Goal: Task Accomplishment & Management: Manage account settings

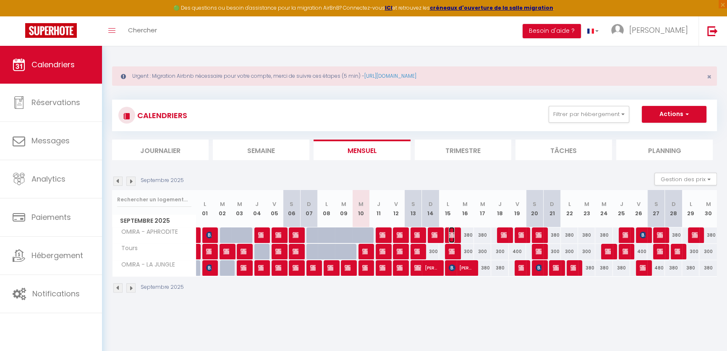
click at [454, 234] on img at bounding box center [452, 234] width 7 height 7
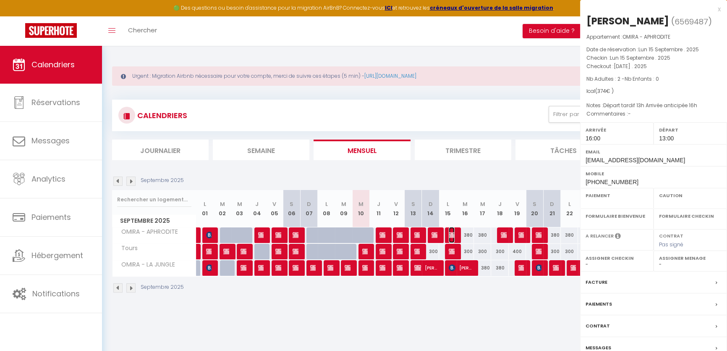
select select "OK"
select select "KO"
select select "0"
select select "1"
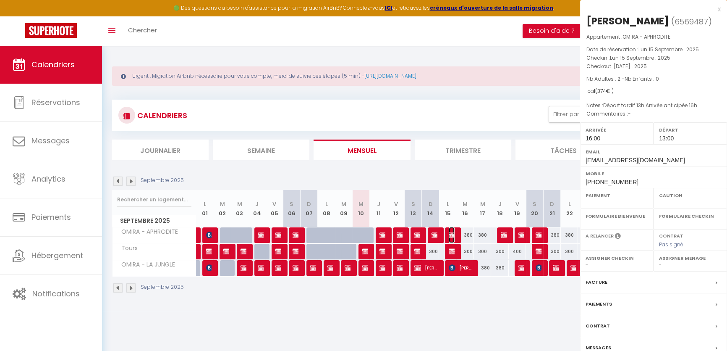
select select
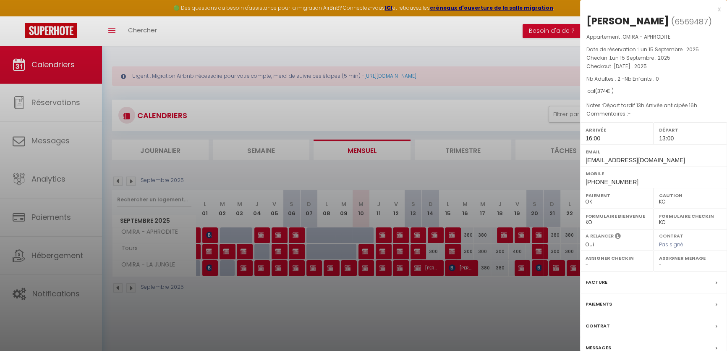
drag, startPoint x: 512, startPoint y: 302, endPoint x: 407, endPoint y: 255, distance: 115.1
click at [511, 303] on div at bounding box center [363, 175] width 727 height 351
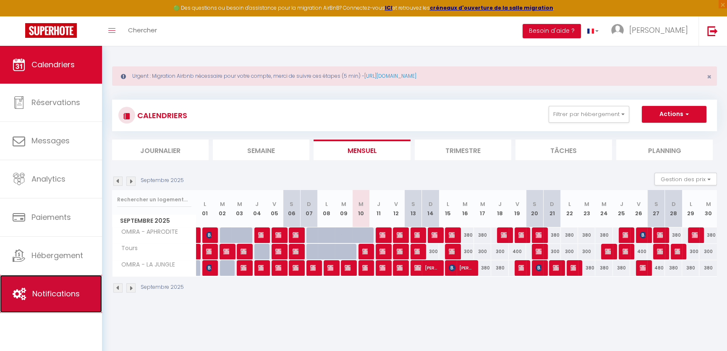
click at [70, 302] on link "Notifications" at bounding box center [51, 294] width 102 height 38
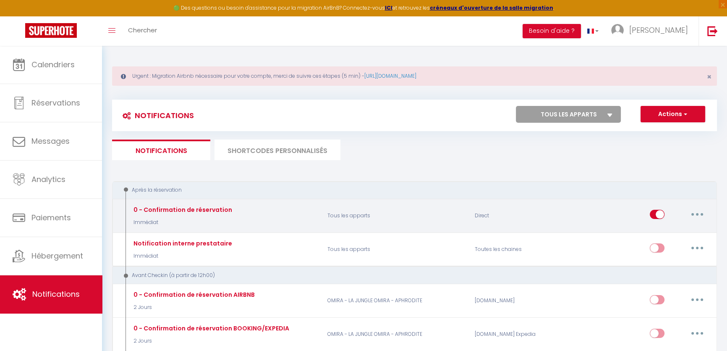
scroll to position [38, 0]
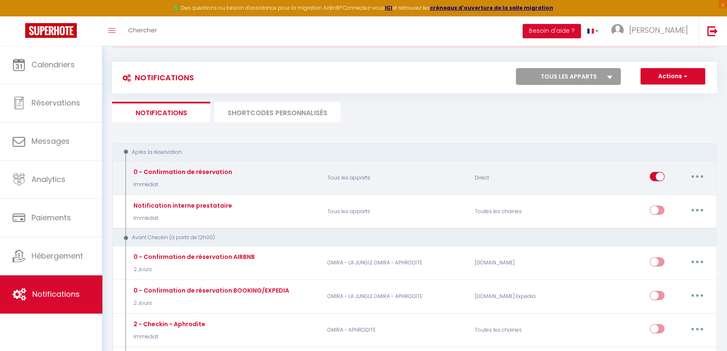
click at [654, 171] on div "Editer Dupliquer Tester Supprimer" at bounding box center [679, 177] width 59 height 24
click at [654, 174] on input "checkbox" at bounding box center [657, 178] width 15 height 13
checkbox input "false"
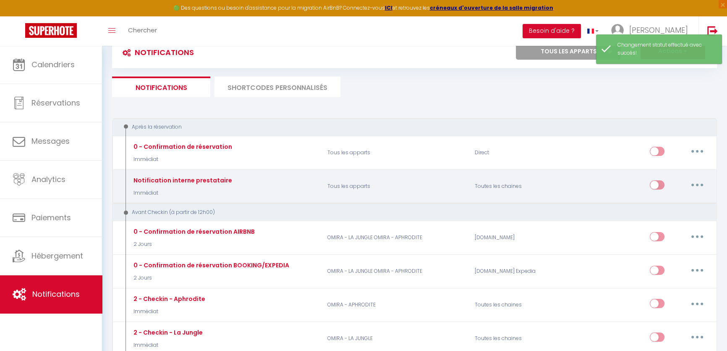
scroll to position [76, 0]
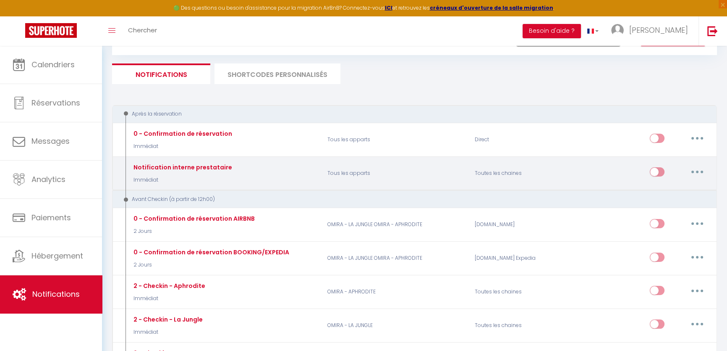
click at [693, 171] on button "button" at bounding box center [698, 171] width 24 height 13
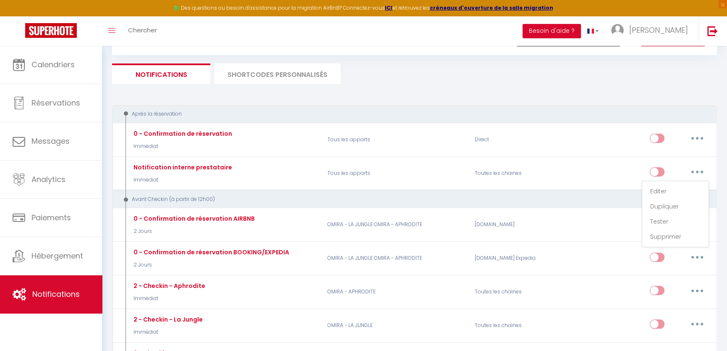
click at [431, 109] on div "Après la réservation" at bounding box center [414, 114] width 605 height 18
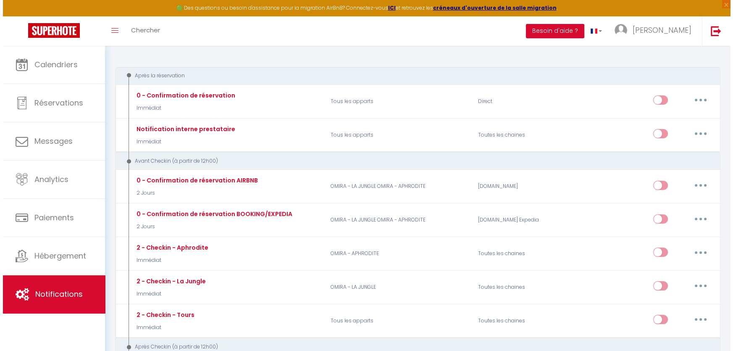
scroll to position [152, 0]
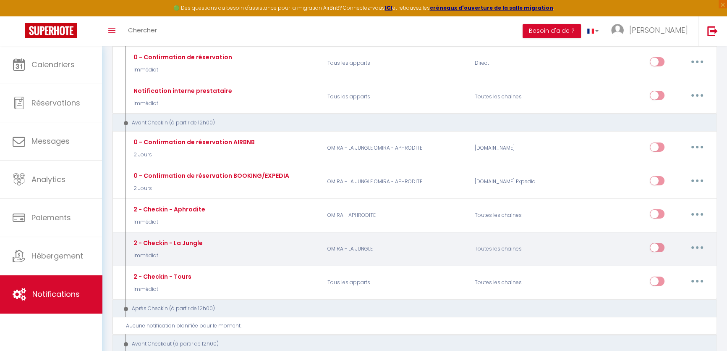
click at [695, 248] on button "button" at bounding box center [698, 247] width 24 height 13
click at [675, 265] on link "Editer" at bounding box center [676, 267] width 62 height 14
type input "2 - Checkin - La Jungle"
select select "Immédiat"
select select "if_deposit_is_paid"
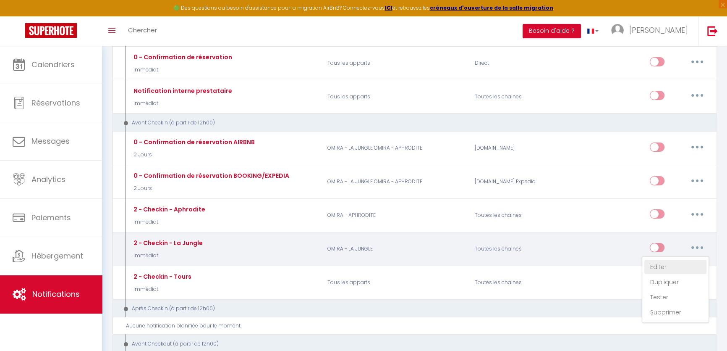
checkbox input "true"
checkbox input "false"
radio input "true"
type input "Votre check-in - [RENTAL:NAME]"
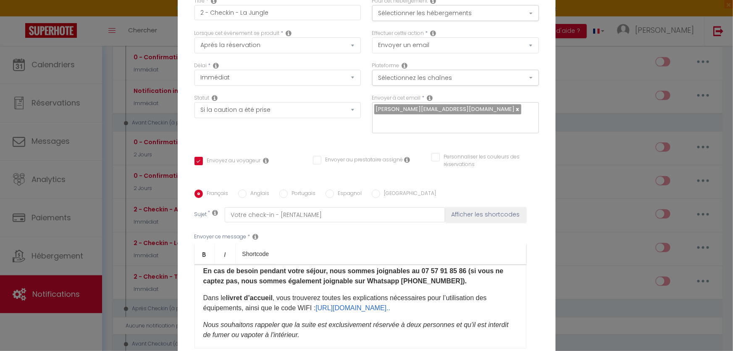
scroll to position [0, 0]
click at [256, 52] on select "Après la réservation Avant Checkin (à partir de 12h00) Après Checkin (à partir …" at bounding box center [277, 45] width 167 height 16
click at [194, 43] on select "Après la réservation Avant Checkin (à partir de 12h00) Après Checkin (à partir …" at bounding box center [277, 45] width 167 height 16
click at [404, 21] on button "Sélectionner les hébergements" at bounding box center [455, 13] width 167 height 16
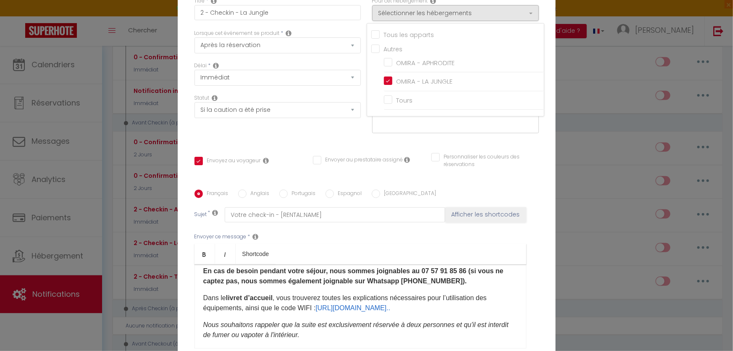
click at [459, 159] on label "Personnaliser les couleurs des réservations" at bounding box center [484, 161] width 89 height 16
click at [459, 159] on input "Personnaliser les couleurs des réservations" at bounding box center [479, 157] width 97 height 8
checkbox input "true"
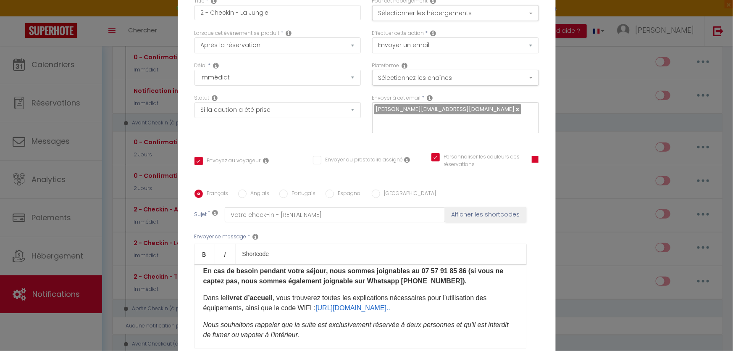
checkbox input "true"
checkbox input "false"
click at [404, 53] on select "Envoyer un email Envoyer un SMS Envoyer une notification push" at bounding box center [455, 45] width 167 height 16
click at [393, 153] on div "Envoyez au voyageur Envoyer au prestataire assigné Personnaliser les couleurs d…" at bounding box center [366, 165] width 355 height 24
click at [394, 82] on button "Sélectionnez les chaînes" at bounding box center [455, 78] width 167 height 16
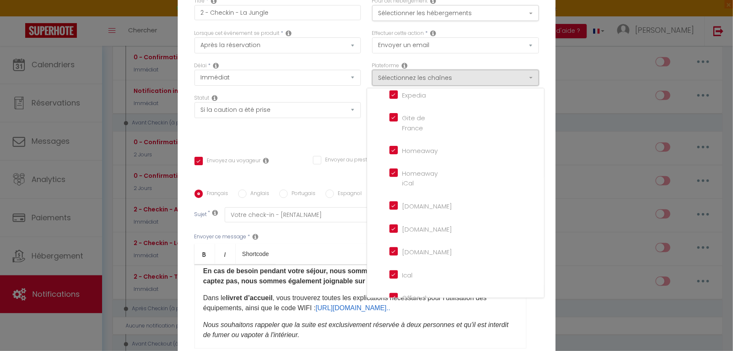
scroll to position [192, 0]
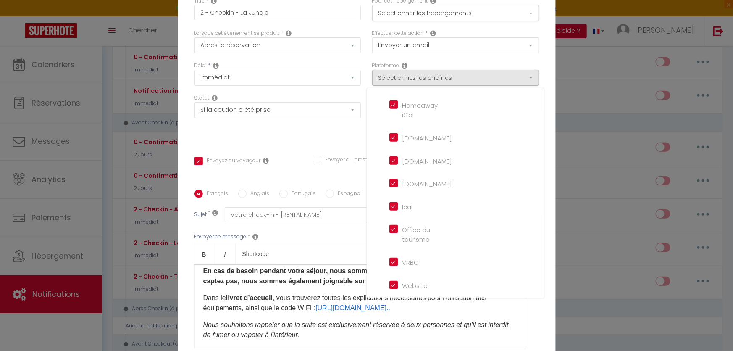
click at [318, 140] on div "Titre * 2 - Checkin - La Jungle Pour cet hébergement Sélectionner les hébergeme…" at bounding box center [367, 190] width 378 height 402
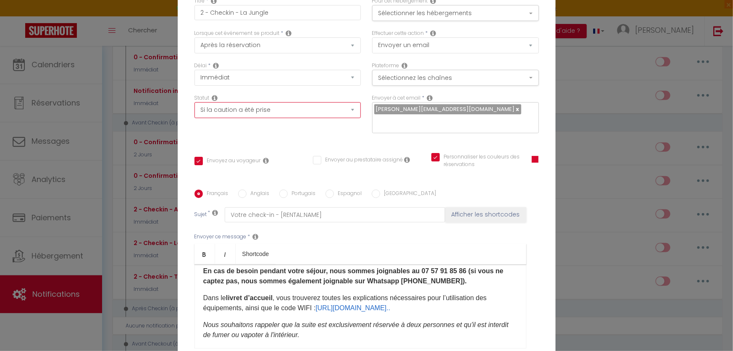
click at [252, 116] on select "Aucun Si la réservation est payée Si réservation non payée Si la caution a été …" at bounding box center [277, 110] width 167 height 16
select select
click at [194, 108] on select "Aucun Si la réservation est payée Si réservation non payée Si la caution a été …" at bounding box center [277, 110] width 167 height 16
checkbox input "true"
checkbox input "false"
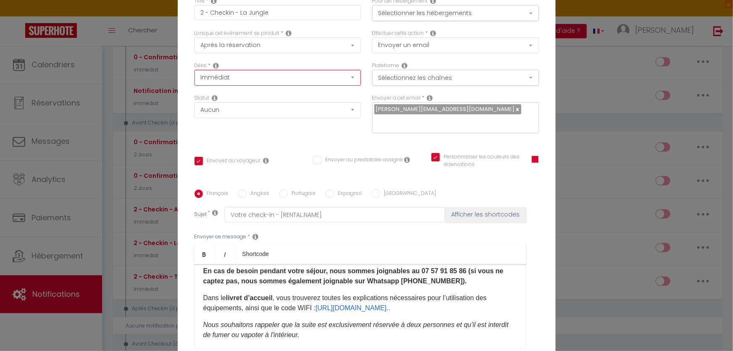
click at [240, 84] on select "Immédiat - 10 Minutes - 1 Heure - 2 Heures - 3 Heures - 4 Heures - 5 Heures - 6…" at bounding box center [277, 78] width 167 height 16
click at [194, 76] on select "Immédiat - 10 Minutes - 1 Heure - 2 Heures - 3 Heures - 4 Heures - 5 Heures - 6…" at bounding box center [277, 78] width 167 height 16
drag, startPoint x: 202, startPoint y: 19, endPoint x: 195, endPoint y: 18, distance: 6.8
click at [195, 18] on input "2 - Checkin - La Jungle" at bounding box center [277, 12] width 167 height 15
type input "- Checkin - La Jungle"
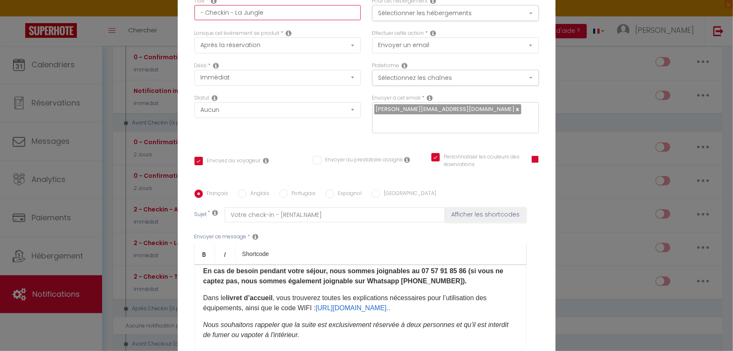
checkbox input "true"
checkbox input "false"
type input "Checkin - La Jungle"
checkbox input "true"
checkbox input "false"
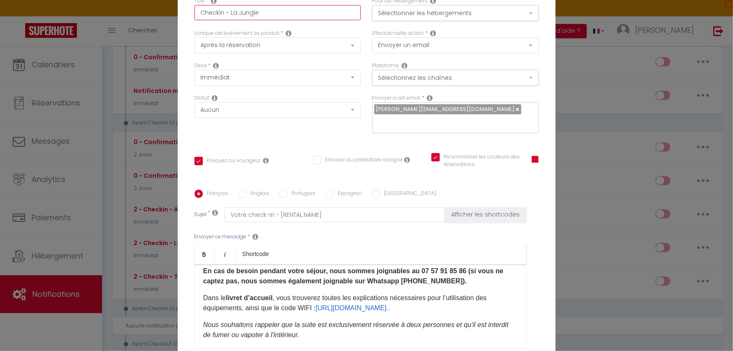
type input "Checkin - La Jungle"
checkbox input "true"
checkbox input "false"
click at [271, 17] on input "Checkin - La Jungle" at bounding box center [277, 12] width 167 height 15
type input "Checkin - La Jungle"
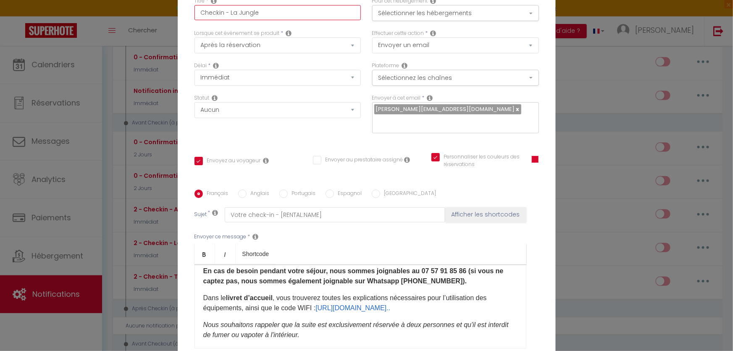
checkbox input "true"
checkbox input "false"
type input "Checkin - La Jungle -"
checkbox input "true"
checkbox input "false"
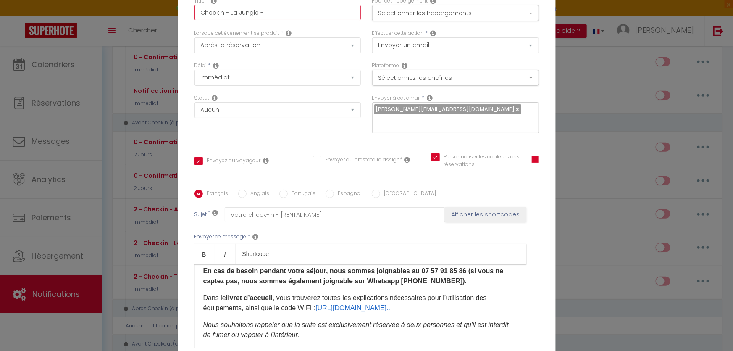
type input "Checkin - La Jungle -"
checkbox input "true"
checkbox input "false"
type input "Checkin - La Jungle - V"
checkbox input "true"
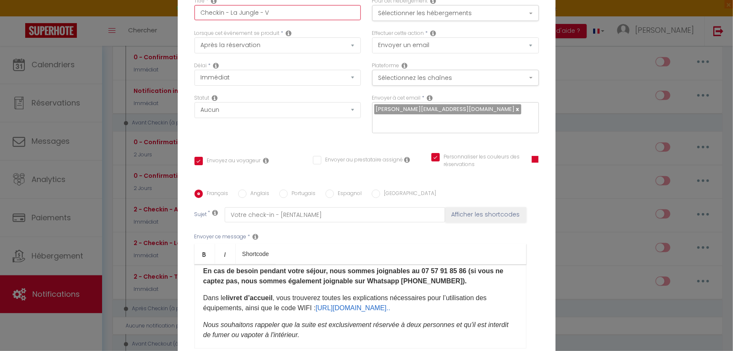
checkbox input "false"
type input "Checkin - La Jungle - VO"
checkbox input "true"
checkbox input "false"
type input "Checkin - La Jungle - VOT"
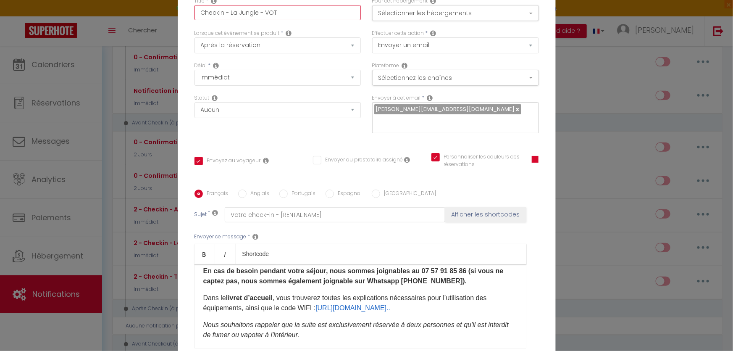
checkbox input "true"
checkbox input "false"
type input "Checkin - La Jungle - VOTR"
checkbox input "true"
checkbox input "false"
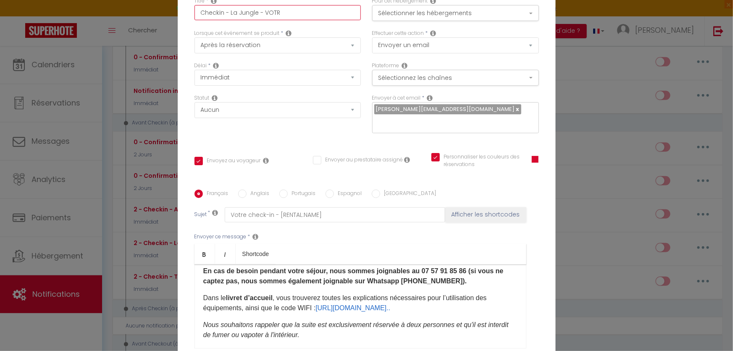
type input "Checkin - La Jungle - VOTRE"
checkbox input "true"
checkbox input "false"
type input "Checkin - La Jungle - VOTRE"
checkbox input "true"
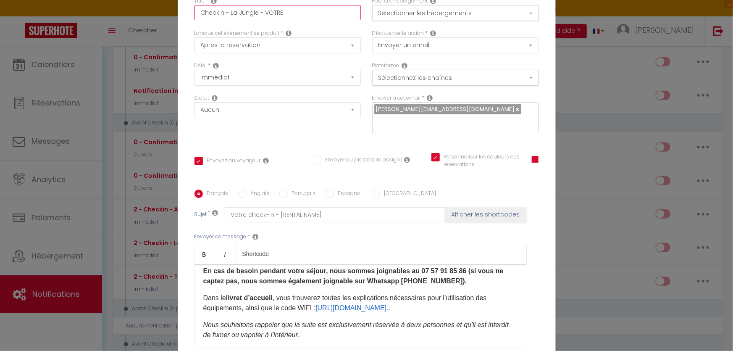
checkbox input "false"
type input "Checkin - La Jungle - VOTRE"
checkbox input "true"
checkbox input "false"
type input "Checkin - La Jungle - VOTR"
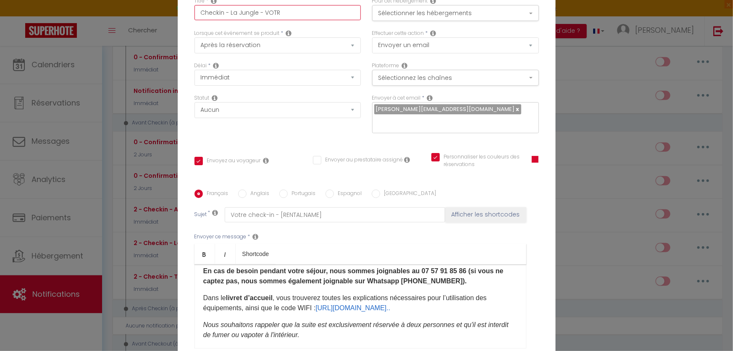
checkbox input "true"
checkbox input "false"
type input "Checkin - La Jungle - VOT"
checkbox input "true"
checkbox input "false"
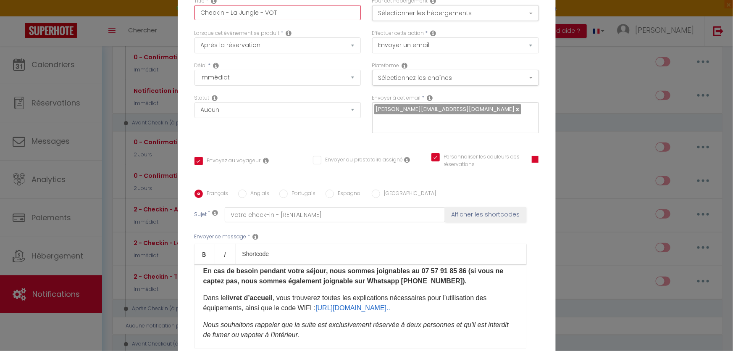
type input "Checkin - La Jungle - VO"
checkbox input "true"
checkbox input "false"
type input "Checkin - La Jungle - V"
checkbox input "true"
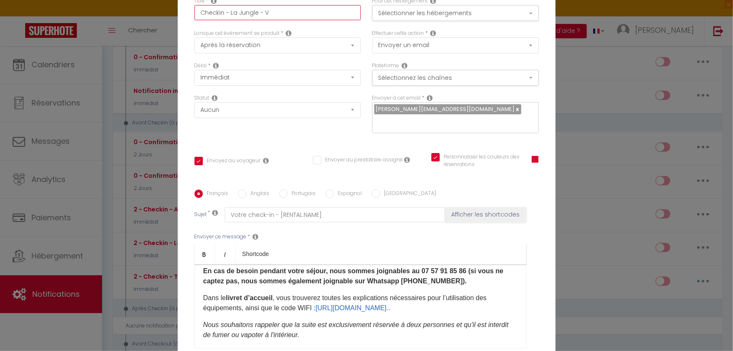
checkbox input "false"
type input "Checkin - La Jungle -"
checkbox input "true"
checkbox input "false"
type input "Checkin - La Jungle - v"
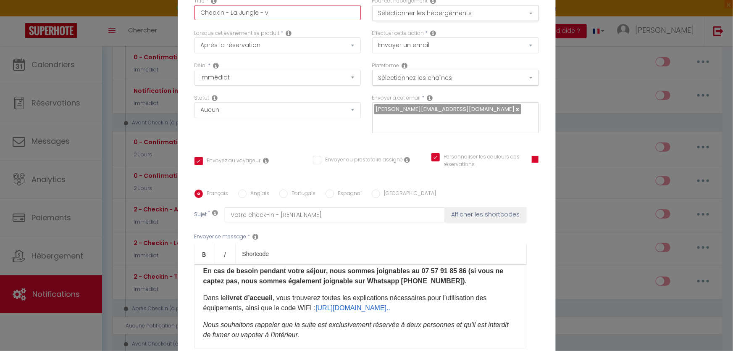
checkbox input "true"
checkbox input "false"
type input "Checkin - La Jungle - vo"
checkbox input "true"
checkbox input "false"
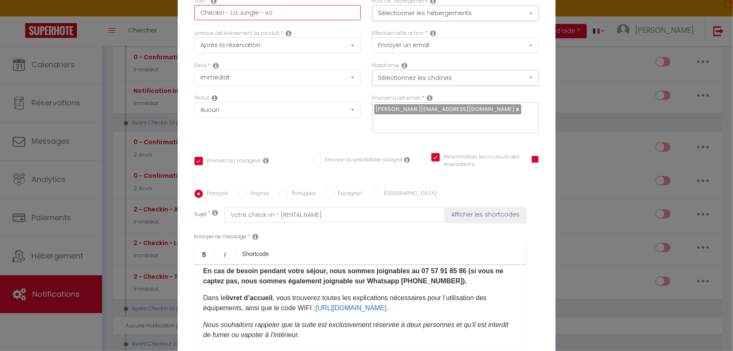
type input "Checkin - La Jungle - vot"
checkbox input "true"
checkbox input "false"
type input "Checkin - La Jungle - votr"
checkbox input "true"
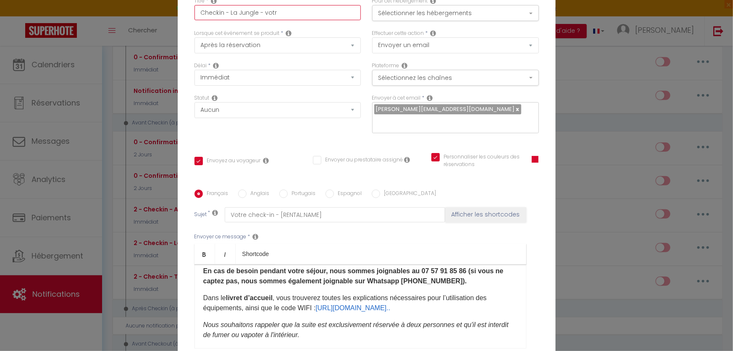
checkbox input "false"
type input "Checkin - La Jungle - votre"
checkbox input "true"
checkbox input "false"
type input "Checkin - La Jungle - votre"
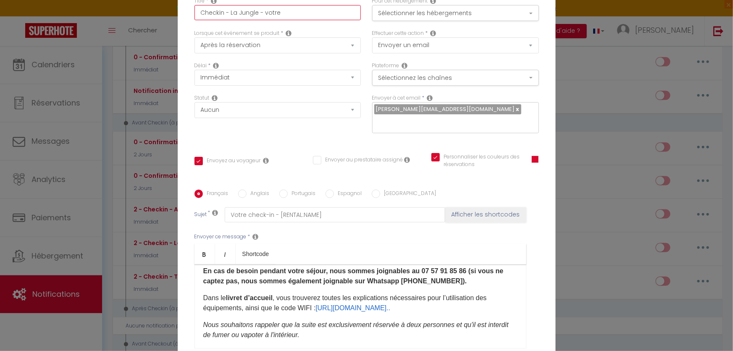
checkbox input "true"
checkbox input "false"
type input "Checkin - La Jungle - votre c"
checkbox input "true"
checkbox input "false"
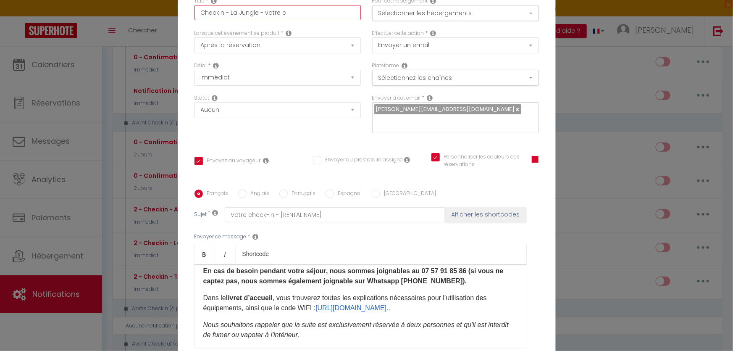
type input "Checkin - La Jungle - votre co"
checkbox input "true"
checkbox input "false"
type input "Checkin - La Jungle - votre cod"
checkbox input "true"
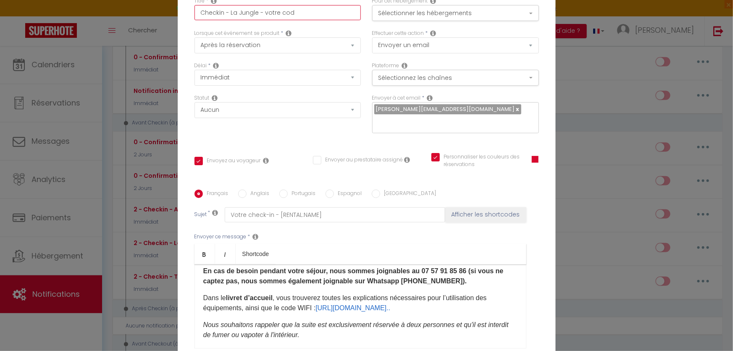
checkbox input "false"
type input "Checkin - La Jungle - votre code"
checkbox input "true"
checkbox input "false"
type input "Checkin - La Jungle - votre code"
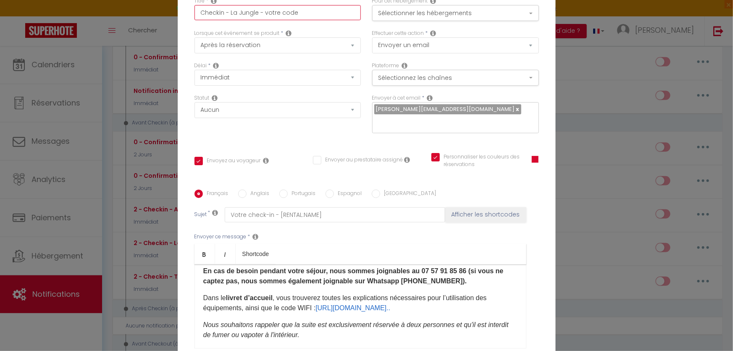
checkbox input "true"
checkbox input "false"
type input "Checkin - La Jungle - votre code d"
checkbox input "true"
checkbox input "false"
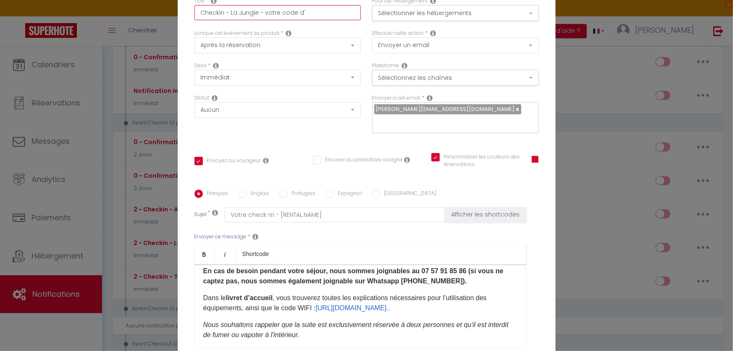
type input "Checkin - La Jungle - votre code d'""
checkbox input "true"
checkbox input "false"
type input "Checkin - La Jungle - votre code d'"
checkbox input "true"
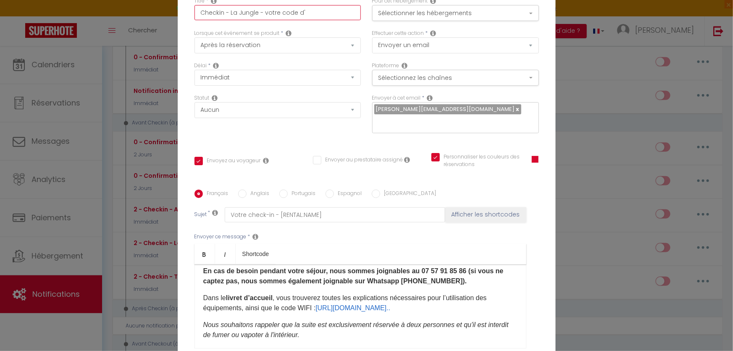
checkbox input "false"
type input "Checkin - La Jungle - votre code d"
checkbox input "true"
checkbox input "false"
type input "Checkin - La Jungle - votre code d'"
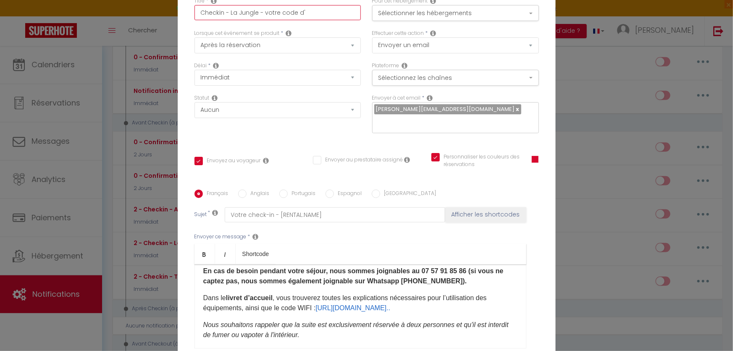
checkbox input "true"
checkbox input "false"
type input "Checkin - La Jungle - votre code d'a"
checkbox input "true"
checkbox input "false"
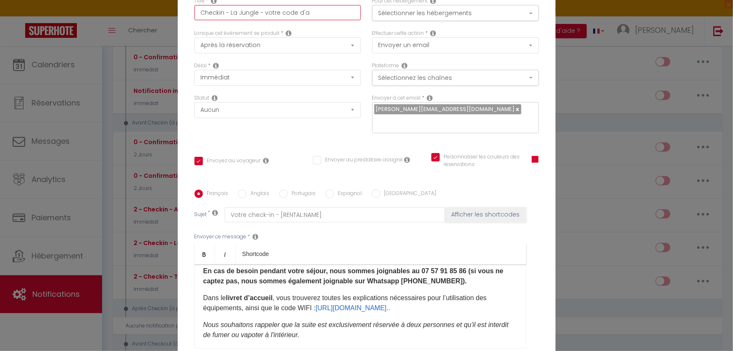
type input "Checkin - La Jungle - votre code d'ac"
checkbox input "true"
checkbox input "false"
type input "Checkin - La Jungle - votre code d'acc"
checkbox input "true"
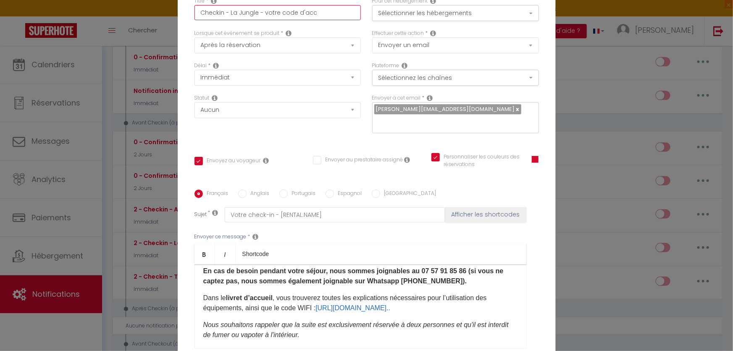
checkbox input "false"
type input "Checkin - La Jungle - votre code d'acc_"
checkbox input "true"
checkbox input "false"
type input "Checkin - La Jungle - votre code d'acc_s"
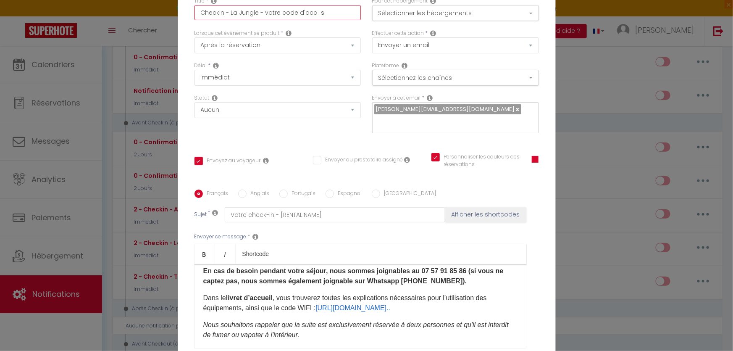
checkbox input "true"
checkbox input "false"
type input "Checkin - La Jungle - votre code d'acc_"
checkbox input "true"
checkbox input "false"
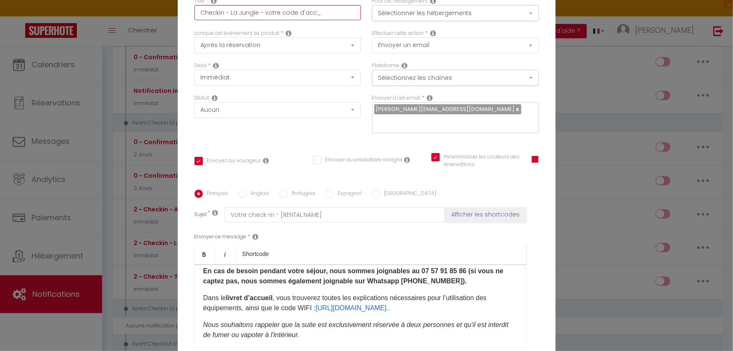
type input "Checkin - La Jungle - votre code d'acc"
checkbox input "true"
checkbox input "false"
type input "Checkin - La Jungle - votre code d'accè_"
checkbox input "true"
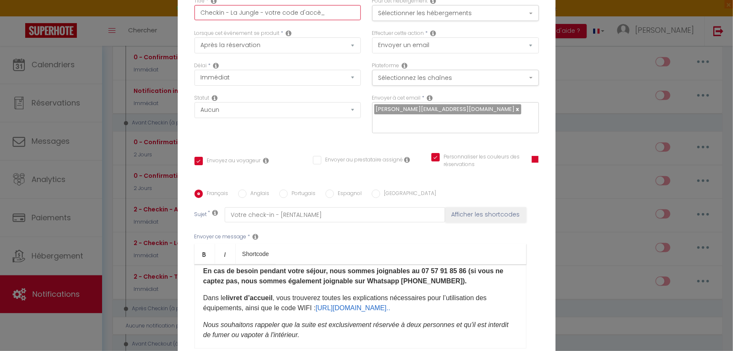
checkbox input "false"
type input "Checkin - La Jungle - votre code d'accè_s"
checkbox input "true"
checkbox input "false"
type input "Checkin - La Jungle - votre code d'accè_"
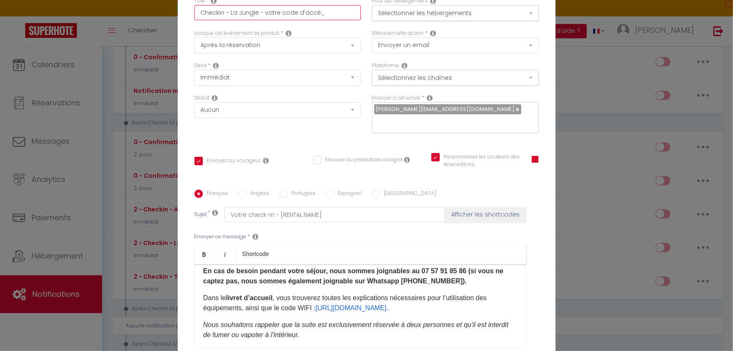
checkbox input "true"
checkbox input "false"
type input "Checkin - La Jungle - votre code d'accè"
checkbox input "true"
checkbox input "false"
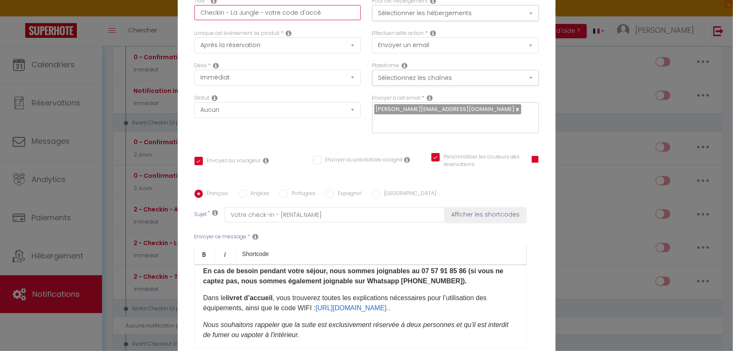
type input "Checkin - La Jungle - votre code d'accès"
checkbox input "true"
checkbox input "false"
type input "Checkin - La Jungle - votre code d'accès"
checkbox input "true"
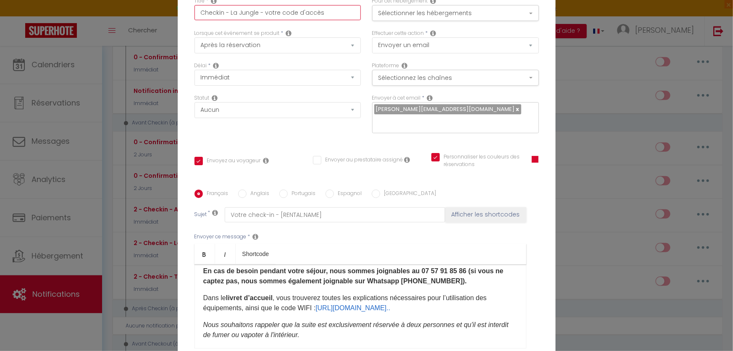
checkbox input "false"
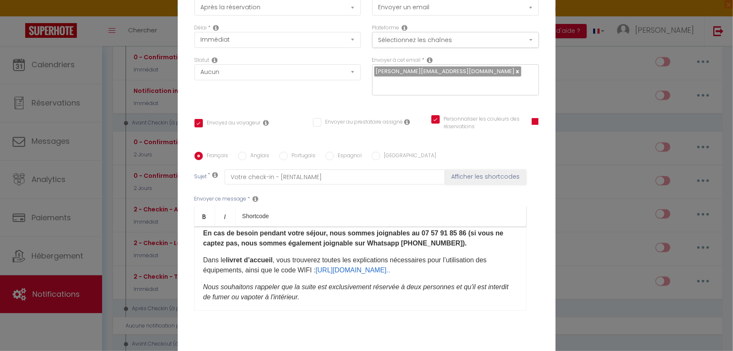
scroll to position [0, 0]
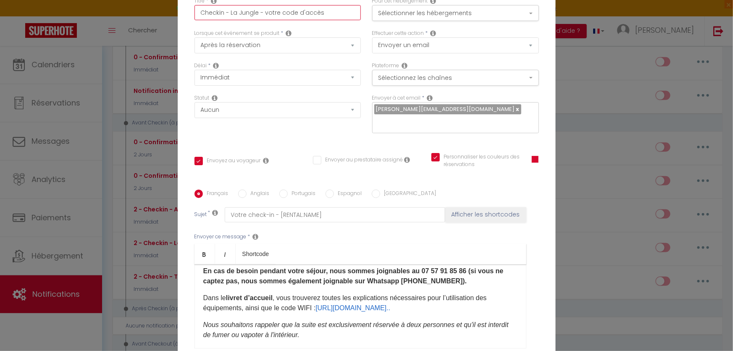
type input "Checkin - La Jungle - votre code d'accès"
drag, startPoint x: 350, startPoint y: 212, endPoint x: 277, endPoint y: 207, distance: 72.8
click at [277, 210] on input "Votre check-in - [RENTAL:NAME]" at bounding box center [335, 214] width 221 height 15
type input "Votre check-in - L"
checkbox input "true"
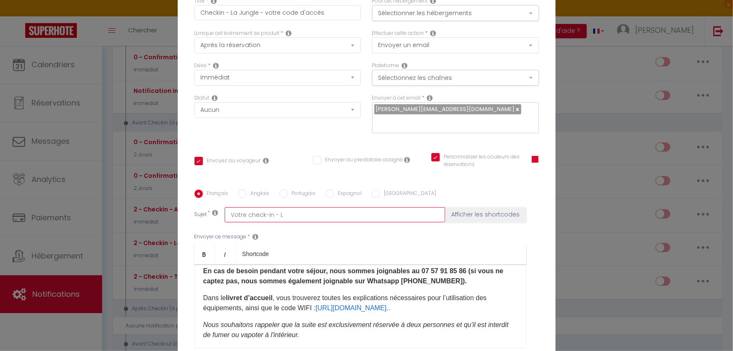
checkbox input "false"
type input "Votre check-in - La"
checkbox input "true"
checkbox input "false"
type input "Votre check-in - La"
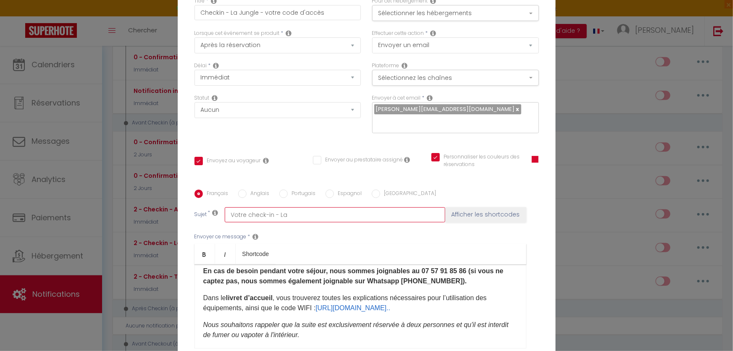
checkbox input "true"
checkbox input "false"
type input "Votre check-in - La J"
checkbox input "true"
checkbox input "false"
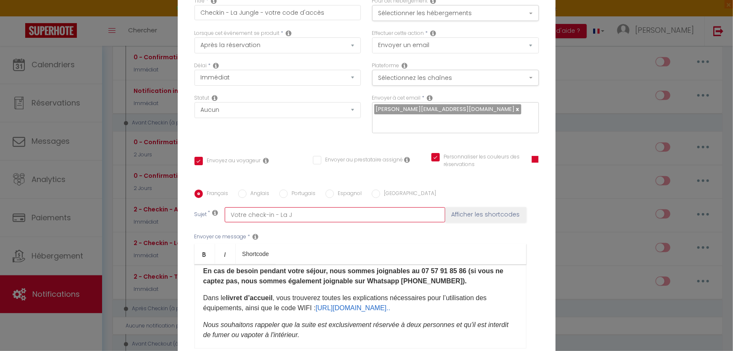
type input "Votre check-in - [GEOGRAPHIC_DATA]"
checkbox input "true"
checkbox input "false"
type input "Votre check-in - La Jug"
checkbox input "true"
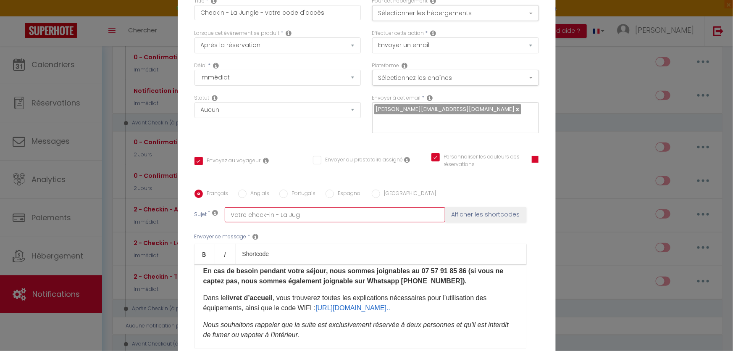
checkbox input "false"
type input "Votre check-in - La Jugk"
checkbox input "true"
checkbox input "false"
type input "Votre check-in - La Jugke"
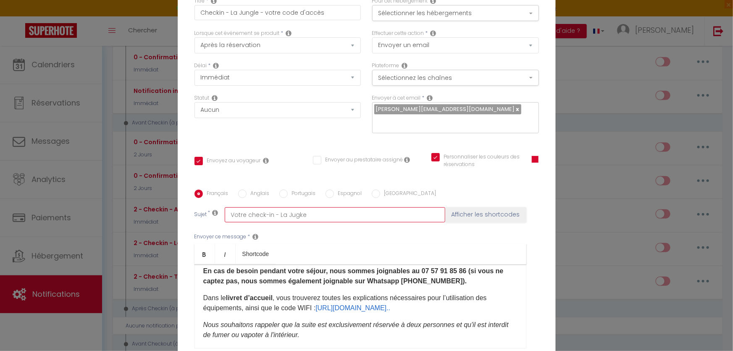
checkbox input "true"
checkbox input "false"
type input "Votre check-in - La Jugk"
checkbox input "true"
checkbox input "false"
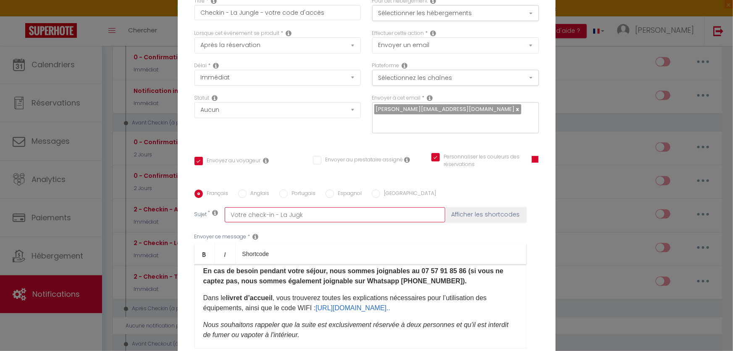
type input "Votre check-in - La Jug"
checkbox input "true"
checkbox input "false"
type input "Votre check-in - [GEOGRAPHIC_DATA]"
checkbox input "true"
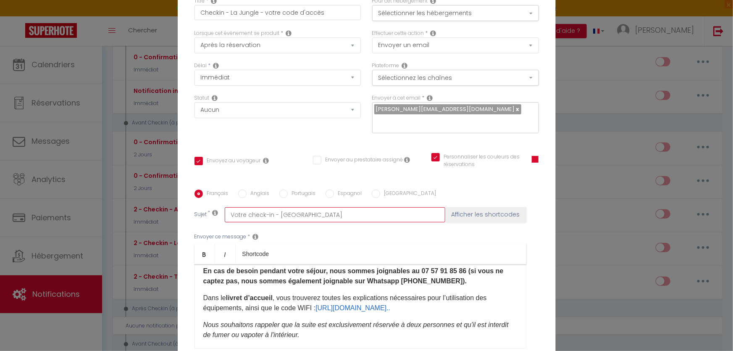
checkbox input "false"
type input "Votre check-in - [GEOGRAPHIC_DATA]"
checkbox input "true"
checkbox input "false"
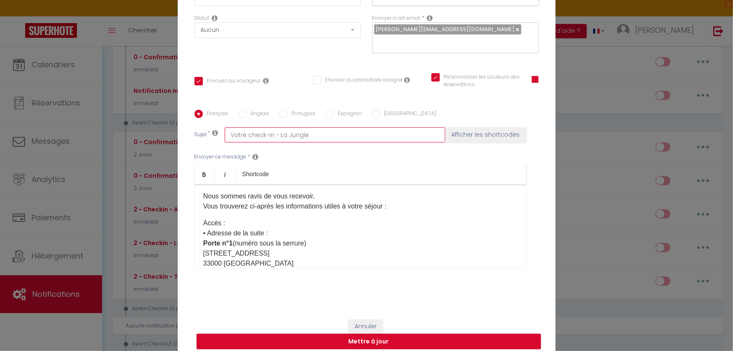
scroll to position [38, 0]
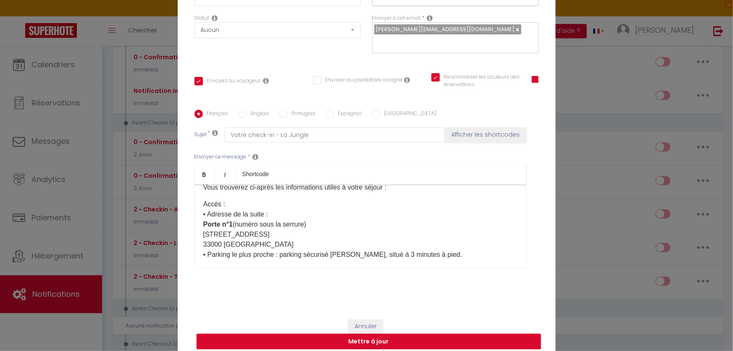
drag, startPoint x: 311, startPoint y: 220, endPoint x: 234, endPoint y: 219, distance: 77.7
click at [234, 219] on p "Accès : • Adresse de la suite : Porte n°1 (numéro sous la serrure) [STREET_ADDR…" at bounding box center [360, 229] width 314 height 60
drag, startPoint x: 224, startPoint y: 197, endPoint x: 189, endPoint y: 197, distance: 34.4
click at [192, 197] on div "Français Anglais Portugais Espagnol Italien Sujet * Votre check-in - La Jungle …" at bounding box center [366, 194] width 349 height 169
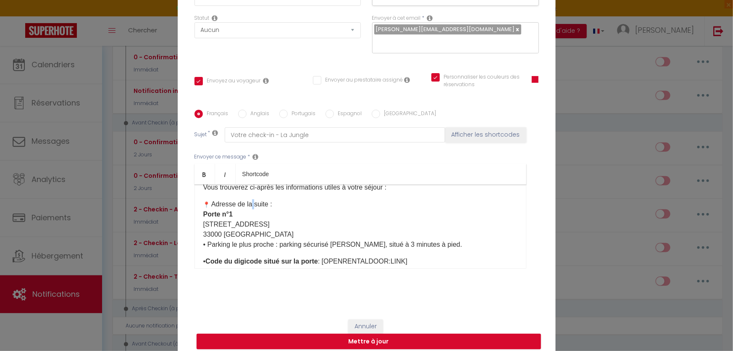
click at [247, 199] on p "​ Adresse de la suite : Porte n°[STREET_ADDRESS] • Parking le plus proche : par…" at bounding box center [360, 224] width 314 height 50
click at [272, 229] on p "​ Adresse de votre suite : [STREET_ADDRESS] • Parking le plus proche : parking …" at bounding box center [360, 224] width 314 height 50
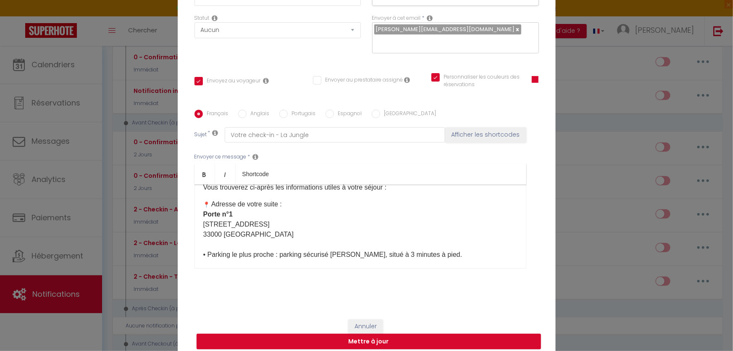
scroll to position [76, 0]
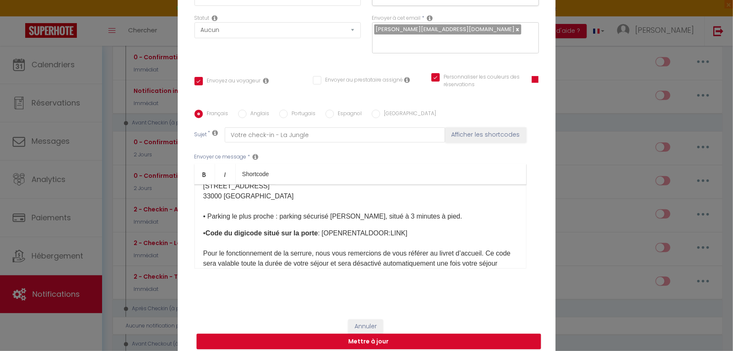
click at [281, 193] on p "​ Adresse de votre suite : [STREET_ADDRESS] • Parking le plus proche : parking …" at bounding box center [360, 191] width 314 height 60
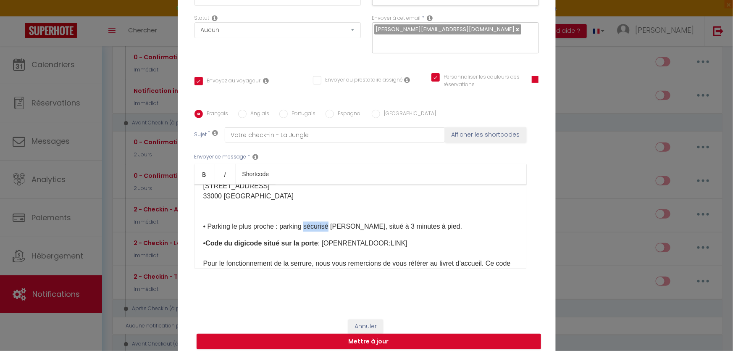
drag, startPoint x: 328, startPoint y: 218, endPoint x: 303, endPoint y: 219, distance: 24.8
click at [303, 219] on p "​ Adresse de votre suite : Porte n°[STREET_ADDRESS] ​ • Parking le plus proche …" at bounding box center [360, 196] width 314 height 71
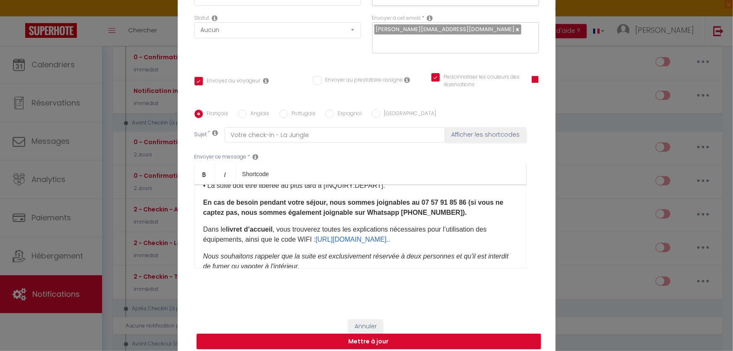
scroll to position [238, 0]
click at [364, 235] on link "[URL][DOMAIN_NAME].." at bounding box center [352, 238] width 75 height 7
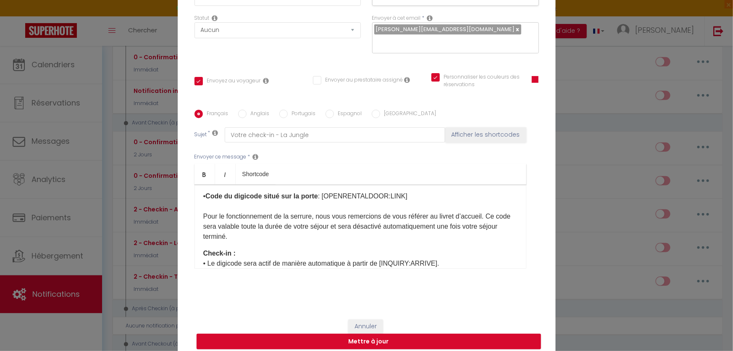
scroll to position [123, 0]
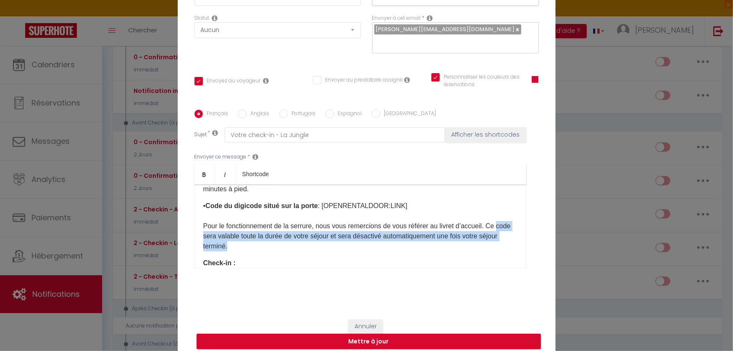
drag, startPoint x: 284, startPoint y: 228, endPoint x: 184, endPoint y: 215, distance: 100.1
click at [184, 215] on div "Titre * Checkin - La Jungle - votre code d'accès Pour cet hébergement Sélection…" at bounding box center [367, 110] width 378 height 402
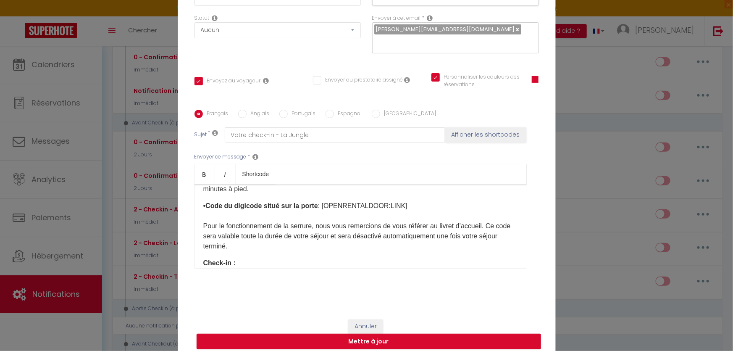
click at [203, 210] on p "• Code du digicode situé sur la porte : [OPENRENTALDOOR:LINK]​ Pour le fonction…" at bounding box center [360, 226] width 314 height 50
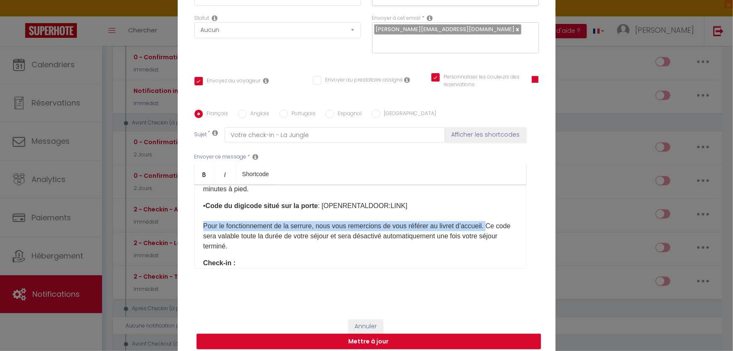
drag, startPoint x: 197, startPoint y: 207, endPoint x: 491, endPoint y: 206, distance: 294.8
click at [491, 206] on div "Bonjour [GUEST:FIRST_NAME], Nous sommes ravis de vous recevoir. Vous trouverez …" at bounding box center [360, 226] width 332 height 84
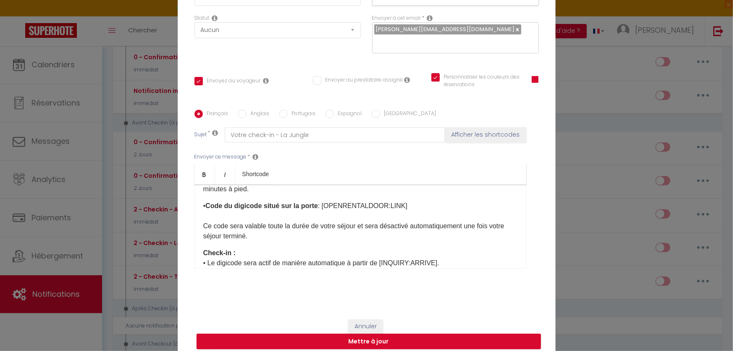
click at [383, 248] on p "Check-in : • Le digicode sera actif de manière automatique à partir de [INQUIRY…" at bounding box center [360, 258] width 314 height 20
click at [436, 248] on p "Check-in : • Le digicode sera actif de manière automatique à partir de [INQUIRY…" at bounding box center [360, 258] width 314 height 20
click at [438, 248] on p "Check-in : • Le digicode sera actif de manière automatique à partir de [INQUIRY…" at bounding box center [360, 258] width 314 height 20
click at [471, 127] on button "Afficher les shortcodes" at bounding box center [485, 134] width 81 height 15
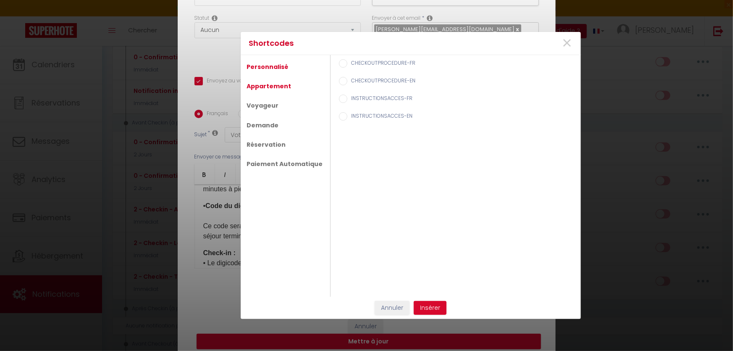
click at [267, 81] on link "Appartement" at bounding box center [269, 86] width 53 height 15
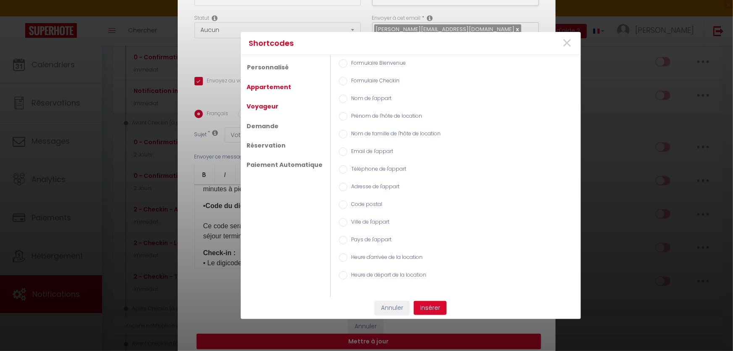
click at [262, 110] on link "Voyageur" at bounding box center [263, 106] width 40 height 15
click at [263, 131] on link "Demande" at bounding box center [263, 125] width 40 height 15
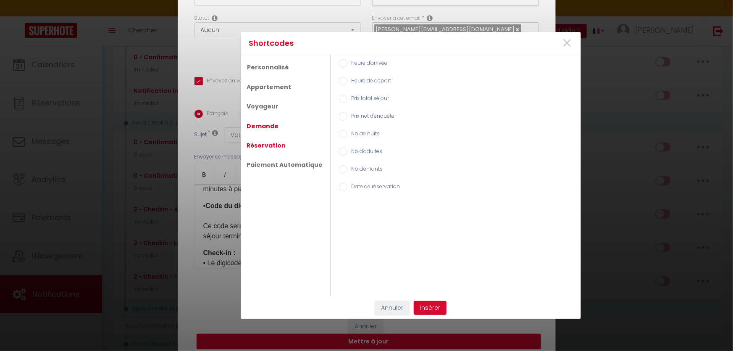
click at [263, 144] on link "Réservation" at bounding box center [266, 145] width 47 height 15
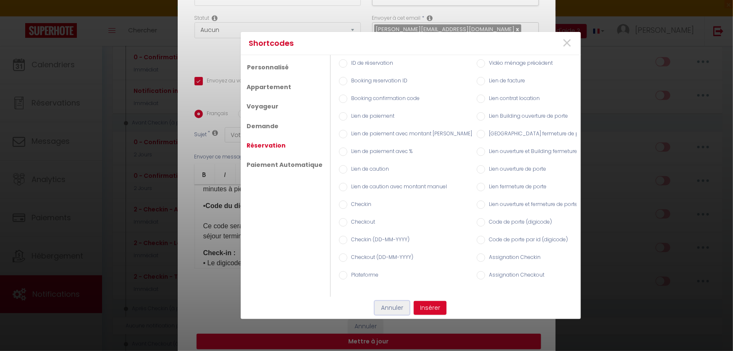
click at [402, 308] on button "Annuler" at bounding box center [392, 308] width 35 height 14
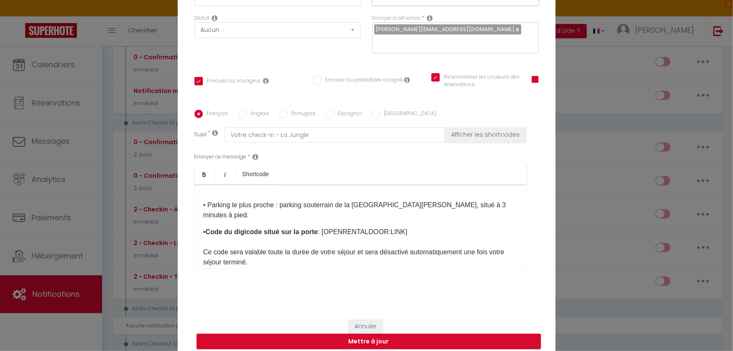
scroll to position [85, 0]
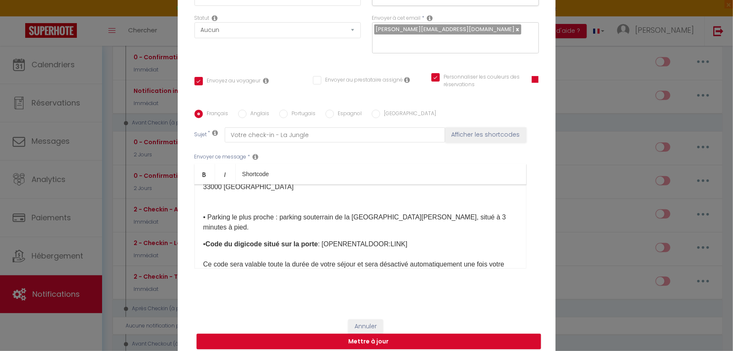
click at [408, 239] on p "• Code du digicode situé sur la porte : [OPENRENTALDOOR:LINK]​ Ce code sera val…" at bounding box center [360, 259] width 314 height 40
click at [469, 130] on button "Afficher les shortcodes" at bounding box center [485, 134] width 81 height 15
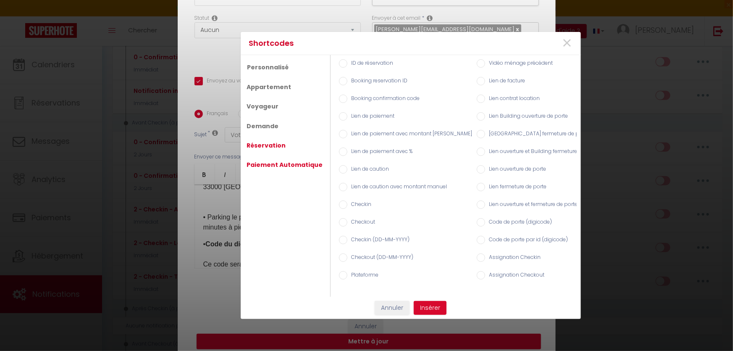
click at [291, 162] on link "Paiement Automatique" at bounding box center [285, 164] width 84 height 15
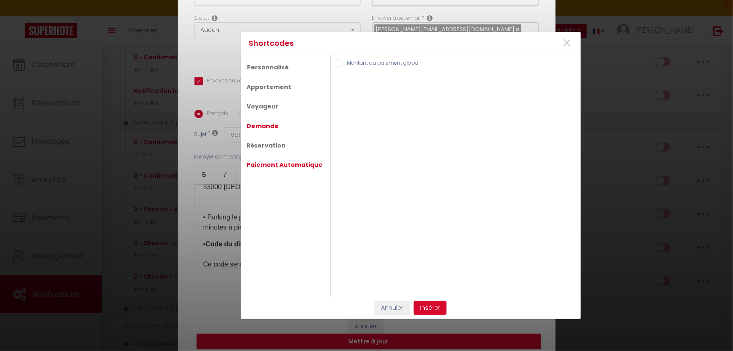
click at [269, 127] on link "Demande" at bounding box center [263, 125] width 40 height 15
click at [354, 66] on label "Heure d'arrivée" at bounding box center [367, 63] width 40 height 9
click at [347, 66] on input "Heure d'arrivée" at bounding box center [343, 63] width 8 height 8
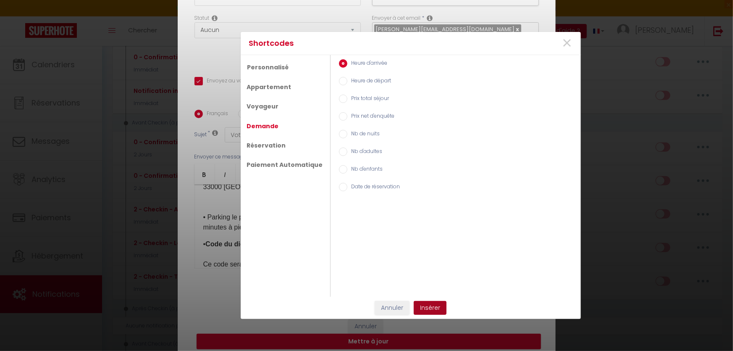
click at [437, 306] on button "Insérer" at bounding box center [430, 308] width 33 height 14
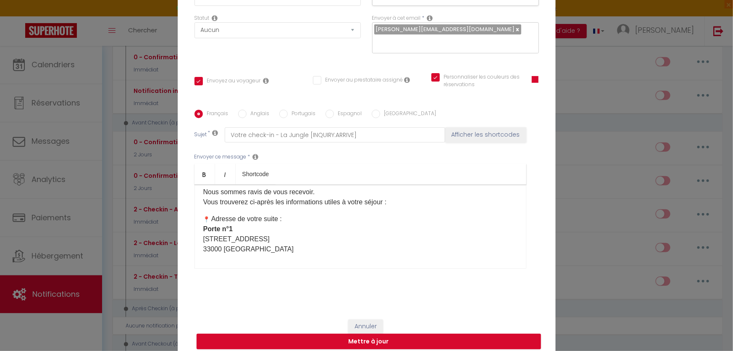
scroll to position [0, 0]
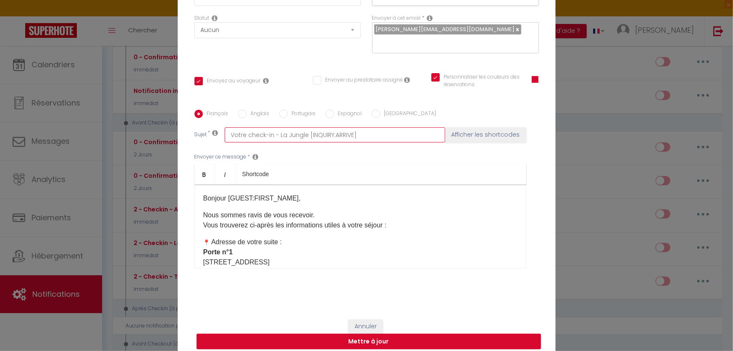
drag, startPoint x: 355, startPoint y: 129, endPoint x: 303, endPoint y: 123, distance: 52.4
click at [303, 127] on input "Votre check-in - La Jungle [INQUIRY:ARRIVE]" at bounding box center [335, 134] width 221 height 15
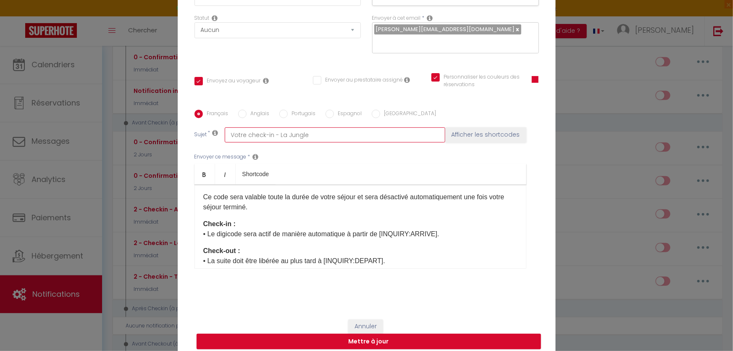
scroll to position [191, 0]
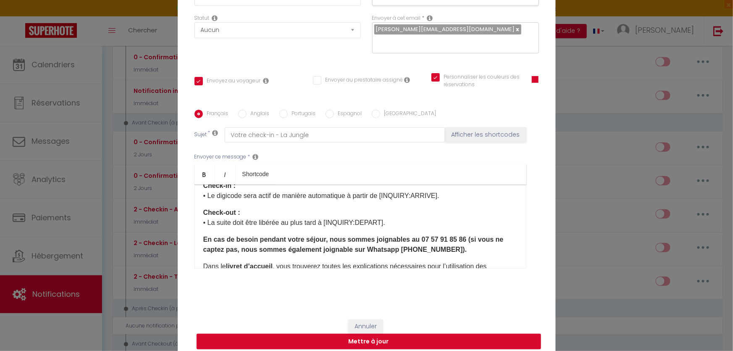
drag, startPoint x: 454, startPoint y: 229, endPoint x: 412, endPoint y: 224, distance: 42.7
click at [412, 234] on p "En cas de besoin pendant votre séjour, nous sommes joignables au 07 57 91 85 86…" at bounding box center [360, 244] width 314 height 20
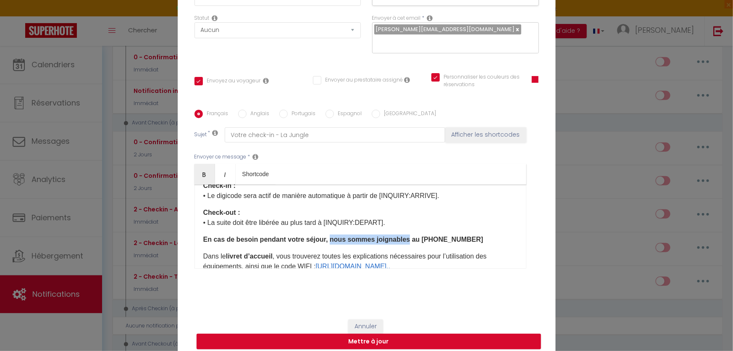
drag, startPoint x: 324, startPoint y: 222, endPoint x: 399, endPoint y: 221, distance: 75.2
click at [399, 236] on b "En cas de besoin pendant votre séjour, nous sommes joignables au [PHONE_NUMBER]" at bounding box center [343, 239] width 280 height 7
click at [461, 215] on div "Bonjour [GUEST:FIRST_NAME], Nous sommes ravis de vous recevoir. Vous trouverez …" at bounding box center [360, 226] width 332 height 84
click at [200, 223] on div "Bonjour [GUEST:FIRST_NAME], Nous sommes ravis de vous recevoir. Vous trouverez …" at bounding box center [360, 226] width 332 height 84
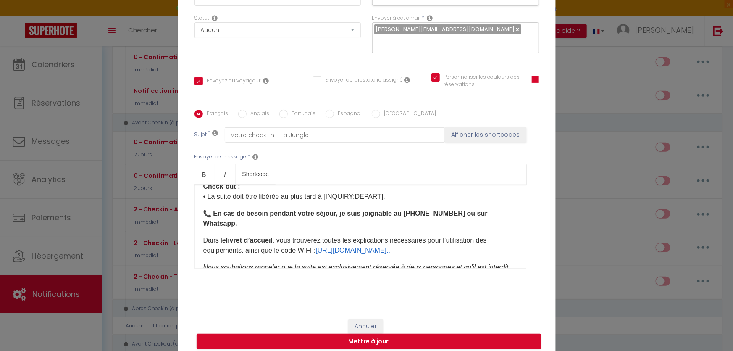
scroll to position [229, 0]
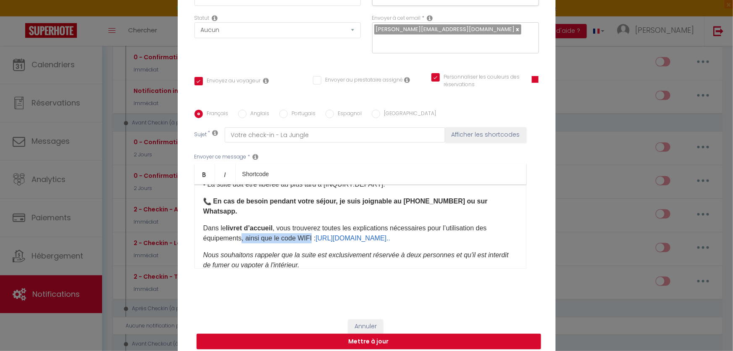
drag, startPoint x: 310, startPoint y: 221, endPoint x: 239, endPoint y: 221, distance: 71.0
click at [239, 223] on p "Dans le livret d’accueil , vous trouverez toutes les explications nécessaires p…" at bounding box center [360, 233] width 314 height 20
click at [377, 230] on div "Bonjour [GUEST:FIRST_NAME], Nous sommes ravis de vous recevoir. Vous trouverez …" at bounding box center [360, 226] width 332 height 84
click at [379, 223] on p "Dans le livret d’accueil , vous trouverez toutes les explications nécessaires p…" at bounding box center [360, 233] width 314 height 20
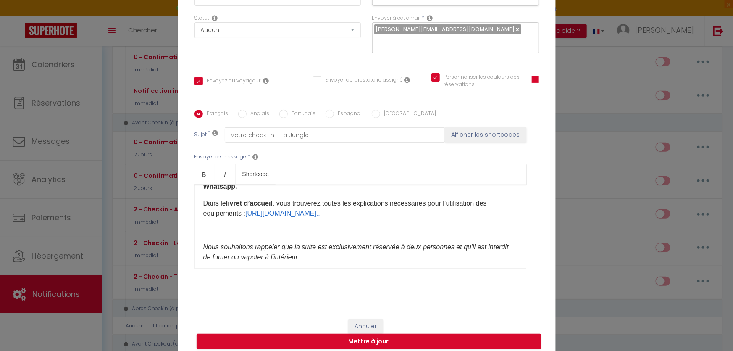
scroll to position [267, 0]
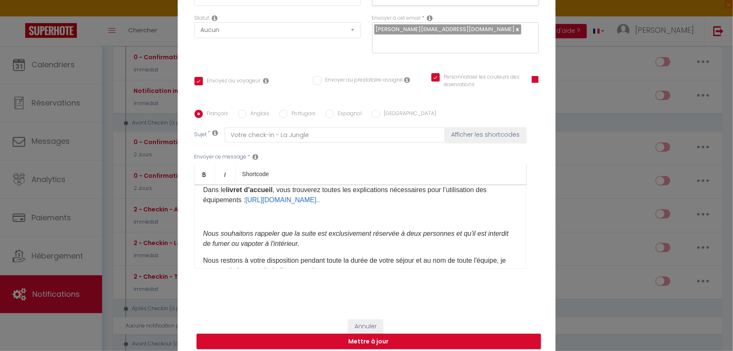
click at [289, 212] on p at bounding box center [360, 217] width 314 height 10
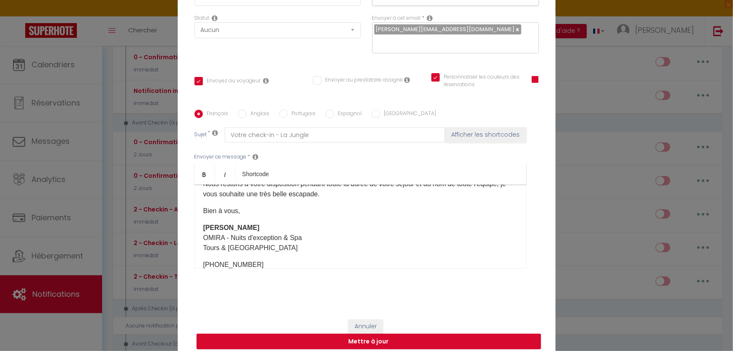
scroll to position [305, 0]
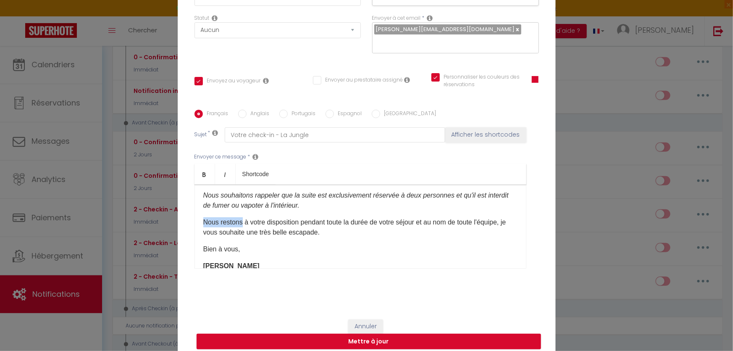
drag, startPoint x: 237, startPoint y: 205, endPoint x: 182, endPoint y: 204, distance: 55.0
click at [182, 204] on div "Titre * Checkin - La Jungle - votre code d'accès Pour cet hébergement Sélection…" at bounding box center [367, 110] width 378 height 402
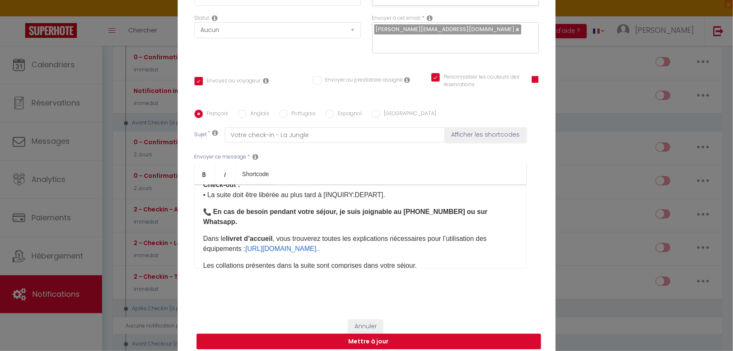
scroll to position [207, 0]
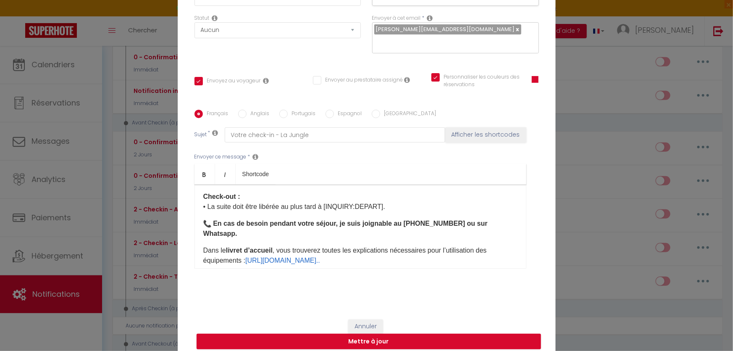
drag, startPoint x: 249, startPoint y: 221, endPoint x: 189, endPoint y: 206, distance: 62.9
click at [189, 206] on div "Titre * Checkin - La Jungle - votre code d'accès Pour cet hébergement Sélection…" at bounding box center [367, 110] width 378 height 402
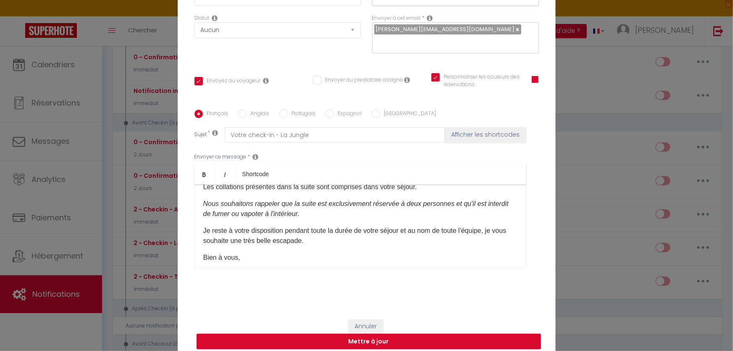
scroll to position [283, 0]
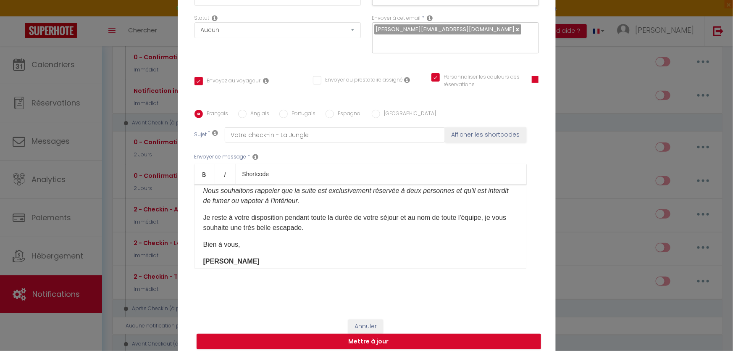
click at [366, 186] on p "Nous souhaitons rappeler que la suite est exclusivement réservée à deux personn…" at bounding box center [360, 196] width 314 height 20
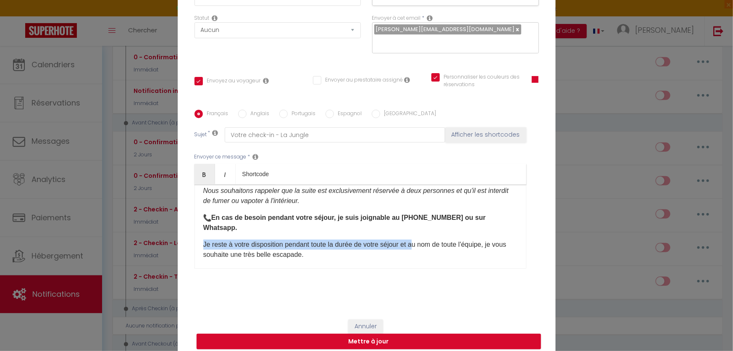
drag, startPoint x: 200, startPoint y: 227, endPoint x: 415, endPoint y: 231, distance: 215.1
click at [415, 239] on p "Je reste à votre disposition pendant toute la durée de votre séjour et au nom d…" at bounding box center [360, 249] width 314 height 20
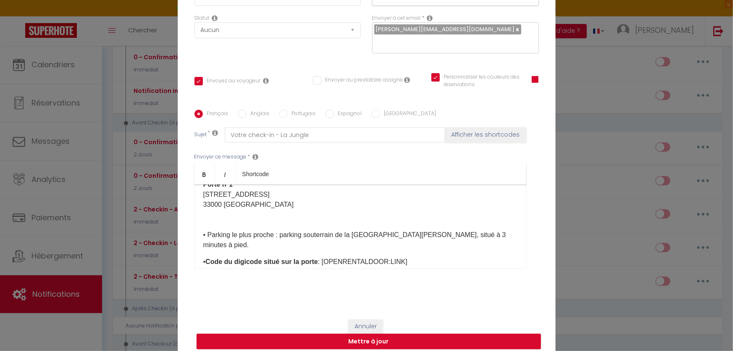
scroll to position [54, 0]
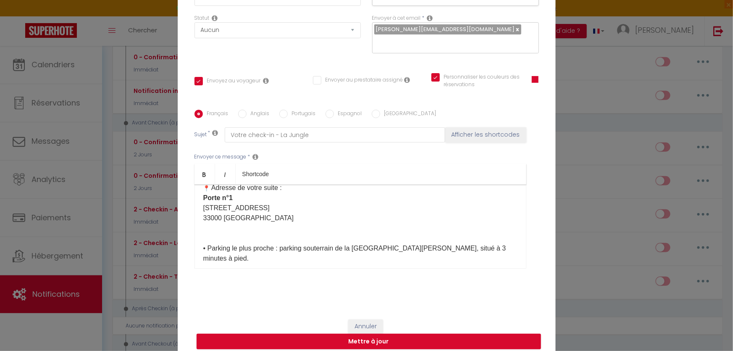
click at [352, 222] on p "​ Adresse de votre suite : Porte n°[STREET_ADDRESS] ​ • Parking le plus proche …" at bounding box center [360, 223] width 314 height 81
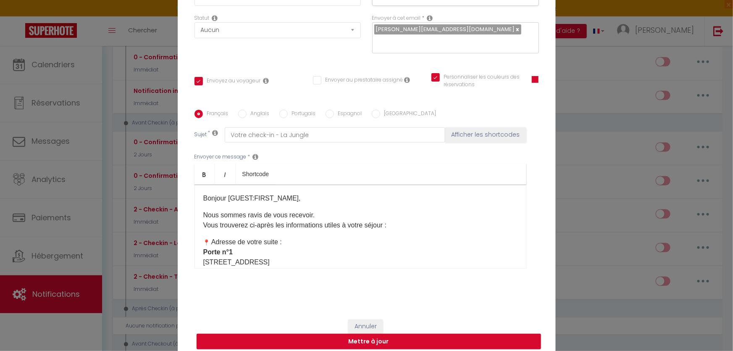
scroll to position [38, 0]
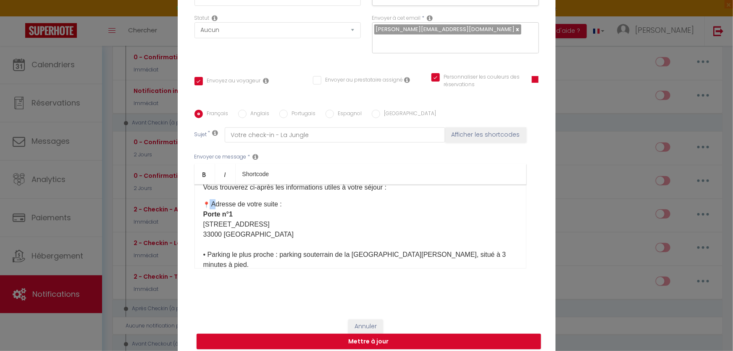
click at [206, 199] on p "​ Adresse de votre suite : Porte n°[STREET_ADDRESS] ​ • Parking le plus proche …" at bounding box center [360, 234] width 314 height 71
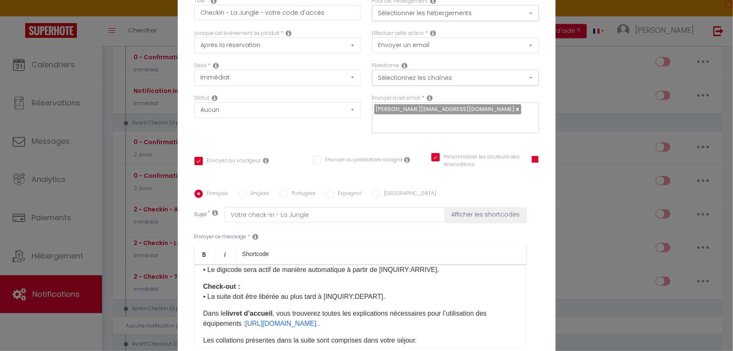
scroll to position [0, 0]
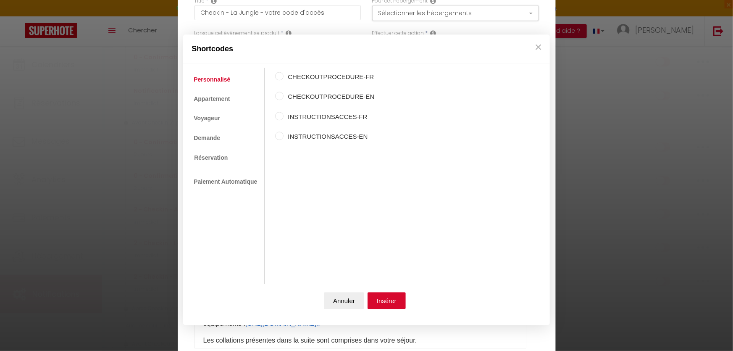
click at [291, 117] on label "INSTRUCTIONSACCES-FR" at bounding box center [329, 117] width 91 height 10
click at [284, 117] on input "INSTRUCTIONSACCES-FR" at bounding box center [279, 116] width 8 height 8
click at [291, 117] on label "INSTRUCTIONSACCES-FR" at bounding box center [329, 117] width 91 height 10
click at [284, 117] on input "INSTRUCTIONSACCES-FR" at bounding box center [279, 116] width 8 height 8
click at [273, 115] on div "CHECKOUTPROCEDURE-FR CHECKOUTPROCEDURE-EN INSTRUCTIONSACCES-FR INSTRUCTIONSACCE…" at bounding box center [320, 166] width 110 height 197
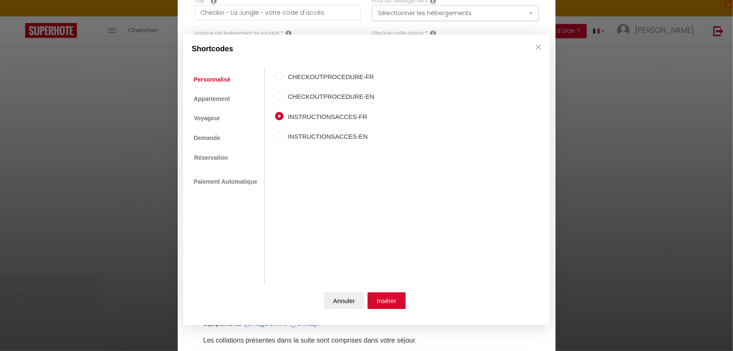
click at [281, 113] on input "INSTRUCTIONSACCES-FR" at bounding box center [279, 116] width 8 height 8
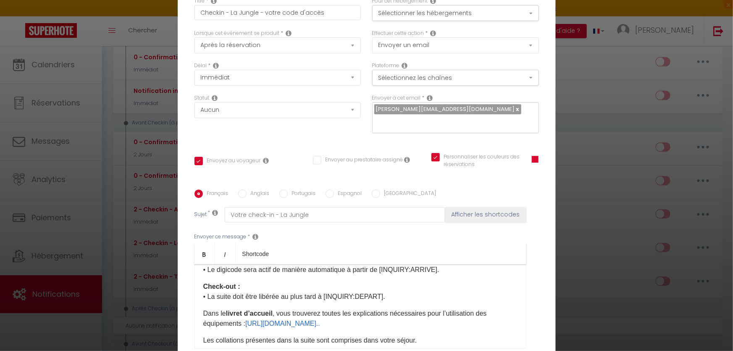
click at [353, 305] on button "Annuler" at bounding box center [344, 300] width 40 height 17
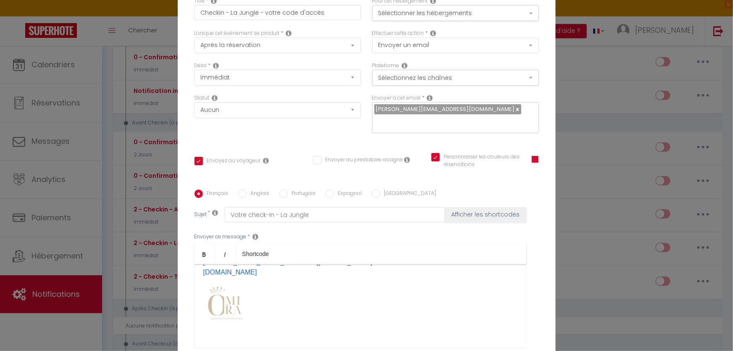
scroll to position [80, 0]
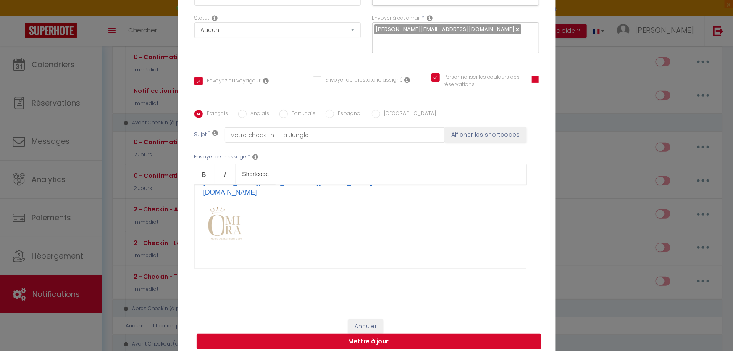
click at [373, 333] on button "Mettre à jour" at bounding box center [369, 341] width 344 height 16
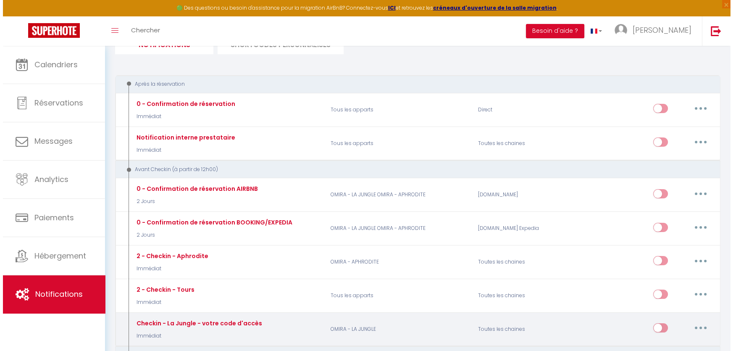
scroll to position [0, 0]
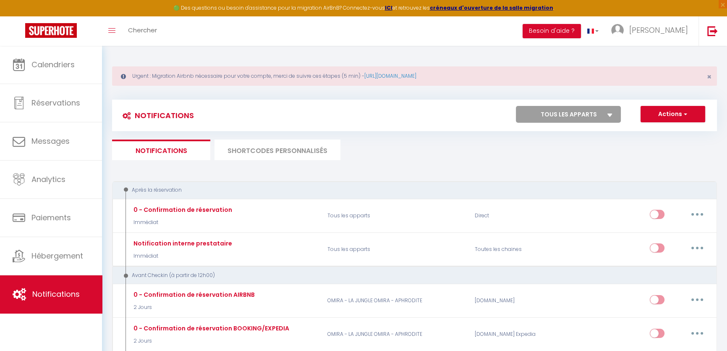
click at [252, 146] on li "SHORTCODES PERSONNALISÉS" at bounding box center [278, 149] width 126 height 21
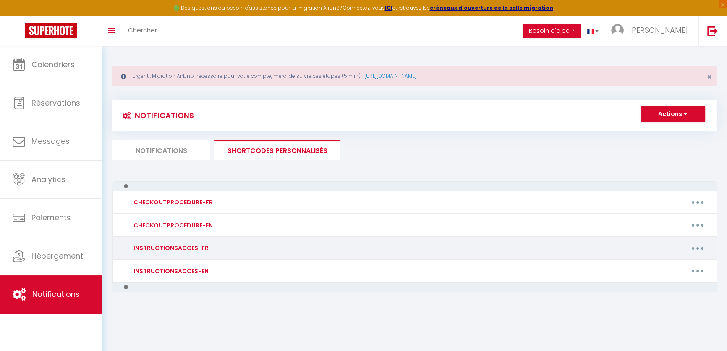
click at [700, 243] on button "button" at bounding box center [698, 247] width 24 height 13
click at [670, 265] on link "Editer" at bounding box center [676, 267] width 62 height 14
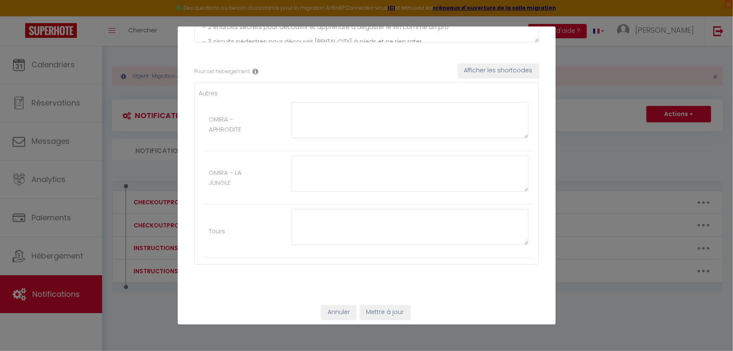
scroll to position [116, 0]
click at [308, 178] on textarea at bounding box center [409, 172] width 237 height 36
click at [399, 170] on textarea at bounding box center [409, 172] width 237 height 36
click at [345, 313] on button "Annuler" at bounding box center [338, 310] width 35 height 14
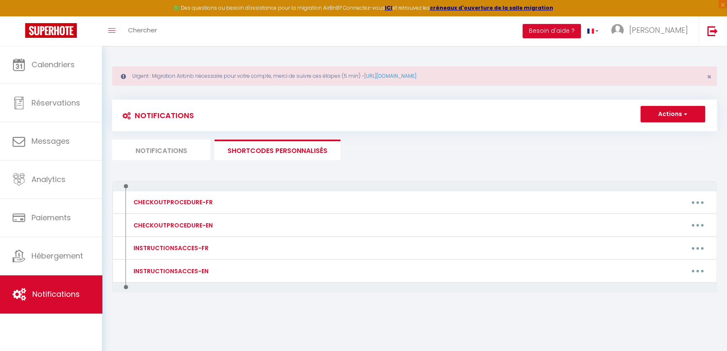
click at [161, 144] on li "Notifications" at bounding box center [161, 149] width 98 height 21
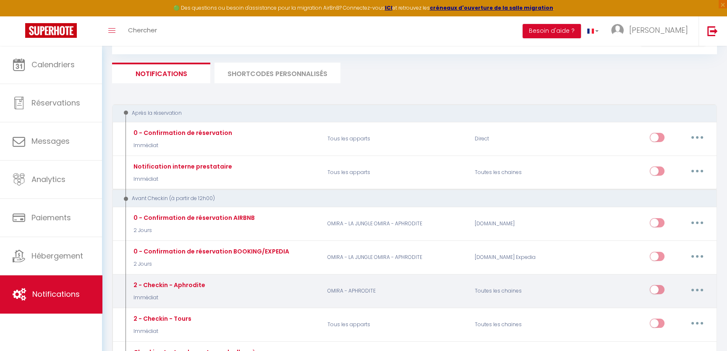
scroll to position [152, 0]
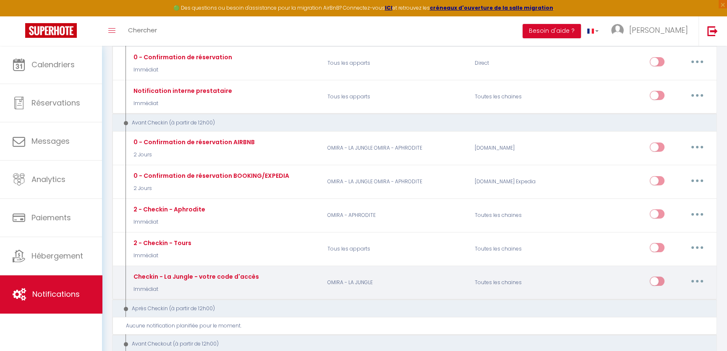
click at [697, 283] on button "button" at bounding box center [698, 280] width 24 height 13
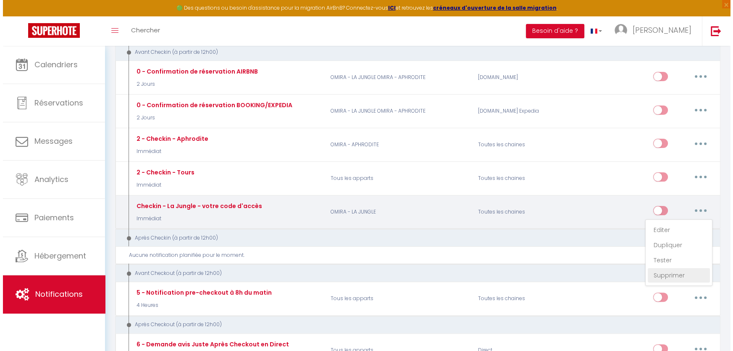
scroll to position [229, 0]
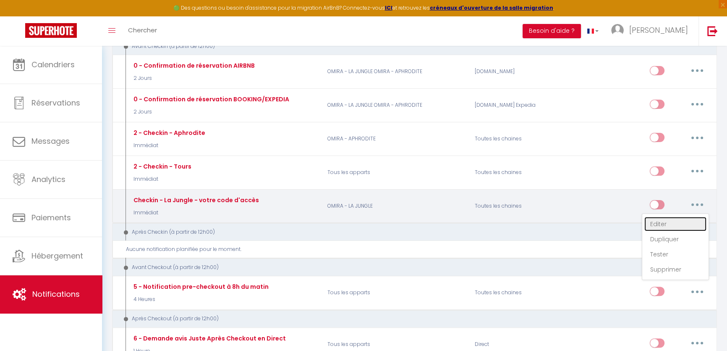
click at [664, 219] on link "Editer" at bounding box center [676, 224] width 62 height 14
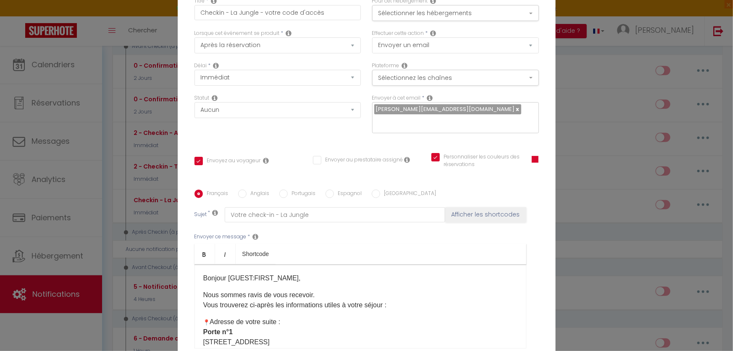
click at [532, 156] on span at bounding box center [535, 159] width 7 height 7
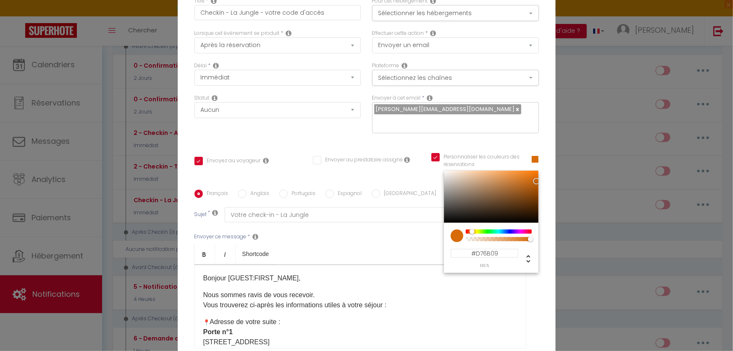
drag, startPoint x: 526, startPoint y: 224, endPoint x: 469, endPoint y: 224, distance: 57.1
click at [470, 229] on div at bounding box center [472, 231] width 5 height 5
drag, startPoint x: 533, startPoint y: 175, endPoint x: 477, endPoint y: 178, distance: 55.9
click at [479, 184] on div at bounding box center [481, 186] width 5 height 5
click at [470, 229] on div at bounding box center [472, 231] width 5 height 5
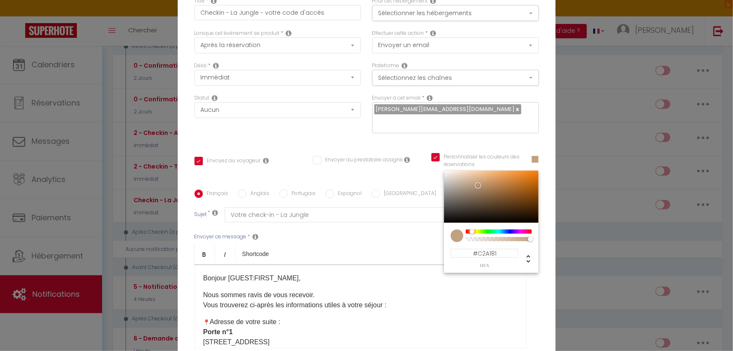
click at [473, 177] on div at bounding box center [491, 197] width 95 height 52
click at [541, 279] on div "Titre * Checkin - La Jungle - votre code d'accès Pour cet hébergement Sélection…" at bounding box center [367, 190] width 378 height 402
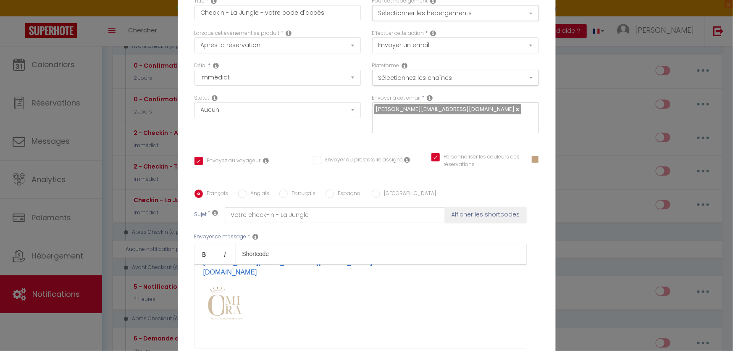
scroll to position [378, 0]
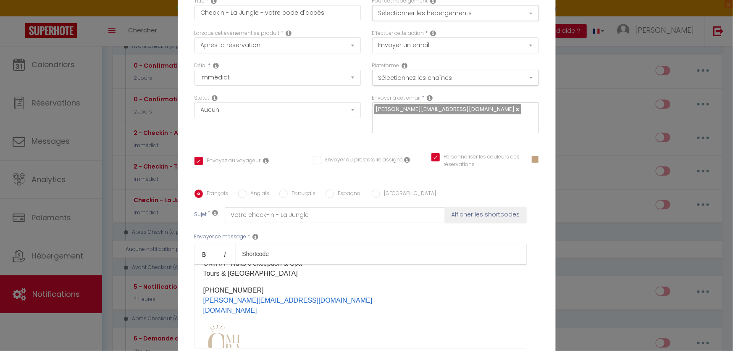
click at [235, 323] on img at bounding box center [225, 342] width 40 height 40
click at [249, 322] on p "​" at bounding box center [360, 342] width 314 height 40
click at [242, 322] on img at bounding box center [225, 342] width 40 height 40
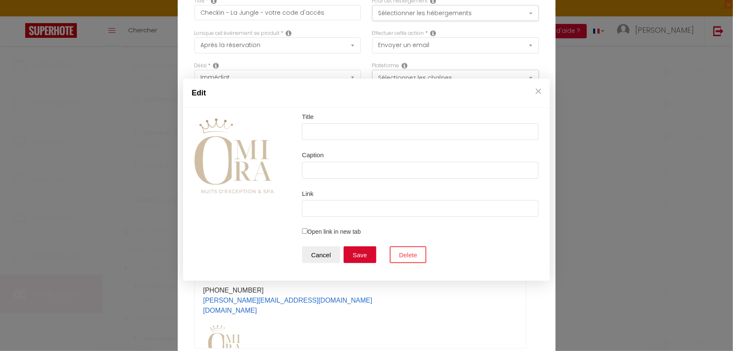
click at [248, 313] on div "Edit Title Caption Link Position None Left Center Right Open link in new tab Ca…" at bounding box center [366, 175] width 733 height 351
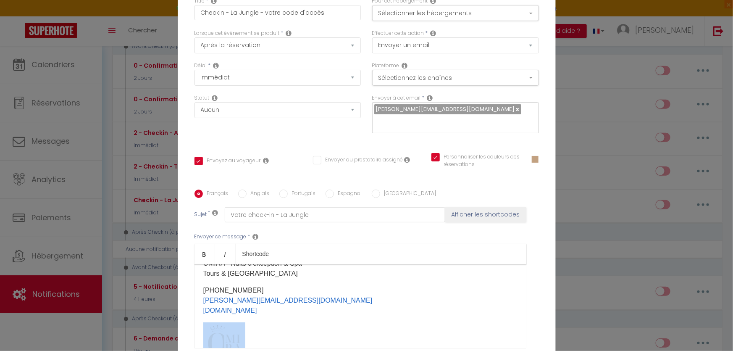
click at [228, 322] on img at bounding box center [225, 342] width 40 height 40
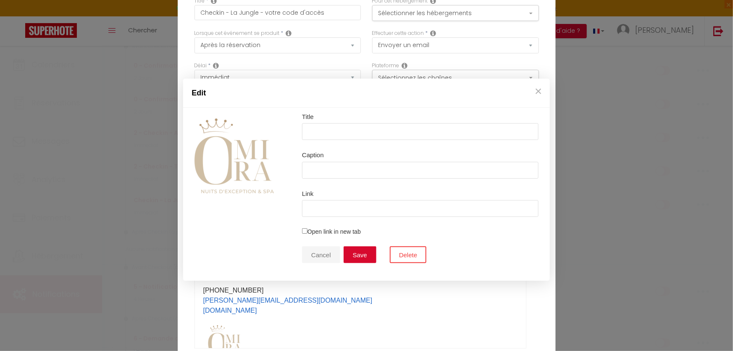
click at [321, 256] on button "Cancel" at bounding box center [321, 254] width 38 height 17
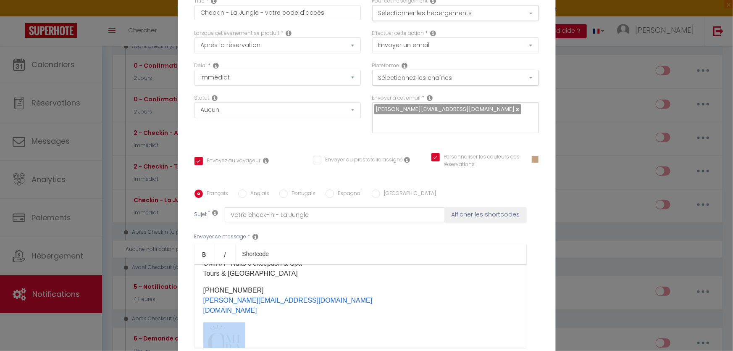
click at [307, 322] on p "​" at bounding box center [360, 342] width 314 height 40
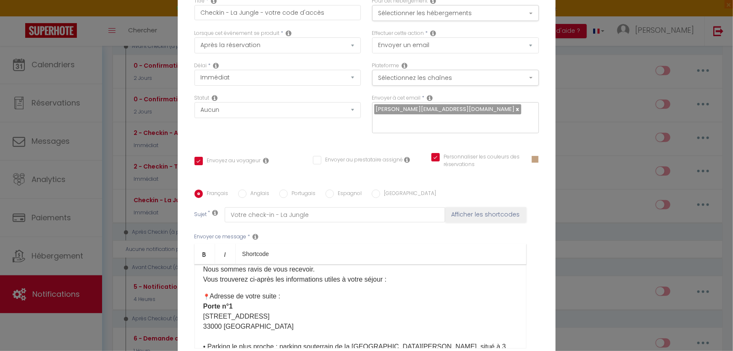
scroll to position [38, 0]
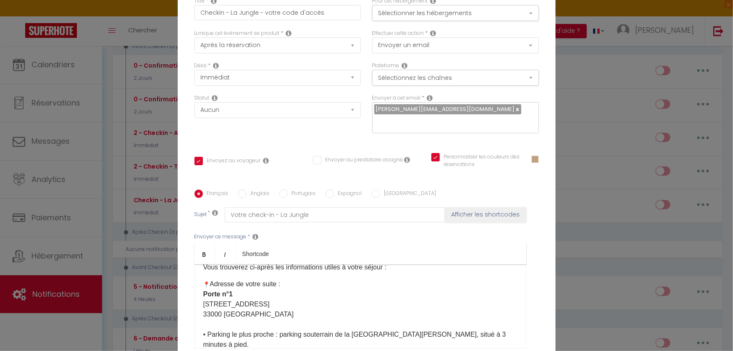
click at [323, 302] on p "Adresse de votre suite : [STREET_ADDRESS] ​ • Parking le plus proche : parking …" at bounding box center [360, 314] width 314 height 71
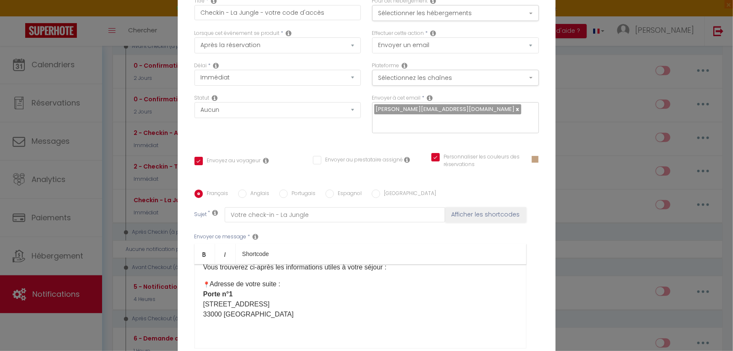
scroll to position [42, 0]
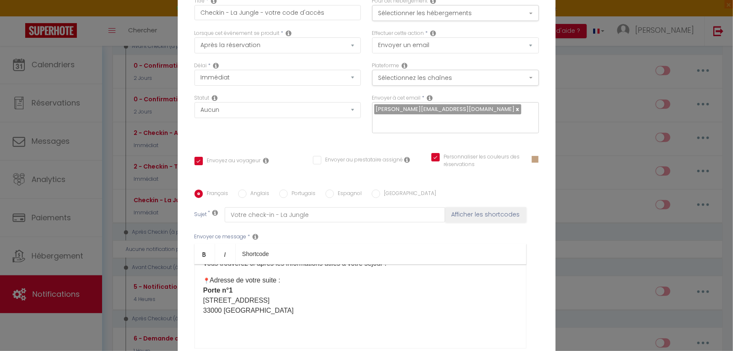
drag, startPoint x: 16, startPoint y: 227, endPoint x: 294, endPoint y: 307, distance: 289.8
click at [294, 307] on p "Adresse de votre suite : [STREET_ADDRESS]" at bounding box center [360, 295] width 314 height 40
click at [237, 303] on p "Adresse de votre suite : [STREET_ADDRESS]" at bounding box center [360, 295] width 314 height 40
click at [239, 308] on p "Adresse de votre suite : [STREET_ADDRESS]" at bounding box center [360, 295] width 314 height 40
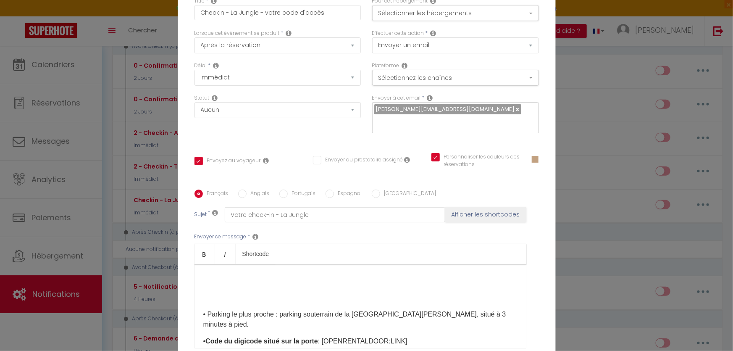
scroll to position [80, 0]
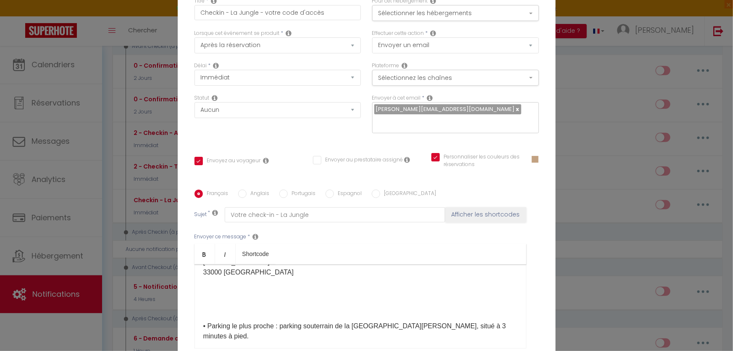
click at [227, 291] on div "Bonjour [GUEST:FIRST_NAME], Nous sommes ravis de vous recevoir. Vous trouverez …" at bounding box center [360, 306] width 332 height 84
click at [223, 276] on div "Bonjour [GUEST:FIRST_NAME], Nous sommes ravis de vous recevoir. Vous trouverez …" at bounding box center [360, 306] width 332 height 84
drag, startPoint x: 223, startPoint y: 276, endPoint x: 224, endPoint y: 281, distance: 4.8
click at [225, 284] on p at bounding box center [360, 289] width 314 height 10
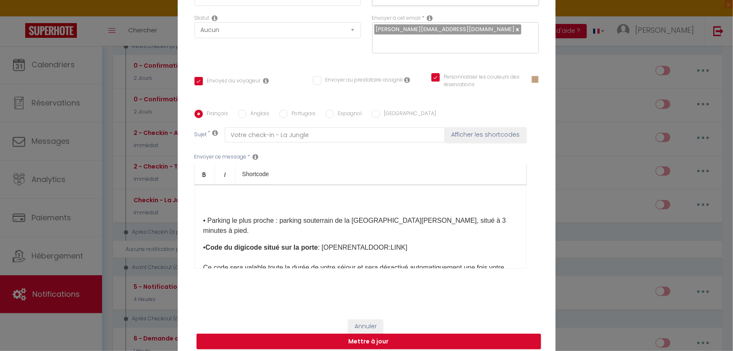
scroll to position [67, 0]
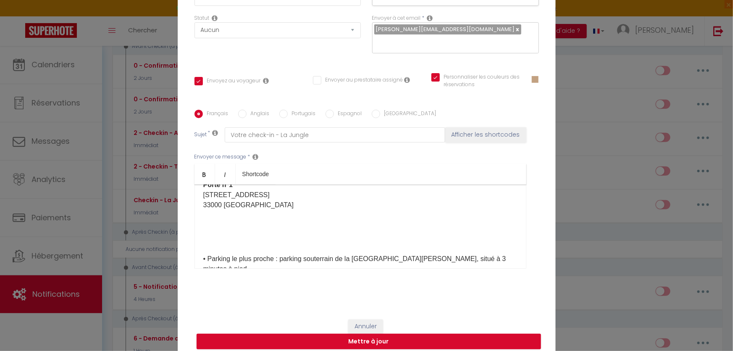
click at [226, 217] on p at bounding box center [360, 222] width 314 height 10
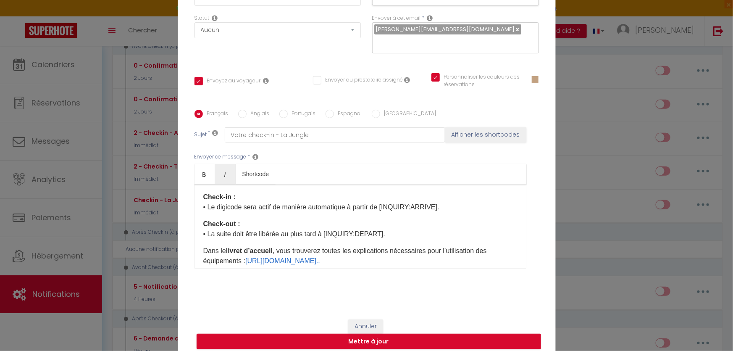
scroll to position [220, 0]
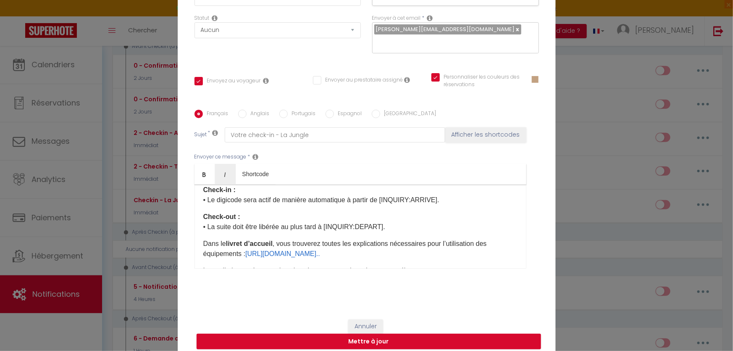
drag, startPoint x: 385, startPoint y: 192, endPoint x: 193, endPoint y: 190, distance: 191.9
click at [194, 190] on div "Bonjour [GUEST:FIRST_NAME], Nous sommes ravis de vous recevoir. Vous trouverez …" at bounding box center [360, 226] width 332 height 84
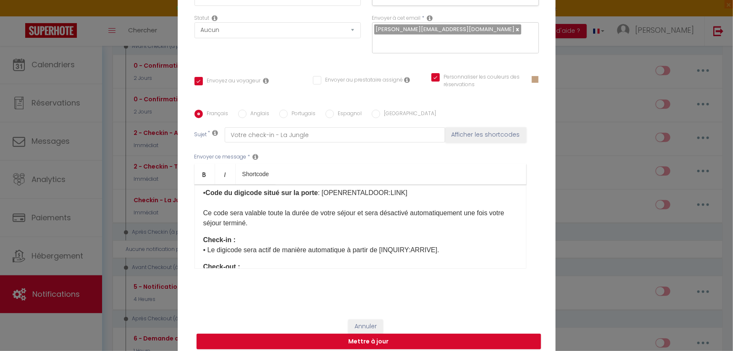
scroll to position [164, 0]
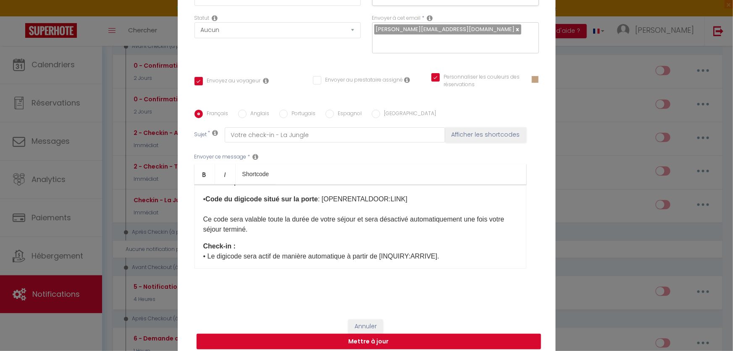
drag, startPoint x: 197, startPoint y: 246, endPoint x: 382, endPoint y: 246, distance: 184.8
click at [382, 246] on div "Bonjour [GUEST:FIRST_NAME], Nous sommes ravis de vous recevoir. Vous trouverez …" at bounding box center [360, 226] width 332 height 84
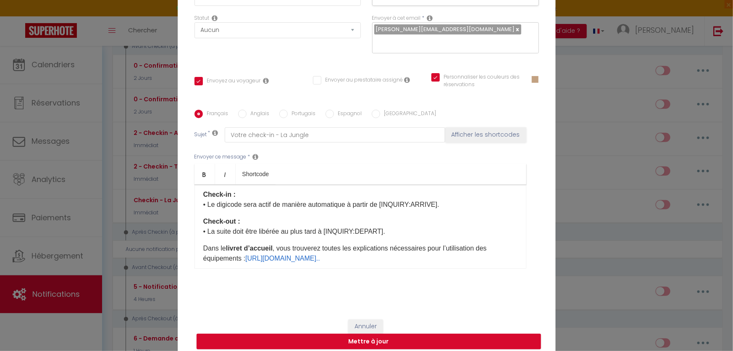
scroll to position [202, 0]
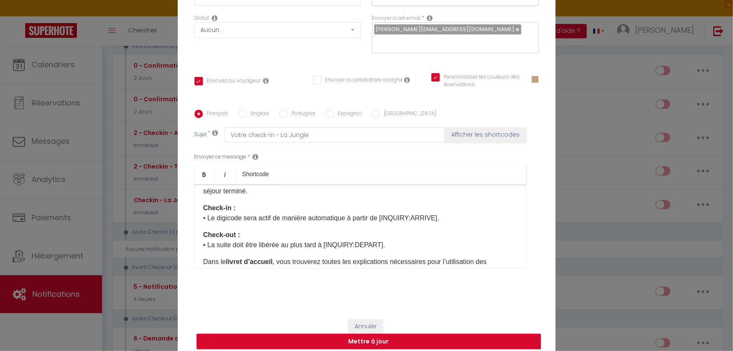
click at [239, 215] on div "Bonjour [GUEST:FIRST_NAME], Nous sommes ravis de vous recevoir. Vous trouverez …" at bounding box center [360, 226] width 332 height 84
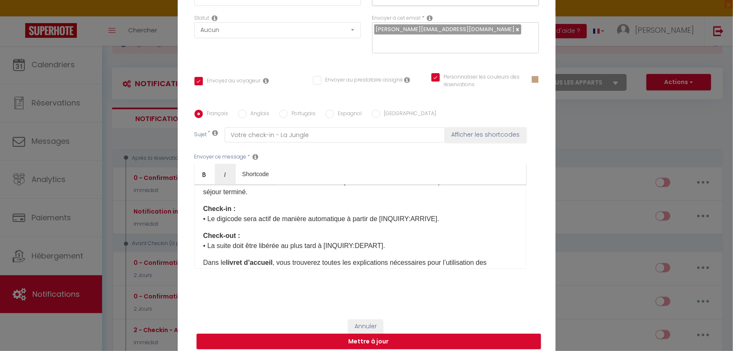
scroll to position [174, 0]
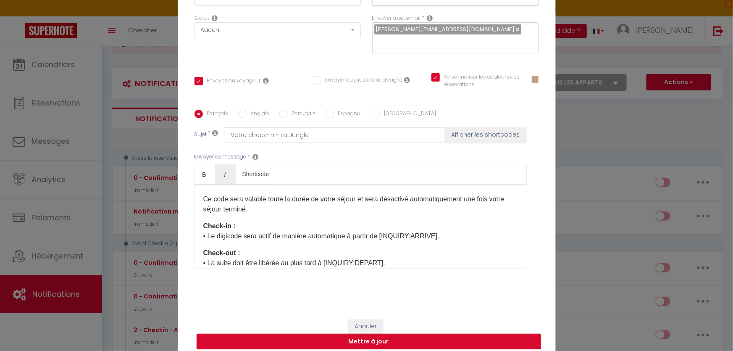
drag, startPoint x: 387, startPoint y: 244, endPoint x: 179, endPoint y: 245, distance: 207.9
click at [179, 245] on div "Titre * Checkin - La Jungle - votre code d'accès Pour cet hébergement Sélection…" at bounding box center [367, 110] width 378 height 402
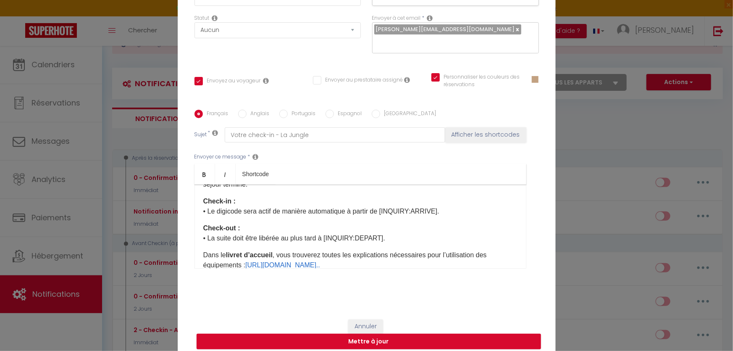
scroll to position [212, 0]
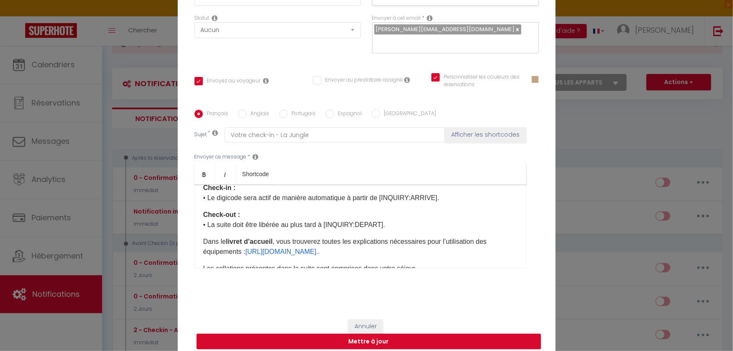
click at [205, 214] on div "Bonjour [GUEST:FIRST_NAME], Nous sommes ravis de vous recevoir. Vous trouverez …" at bounding box center [360, 226] width 332 height 84
click at [209, 211] on div "Bonjour [GUEST:FIRST_NAME], Nous sommes ravis de vous recevoir. Vous trouverez …" at bounding box center [360, 226] width 332 height 84
click at [209, 102] on figure "​ ​ ​ ​ ​" at bounding box center [360, 87] width 314 height 30
click at [218, 102] on figure "​ ​ ​ ​ ​" at bounding box center [360, 87] width 314 height 30
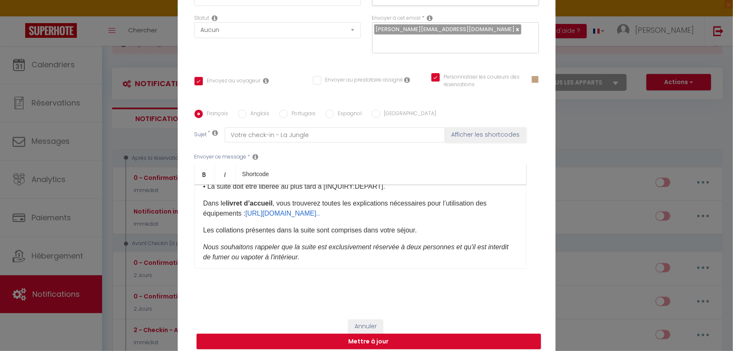
click at [250, 138] on p "• Code du digicode situé sur la porte : [OPENRENTALDOOR:LINK]​ Ce code sera val…" at bounding box center [360, 117] width 314 height 40
drag, startPoint x: 206, startPoint y: 201, endPoint x: 194, endPoint y: 202, distance: 12.2
click at [194, 202] on div "Bonjour [GUEST:FIRST_NAME], Nous sommes ravis de vous recevoir. Vous trouverez …" at bounding box center [360, 226] width 332 height 84
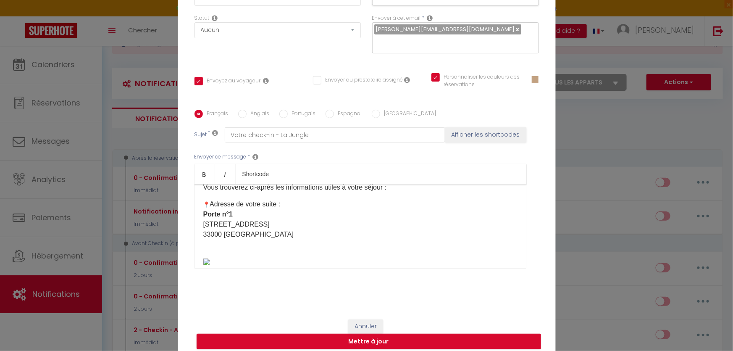
scroll to position [76, 0]
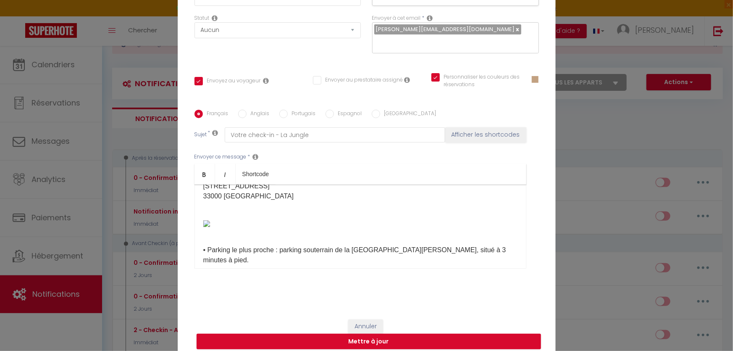
click at [244, 199] on div "Bonjour [GUEST:FIRST_NAME], Nous sommes ravis de vous recevoir. Vous trouverez …" at bounding box center [360, 226] width 332 height 84
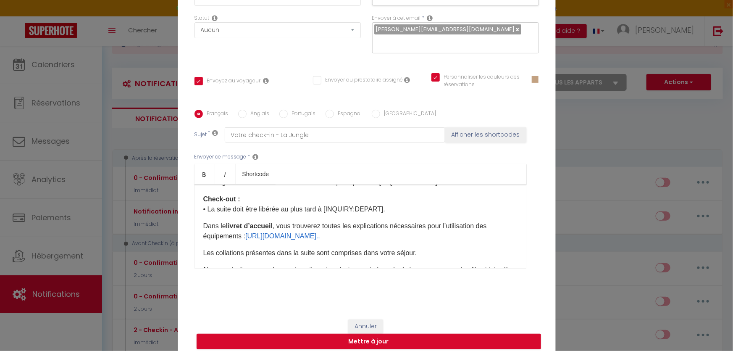
scroll to position [229, 0]
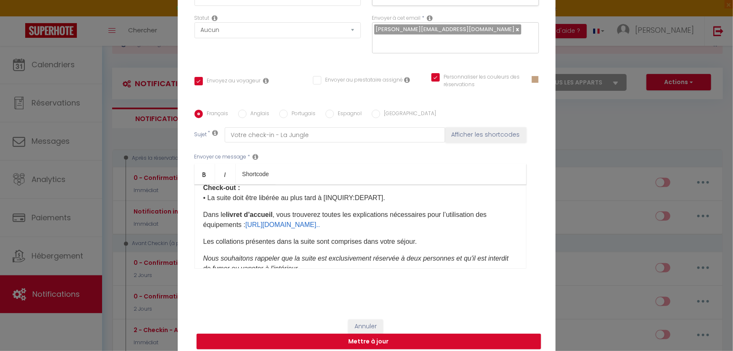
click at [331, 149] on p "​ Code du digicode situé sur la porte : [OPENRENTALDOOR:LINK]​ Ce code sera val…" at bounding box center [360, 129] width 314 height 40
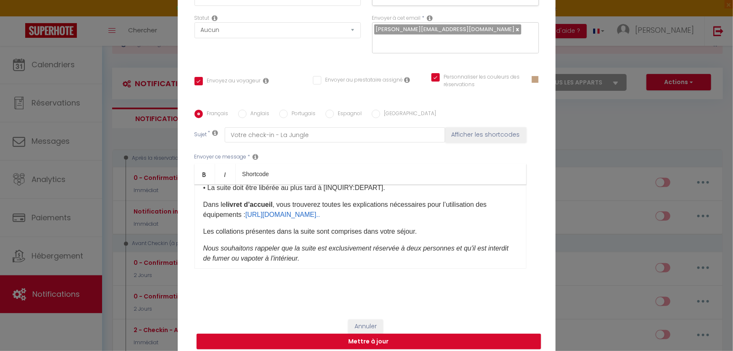
drag, startPoint x: 290, startPoint y: 237, endPoint x: 197, endPoint y: 227, distance: 93.8
click at [197, 227] on div "Bonjour [GUEST:FIRST_NAME], Nous sommes ravis de vous recevoir. Vous trouverez …" at bounding box center [360, 226] width 332 height 84
click at [221, 172] on link "Italic" at bounding box center [225, 174] width 21 height 20
click at [305, 242] on div "Bonjour [GUEST:FIRST_NAME], Nous sommes ravis de vous recevoir. Vous trouverez …" at bounding box center [360, 226] width 332 height 84
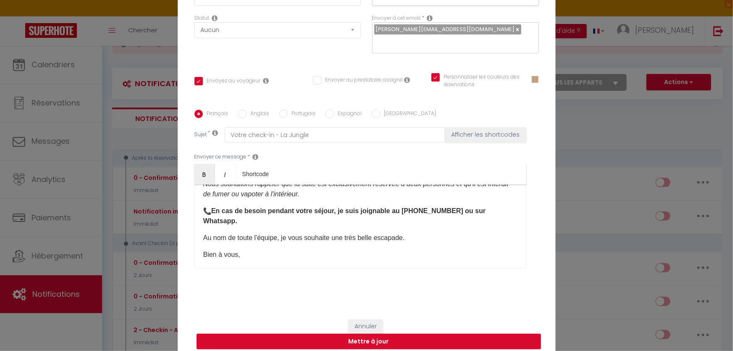
scroll to position [305, 0]
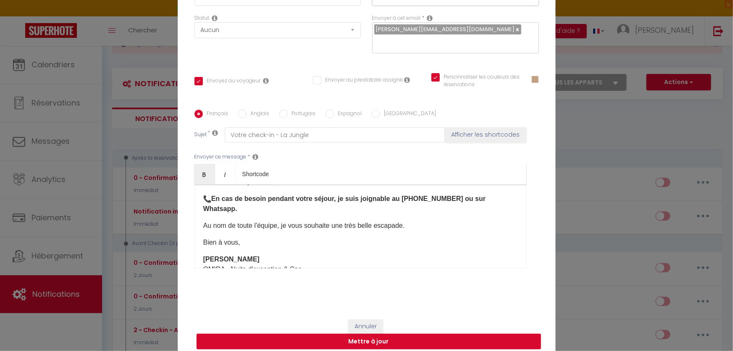
drag, startPoint x: 351, startPoint y: 236, endPoint x: 246, endPoint y: 236, distance: 104.6
click at [246, 143] on p "Dans le livret d’accueil , vous trouverez toutes les explications nécessaires p…" at bounding box center [360, 133] width 314 height 20
click at [462, 160] on p "Les collations présentes dans la suite sont comprises dans votre séjour.​" at bounding box center [360, 155] width 314 height 10
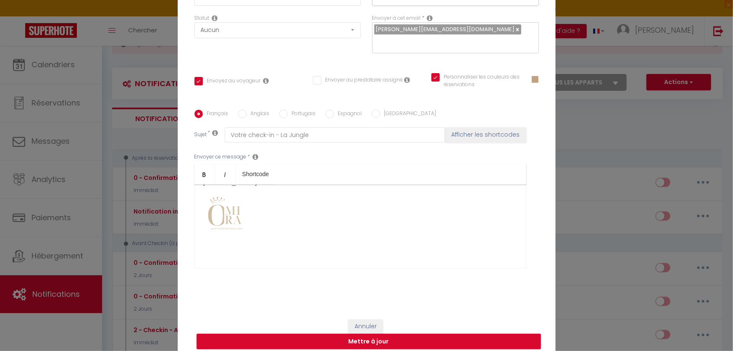
scroll to position [545, 0]
click at [378, 333] on button "Mettre à jour" at bounding box center [369, 341] width 344 height 16
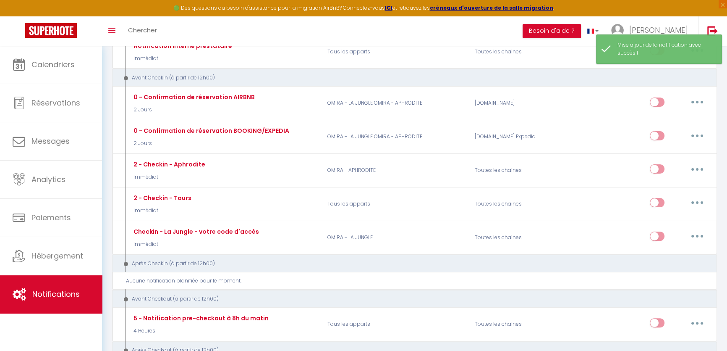
scroll to position [185, 0]
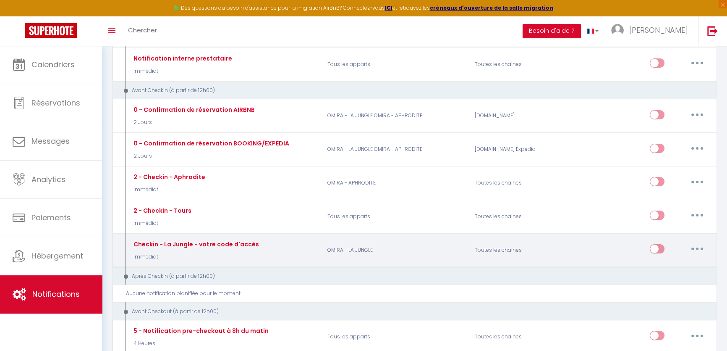
click at [702, 250] on button "button" at bounding box center [698, 248] width 24 height 13
click at [659, 297] on link "Tester" at bounding box center [676, 298] width 62 height 14
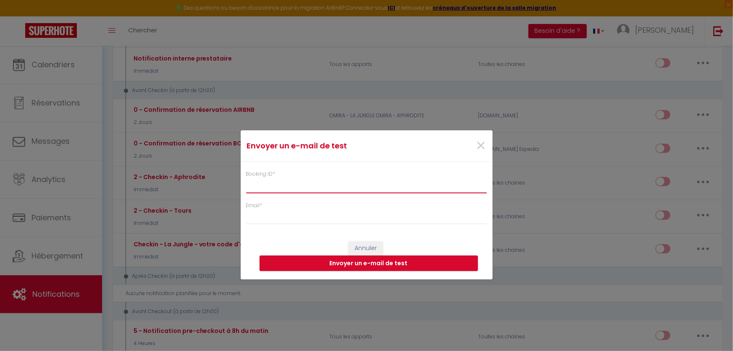
click at [273, 180] on input "Booking ID *" at bounding box center [366, 185] width 241 height 15
click at [269, 215] on input "Email *" at bounding box center [366, 216] width 241 height 15
click at [304, 214] on input "e" at bounding box center [366, 216] width 241 height 15
click at [428, 268] on button "Envoyer un e-mail de test" at bounding box center [369, 263] width 218 height 16
click at [47, 63] on div "Envoyer un e-mail de test × Booking ID * Email * [PERSON_NAME][EMAIL_ADDRESS][D…" at bounding box center [366, 175] width 733 height 351
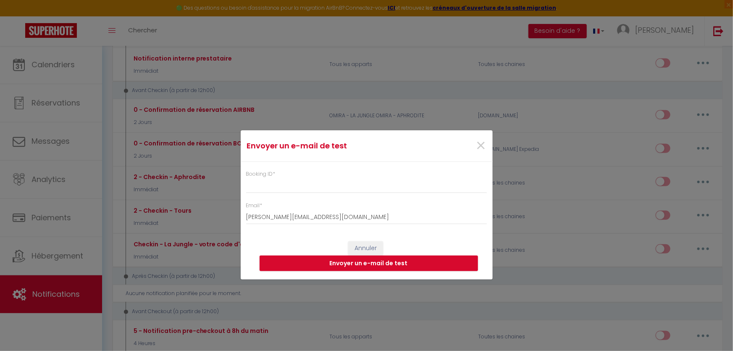
click at [37, 66] on div "Envoyer un e-mail de test × Booking ID * Email * [PERSON_NAME][EMAIL_ADDRESS][D…" at bounding box center [366, 175] width 733 height 351
click at [484, 144] on span "×" at bounding box center [481, 145] width 11 height 25
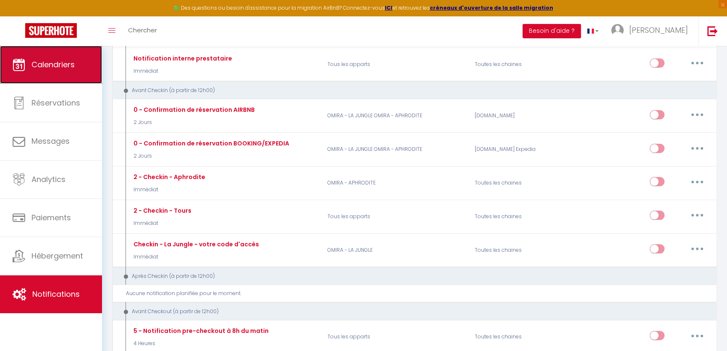
click at [53, 62] on span "Calendriers" at bounding box center [53, 64] width 43 height 11
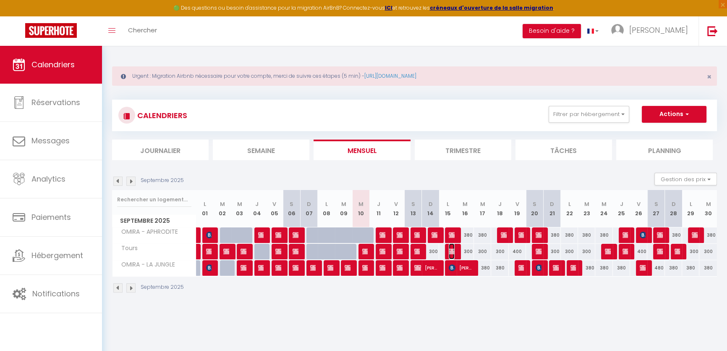
click at [450, 248] on img at bounding box center [452, 251] width 7 height 7
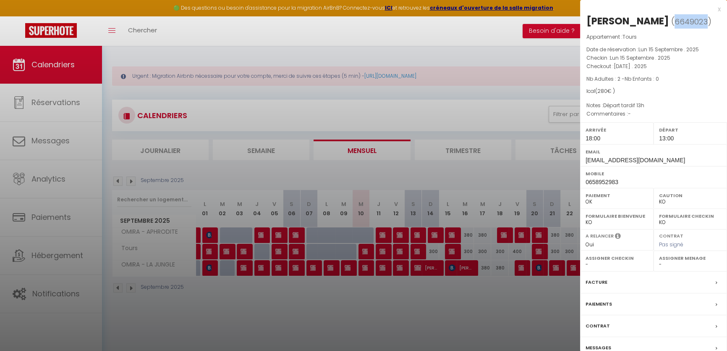
drag, startPoint x: 673, startPoint y: 17, endPoint x: 705, endPoint y: 16, distance: 31.9
click at [705, 16] on span "( 6649023 )" at bounding box center [692, 22] width 40 height 12
copy span "6649023"
click at [62, 291] on div at bounding box center [363, 175] width 727 height 351
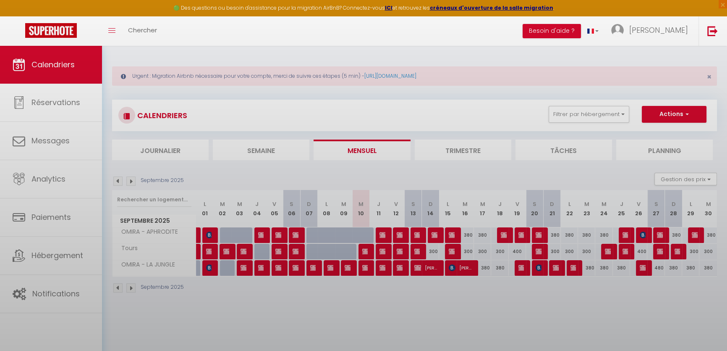
click at [55, 291] on body "🟢 Des questions ou besoin d'assistance pour la migration AirBnB? Connectez-vous…" at bounding box center [363, 221] width 727 height 351
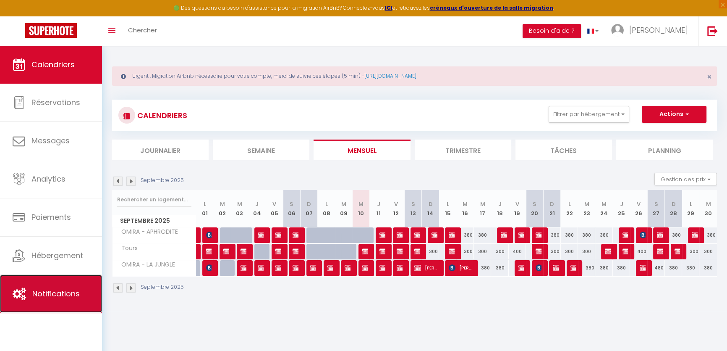
click at [57, 291] on span "Notifications" at bounding box center [55, 293] width 47 height 11
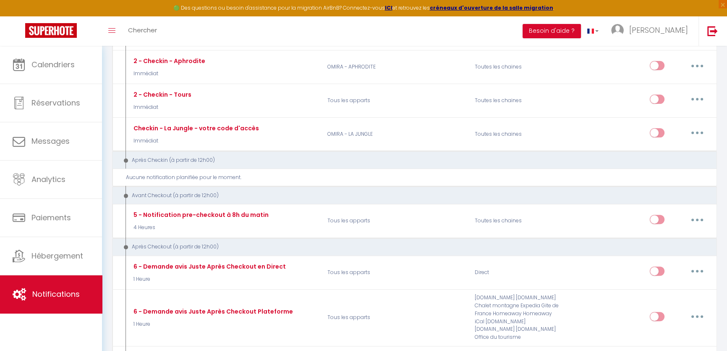
scroll to position [305, 0]
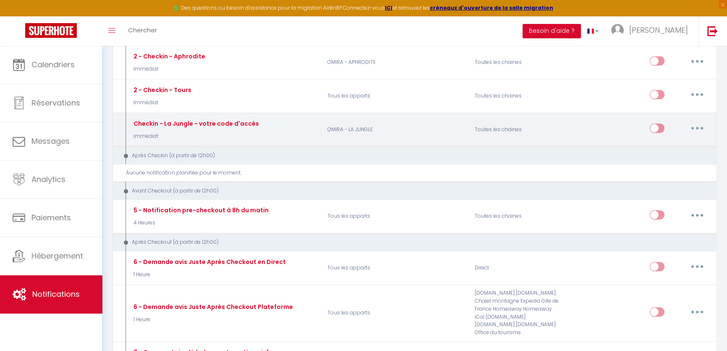
click at [699, 129] on button "button" at bounding box center [698, 127] width 24 height 13
click at [675, 176] on link "Tester" at bounding box center [676, 178] width 62 height 14
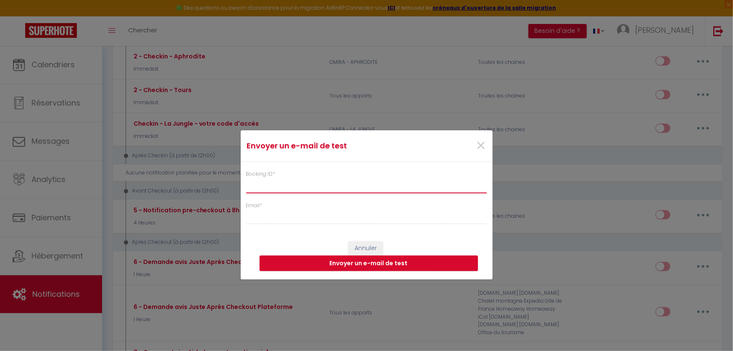
click at [264, 186] on input "Booking ID *" at bounding box center [366, 185] width 241 height 15
paste input "6649023"
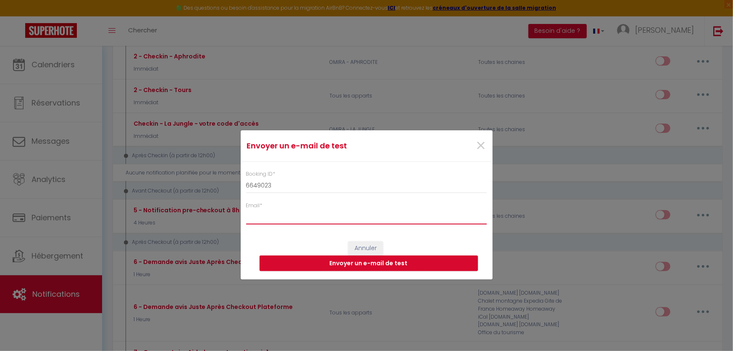
click at [277, 221] on input "Email *" at bounding box center [366, 216] width 241 height 15
click at [442, 262] on button "Envoyer un e-mail de test" at bounding box center [369, 263] width 218 height 16
click at [67, 77] on div "Envoyer un e-mail de test × Booking ID * 6649023 Email * [EMAIL_ADDRESS][DOMAIN…" at bounding box center [366, 175] width 733 height 351
click at [474, 148] on div "×" at bounding box center [450, 146] width 84 height 18
click at [477, 148] on span "×" at bounding box center [481, 145] width 11 height 25
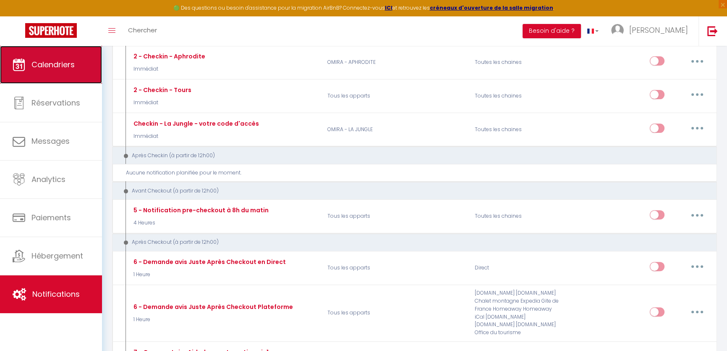
click at [35, 81] on link "Calendriers" at bounding box center [51, 65] width 102 height 38
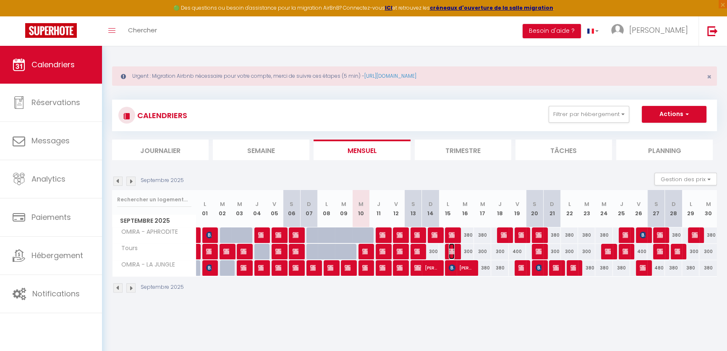
click at [454, 248] on img at bounding box center [452, 251] width 7 height 7
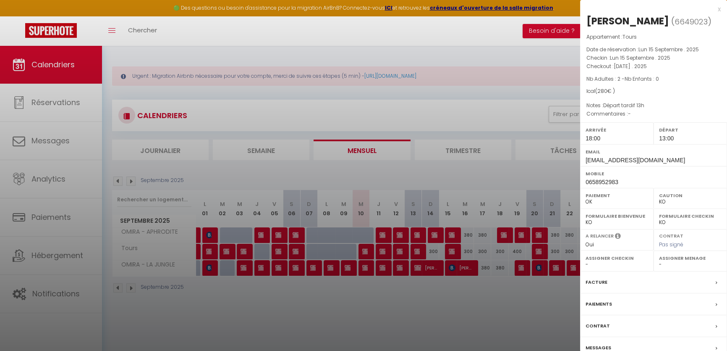
drag, startPoint x: 67, startPoint y: 288, endPoint x: 67, endPoint y: 294, distance: 5.9
click at [67, 288] on div at bounding box center [363, 175] width 727 height 351
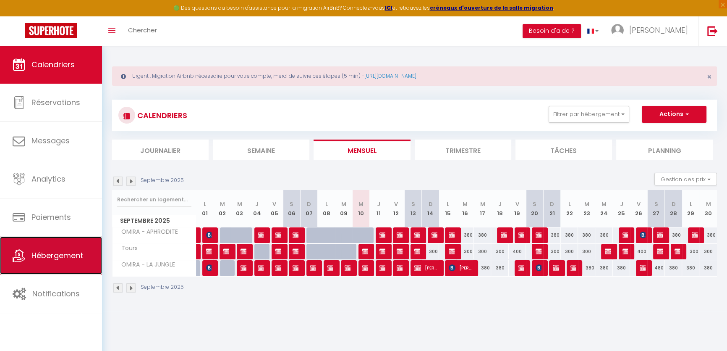
click at [76, 255] on span "Hébergement" at bounding box center [58, 255] width 52 height 11
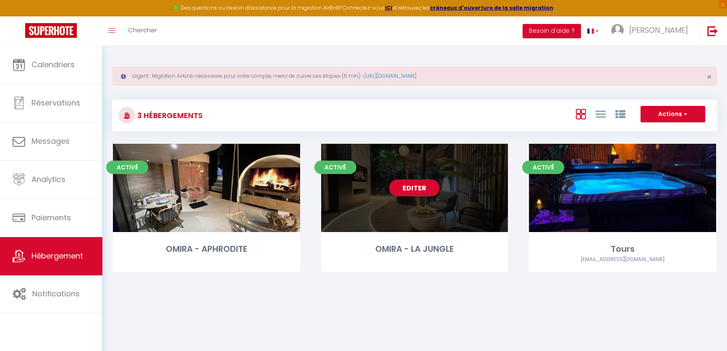
click at [402, 252] on div "OMIRA - LA JUNGLE" at bounding box center [414, 248] width 187 height 13
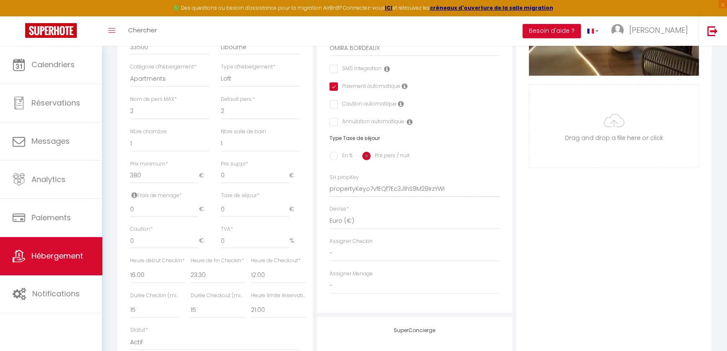
scroll to position [305, 0]
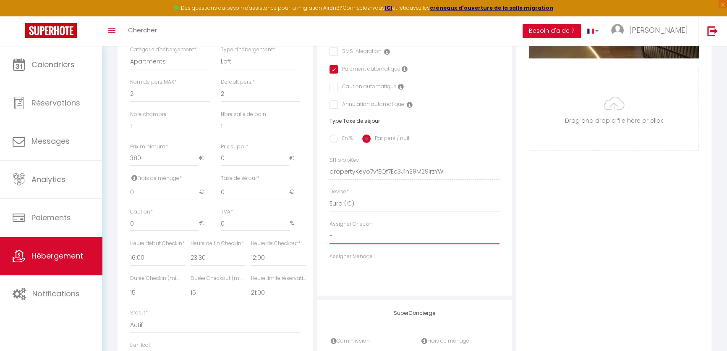
click at [403, 244] on select "- [PERSON_NAME] [PERSON_NAME]" at bounding box center [415, 236] width 170 height 16
click at [523, 216] on div "Photo Photo Supprimer Drag and drop a file here or click Ooops, something wrong…" at bounding box center [614, 165] width 195 height 567
click at [275, 266] on select "00:00 00:15 00:30 00:45 01:00 01:15 01:30 01:45 02:00 02:15 02:30 02:45 03:00" at bounding box center [278, 258] width 55 height 16
click at [251, 255] on select "00:00 00:15 00:30 00:45 01:00 01:15 01:30 01:45 02:00 02:15 02:30 02:45 03:00" at bounding box center [278, 258] width 55 height 16
click at [219, 266] on select "00:00 00:15 00:30 00:45 01:00 01:15 01:30 01:45 02:00 02:15 02:30 02:45 03:00" at bounding box center [218, 258] width 55 height 16
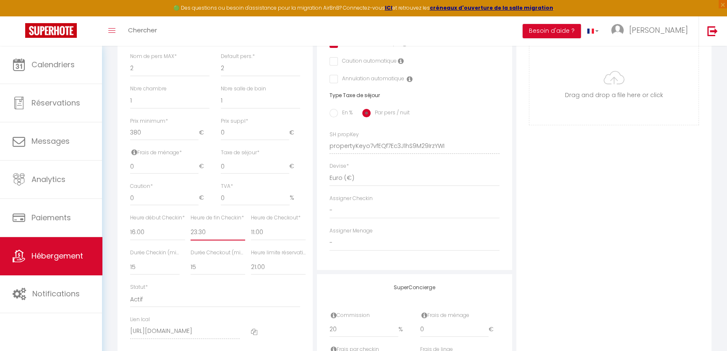
scroll to position [344, 0]
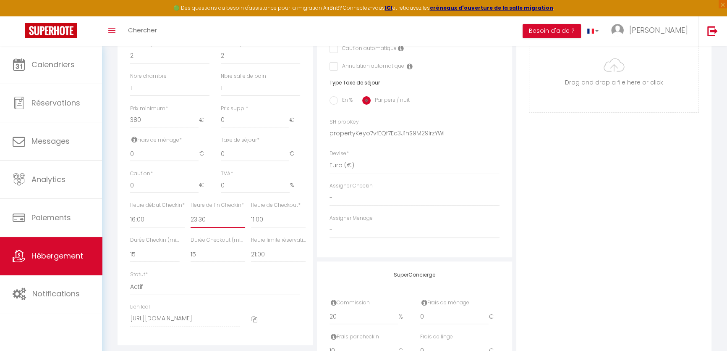
click at [206, 223] on select "00:00 00:15 00:30 00:45 01:00 01:15 01:30 01:45 02:00 02:15 02:30 02:45 03:00" at bounding box center [218, 220] width 55 height 16
click at [191, 217] on select "00:00 00:15 00:30 00:45 01:00 01:15 01:30 01:45 02:00 02:15 02:30 02:45 03:00" at bounding box center [218, 220] width 55 height 16
click at [278, 253] on select "Pas de limite 01:00 02:00 03:00 04:00 05:00 06:00 07:00 08:00 09:00 10:00 11:00…" at bounding box center [278, 254] width 55 height 16
click at [210, 225] on select "00:00 00:15 00:30 00:45 01:00 01:15 01:30 01:45 02:00 02:15 02:30 02:45 03:00" at bounding box center [218, 220] width 55 height 16
click at [191, 217] on select "00:00 00:15 00:30 00:45 01:00 01:15 01:30 01:45 02:00 02:15 02:30 02:45 03:00" at bounding box center [218, 220] width 55 height 16
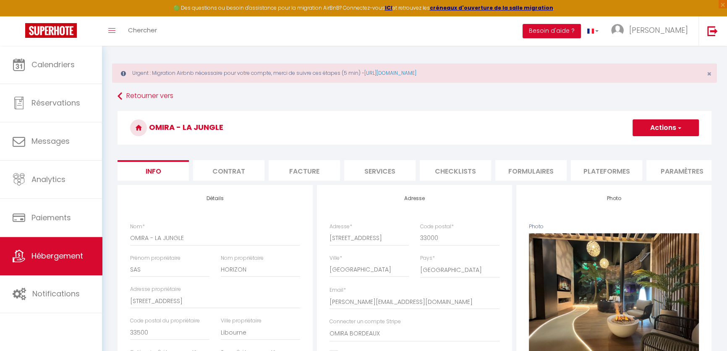
scroll to position [0, 0]
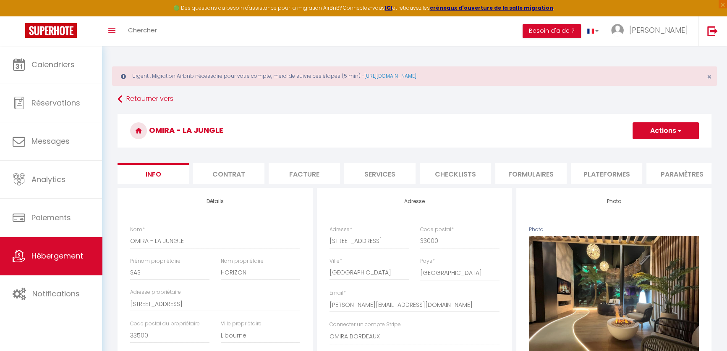
click at [233, 172] on li "Contrat" at bounding box center [228, 173] width 71 height 21
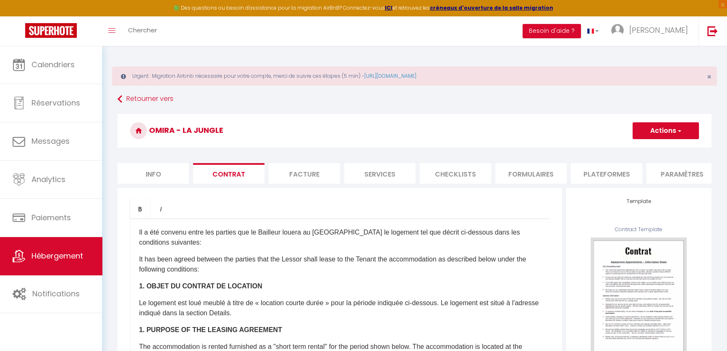
click at [294, 170] on li "Facture" at bounding box center [304, 173] width 71 height 21
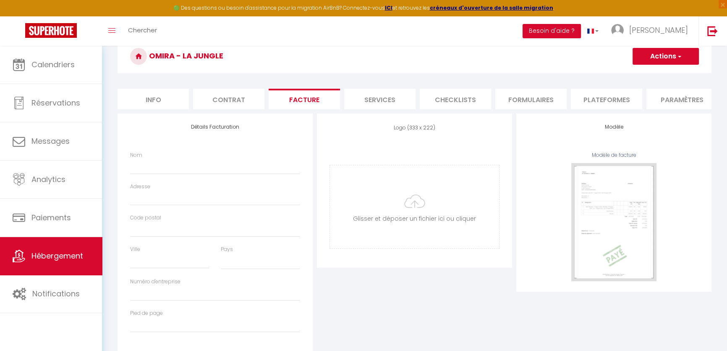
scroll to position [101, 0]
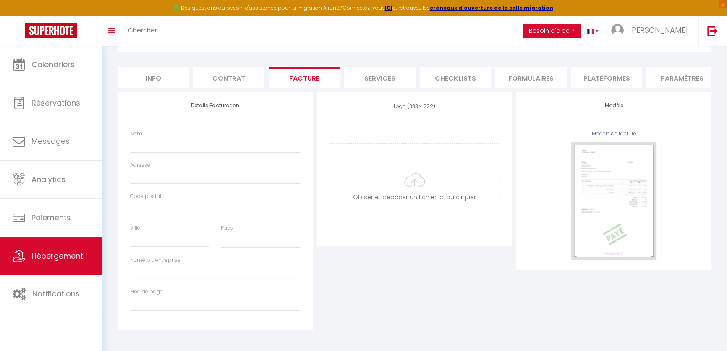
click at [373, 71] on li "Services" at bounding box center [379, 77] width 71 height 21
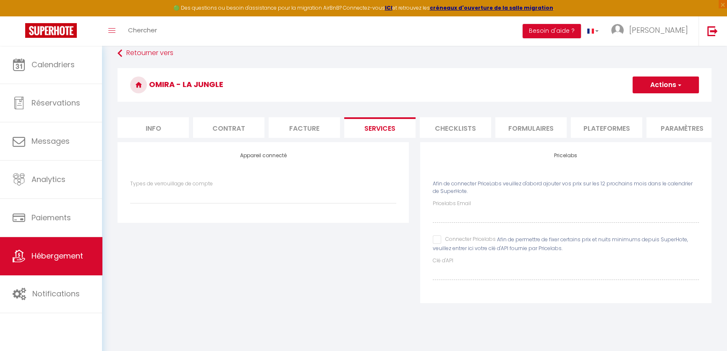
scroll to position [46, 0]
click at [454, 128] on li "Checklists" at bounding box center [455, 127] width 71 height 21
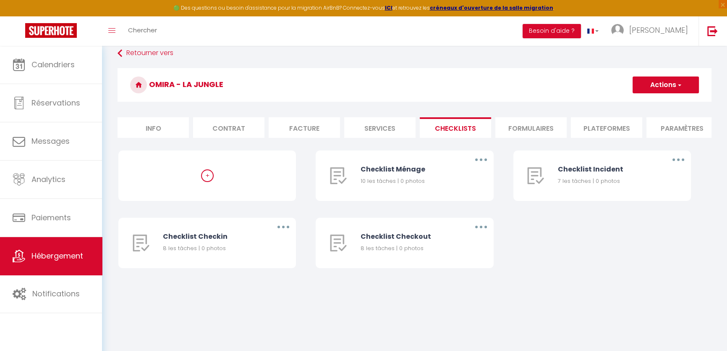
click at [529, 128] on li "Formulaires" at bounding box center [531, 127] width 71 height 21
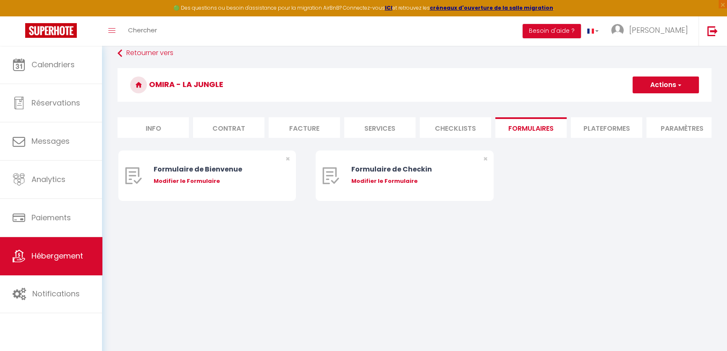
click at [604, 124] on li "Plateformes" at bounding box center [606, 127] width 71 height 21
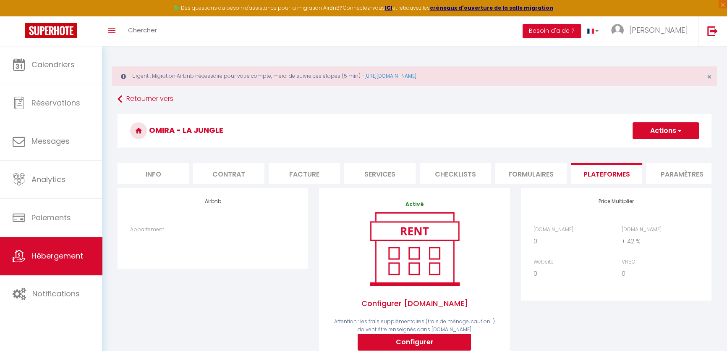
click at [660, 168] on li "Paramètres" at bounding box center [682, 173] width 71 height 21
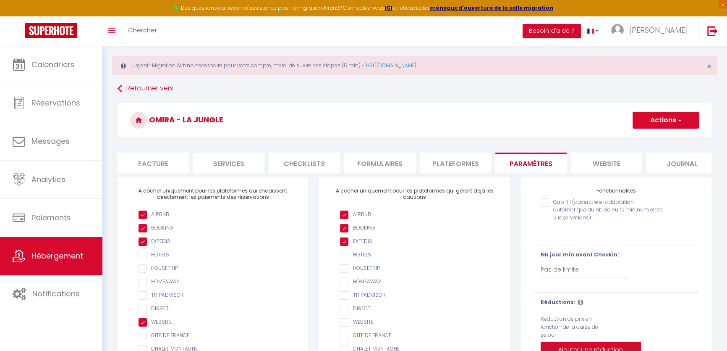
scroll to position [0, 162]
click at [612, 168] on li "website" at bounding box center [596, 162] width 71 height 21
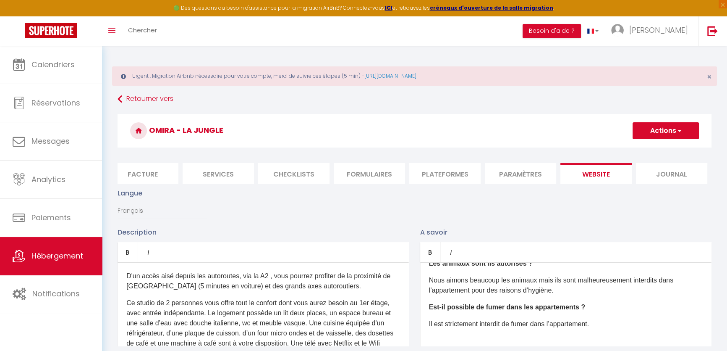
click at [668, 179] on li "Journal" at bounding box center [671, 173] width 71 height 21
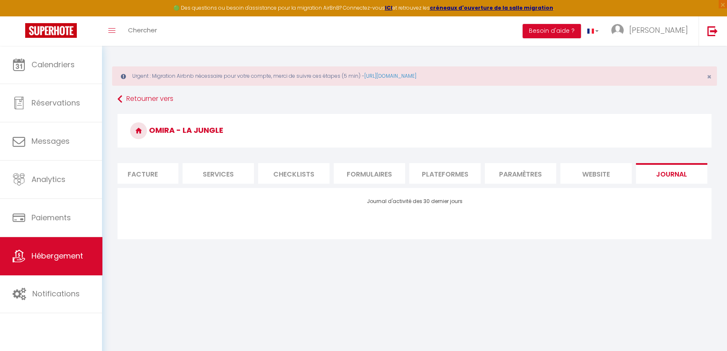
click at [151, 172] on li "Facture" at bounding box center [142, 173] width 71 height 21
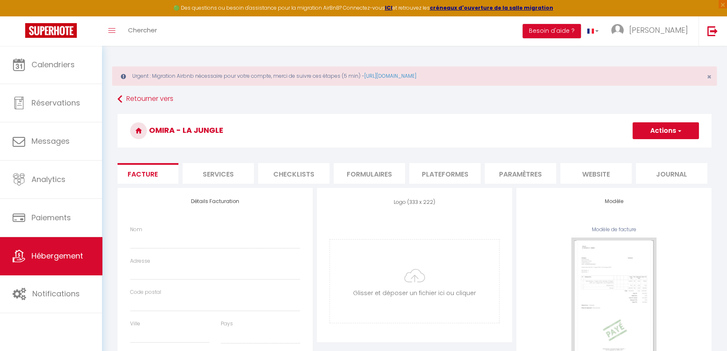
drag, startPoint x: 264, startPoint y: 181, endPoint x: 237, endPoint y: 184, distance: 27.6
click at [237, 184] on ul "Info Contrat Facture Services Checklists Formulaires Plateformes Paramètres web…" at bounding box center [415, 173] width 594 height 21
click at [240, 178] on li "Services" at bounding box center [218, 173] width 71 height 21
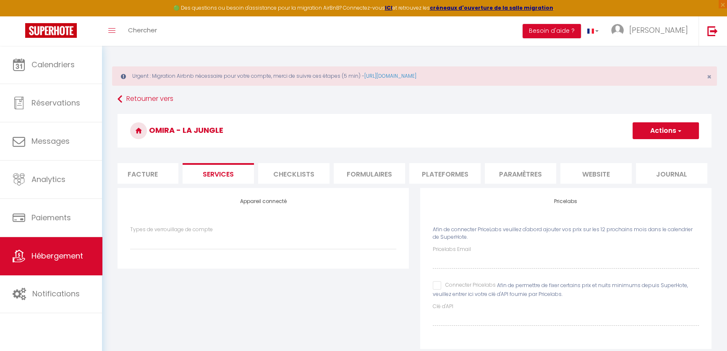
click at [257, 256] on div "Types de verrouillage de compte" at bounding box center [264, 242] width 278 height 32
click at [257, 249] on select "Types de verrouillage de compte" at bounding box center [263, 241] width 266 height 16
click at [259, 244] on select "Types de verrouillage de compte" at bounding box center [263, 241] width 266 height 16
click at [260, 244] on select "Types de verrouillage de compte" at bounding box center [263, 241] width 266 height 16
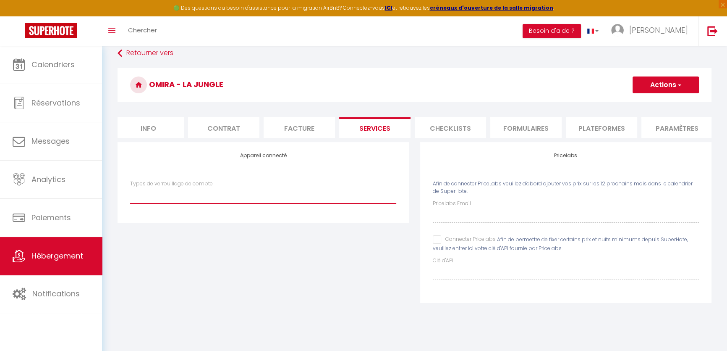
scroll to position [0, 0]
click at [160, 134] on li "Info" at bounding box center [152, 127] width 71 height 21
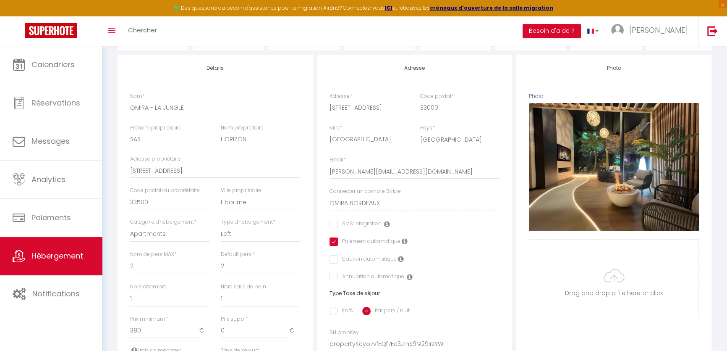
scroll to position [46, 0]
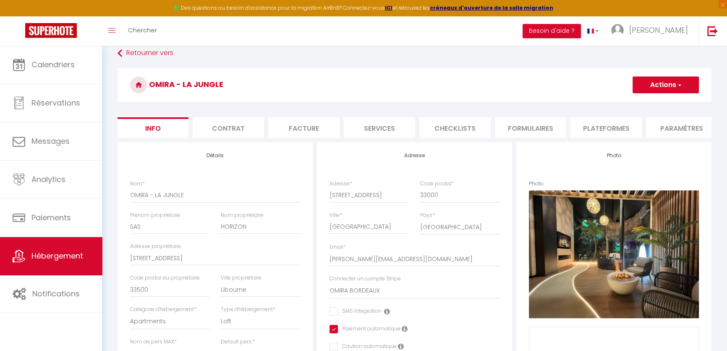
click at [247, 134] on li "Contrat" at bounding box center [228, 127] width 71 height 21
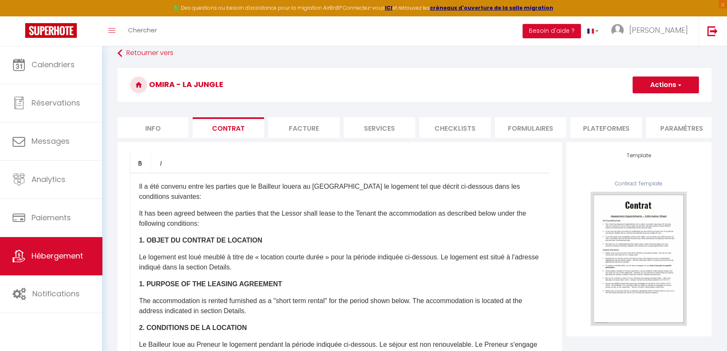
click at [294, 126] on li "Facture" at bounding box center [303, 127] width 71 height 21
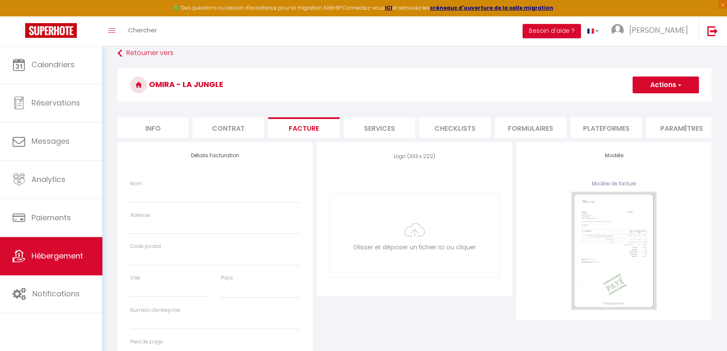
click at [349, 130] on li "Services" at bounding box center [379, 127] width 71 height 21
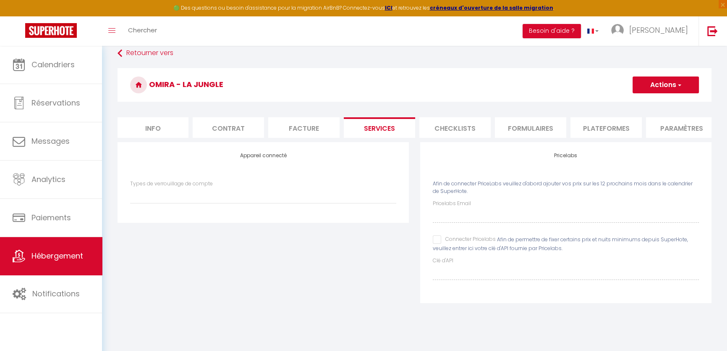
click at [675, 86] on button "Actions" at bounding box center [666, 84] width 66 height 17
click at [658, 104] on link "Enregistrer" at bounding box center [666, 103] width 66 height 11
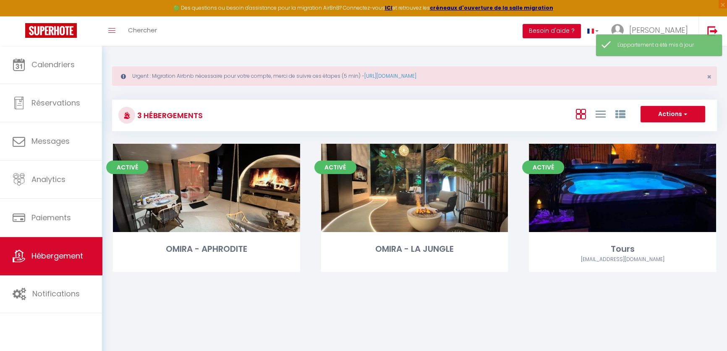
click at [572, 30] on button "Besoin d'aide ?" at bounding box center [552, 31] width 58 height 14
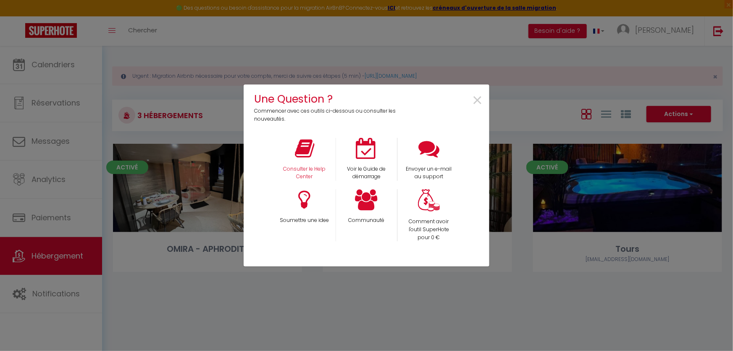
click at [315, 164] on div "Consulter le Help Center" at bounding box center [304, 159] width 62 height 43
click at [311, 168] on p "Consulter le Help Center" at bounding box center [304, 173] width 51 height 16
click at [474, 95] on span "×" at bounding box center [477, 100] width 11 height 26
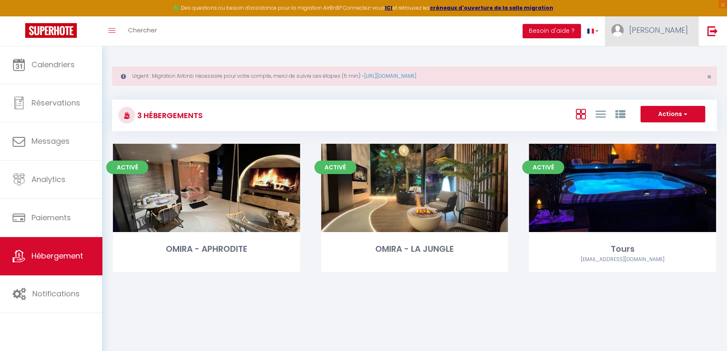
click at [624, 29] on img at bounding box center [618, 30] width 13 height 13
click at [654, 58] on link "Paramètres" at bounding box center [665, 58] width 62 height 14
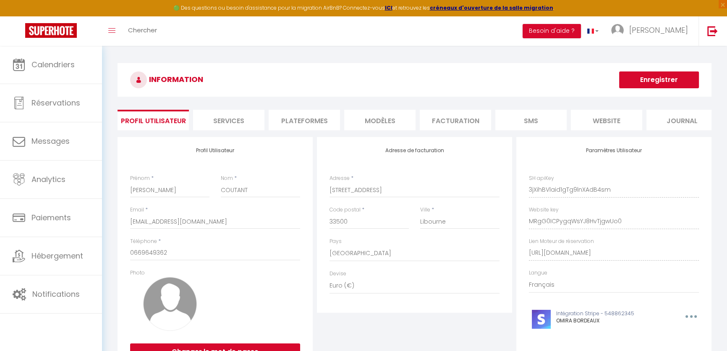
click at [244, 118] on li "Services" at bounding box center [228, 120] width 71 height 21
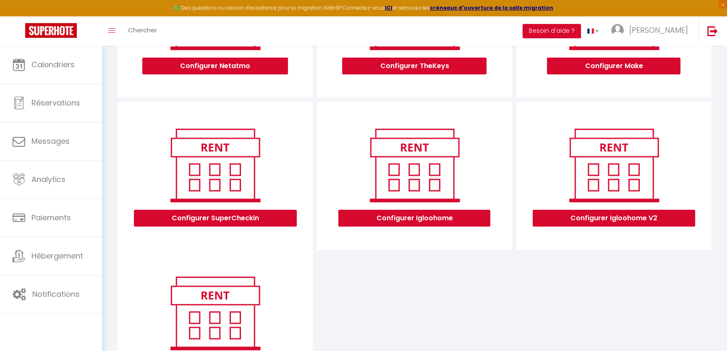
scroll to position [191, 0]
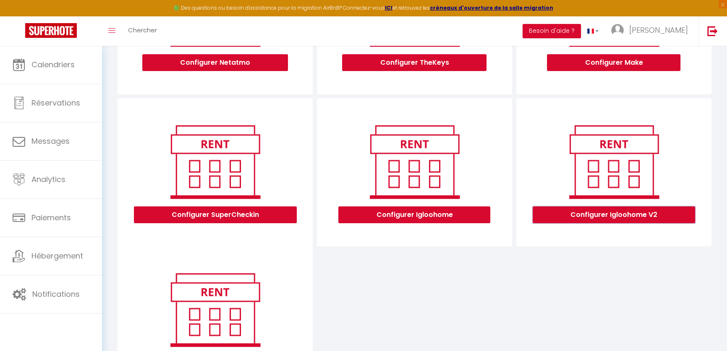
click at [594, 220] on button "Configurer Igloohome V2" at bounding box center [614, 214] width 163 height 17
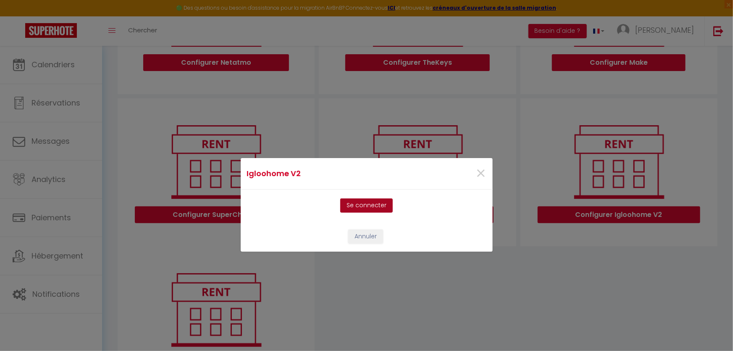
click at [381, 203] on button "Se connecter" at bounding box center [366, 205] width 53 height 14
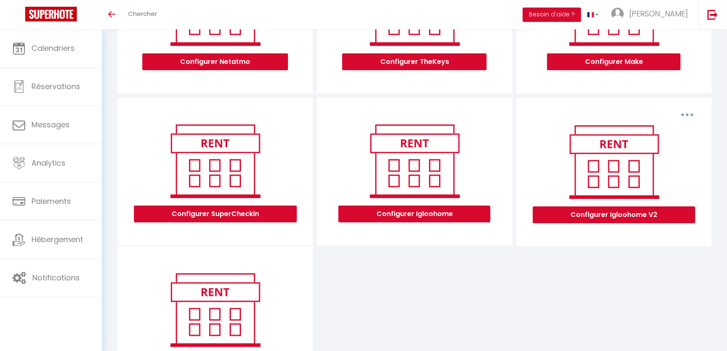
scroll to position [171, 0]
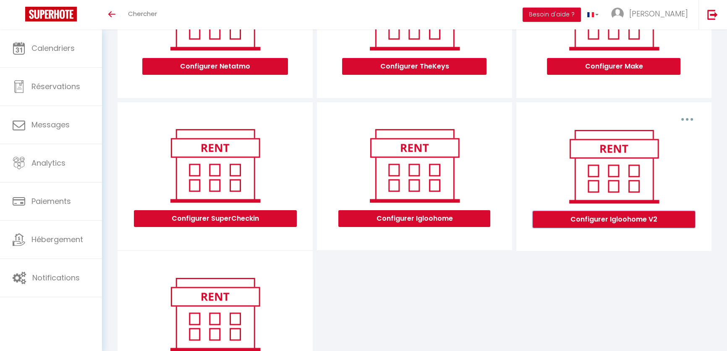
click at [620, 228] on button "Configurer Igloohome V2" at bounding box center [614, 219] width 163 height 17
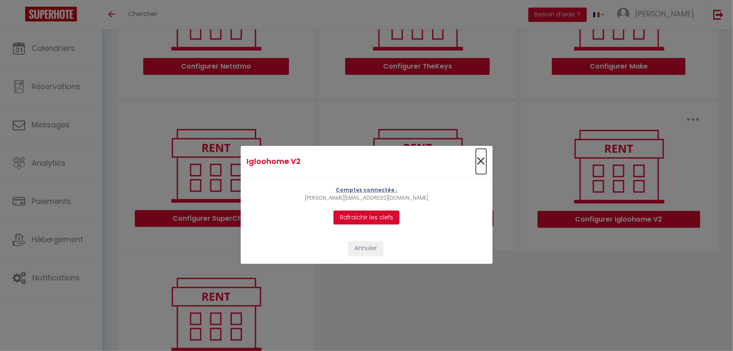
click at [480, 153] on span "×" at bounding box center [481, 161] width 11 height 25
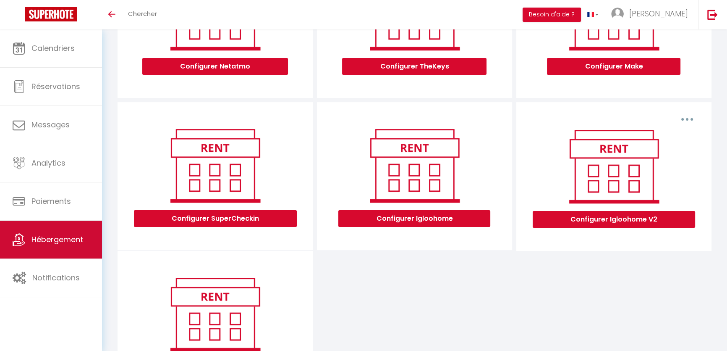
click at [80, 237] on span "Hébergement" at bounding box center [58, 239] width 52 height 11
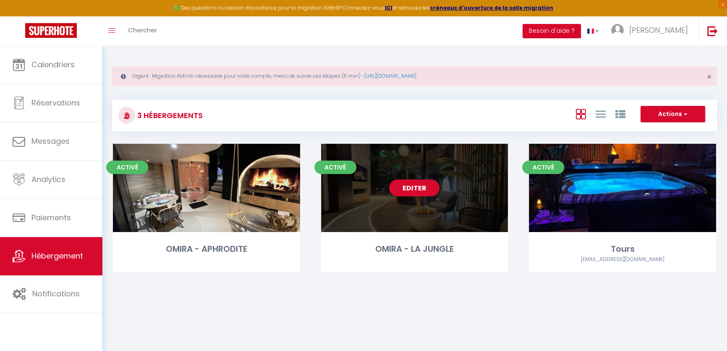
click at [441, 229] on div "Editer" at bounding box center [414, 188] width 187 height 88
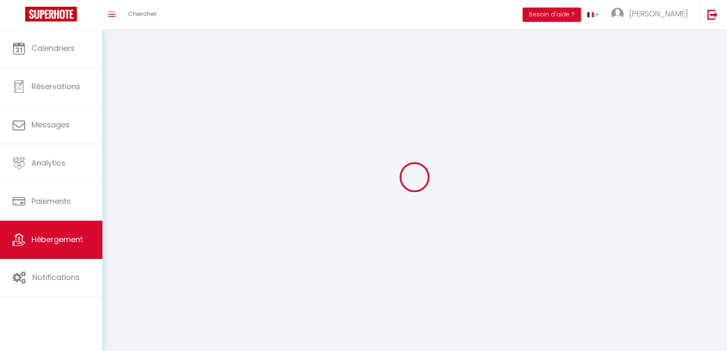
click at [428, 247] on div at bounding box center [414, 176] width 605 height 275
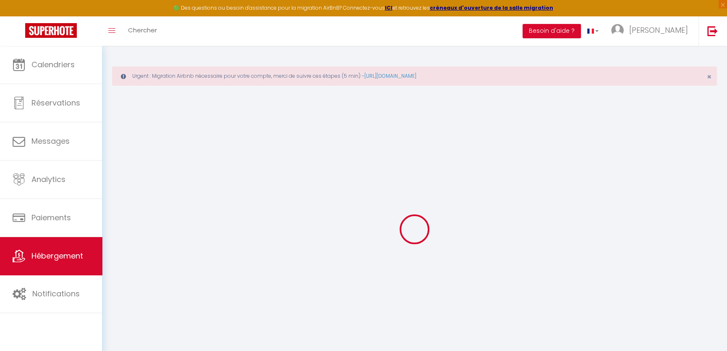
select select
checkbox input "false"
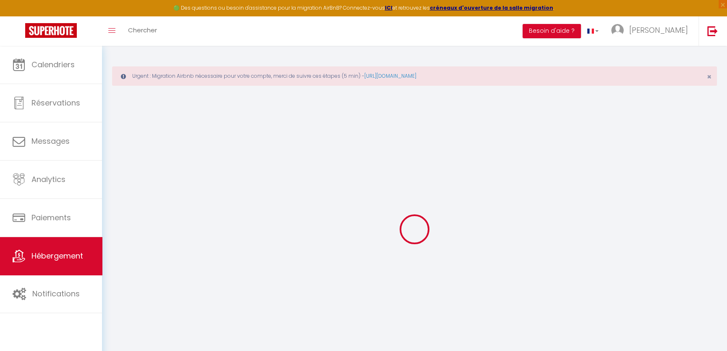
checkbox input "false"
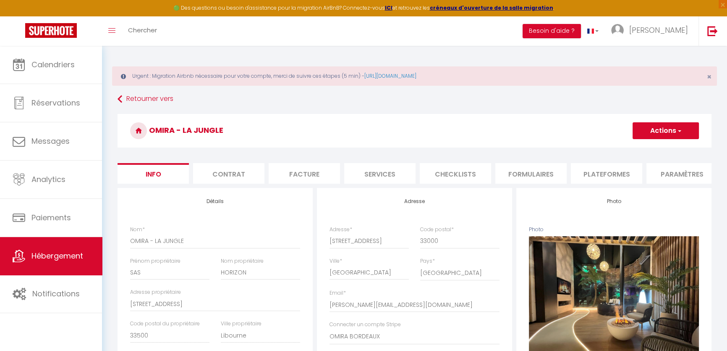
checkbox input "false"
checkbox input "true"
checkbox input "false"
click at [378, 173] on li "Services" at bounding box center [379, 173] width 71 height 21
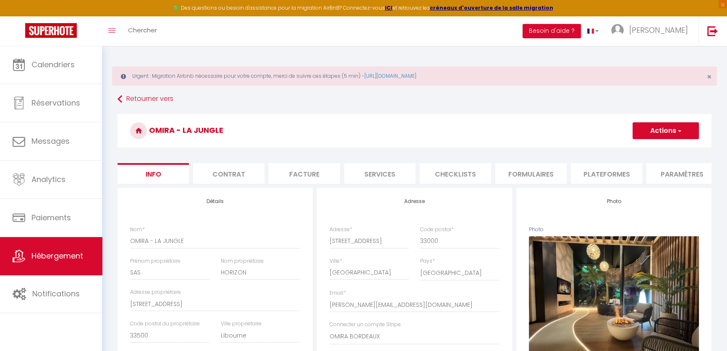
select select
checkbox input "false"
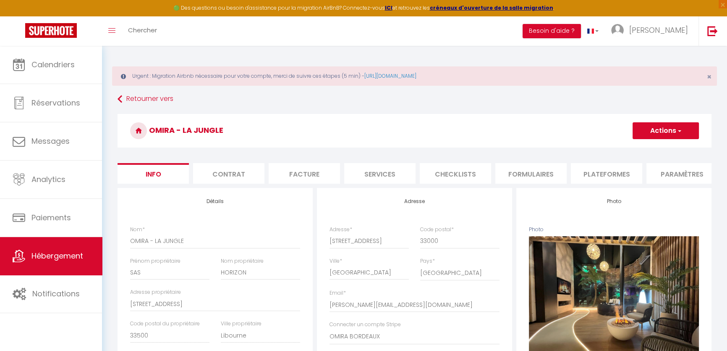
checkbox input "false"
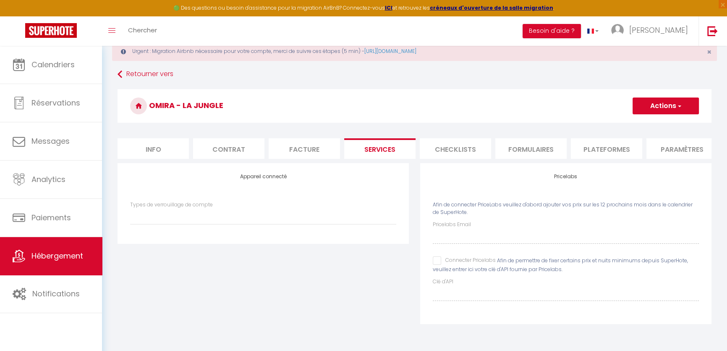
scroll to position [38, 0]
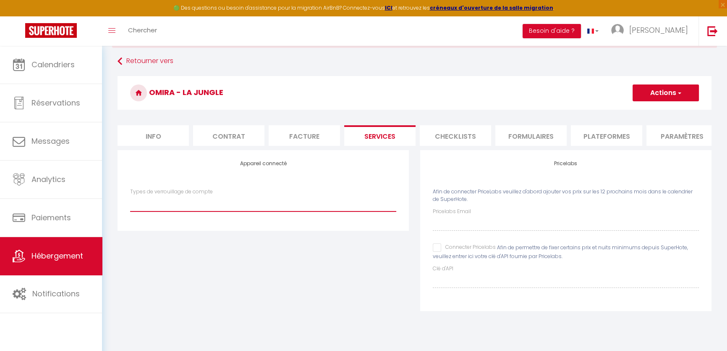
click at [222, 211] on select "IgloohomeV2" at bounding box center [263, 203] width 266 height 16
select select "IgloohomeV2"
click at [130, 200] on select "IgloohomeV2" at bounding box center [263, 203] width 266 height 16
checkbox input "false"
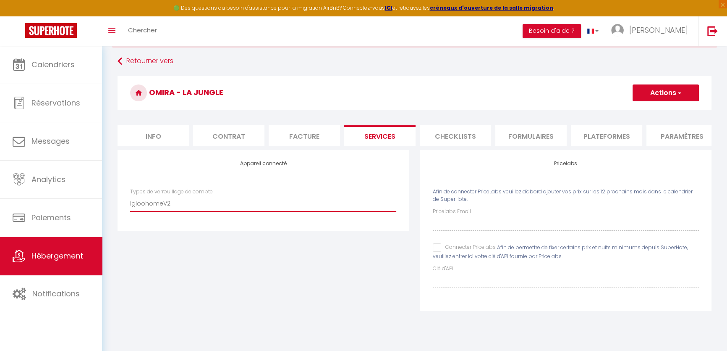
checkbox input "false"
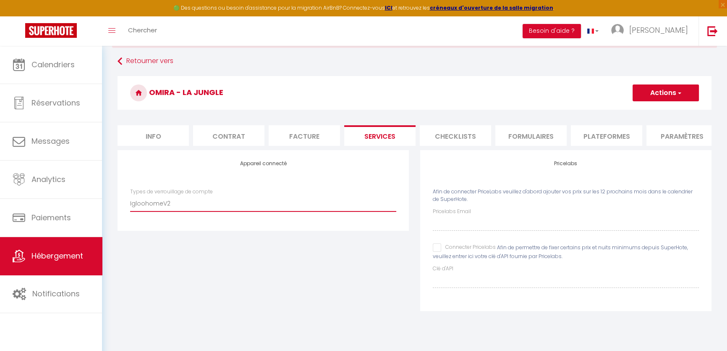
checkbox input "false"
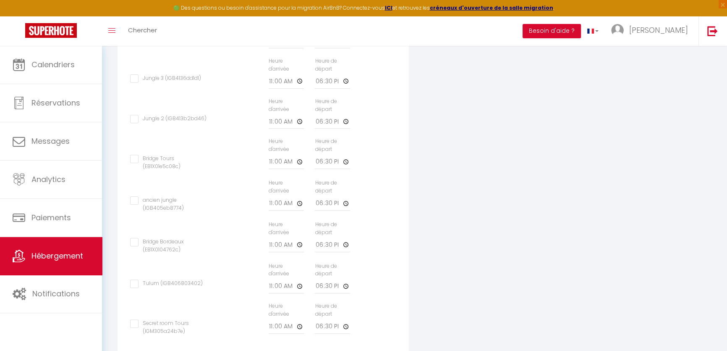
scroll to position [388, 0]
click at [144, 82] on input "Jungle 3 (IGB4136dd1d1)" at bounding box center [165, 79] width 71 height 8
checkbox input "true"
checkbox input "false"
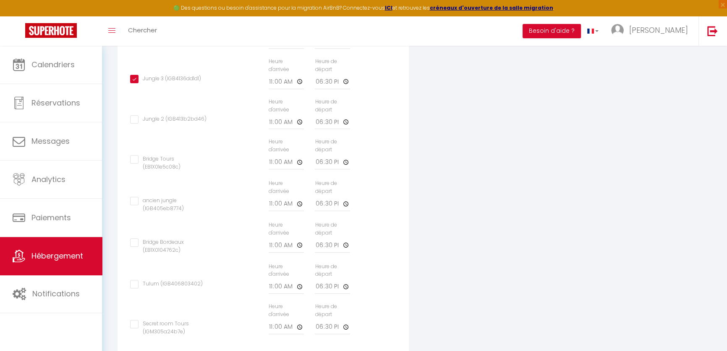
checkbox input "false"
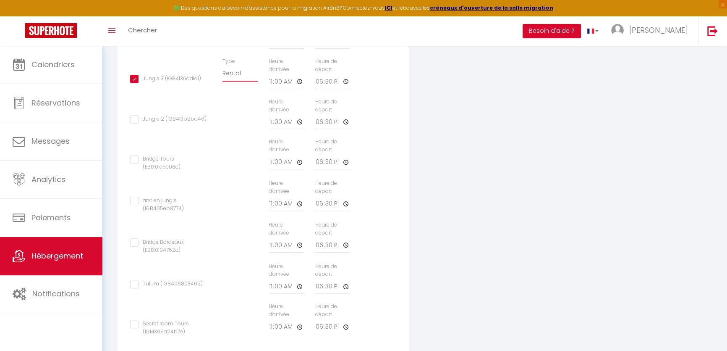
click at [242, 80] on select "Building Rental" at bounding box center [240, 74] width 35 height 16
click at [223, 71] on select "Building Rental" at bounding box center [240, 74] width 35 height 16
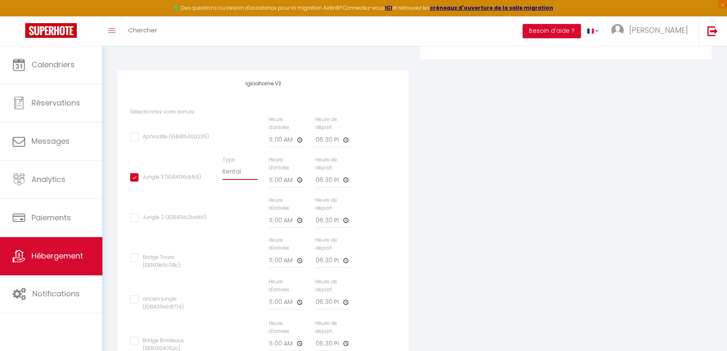
scroll to position [273, 0]
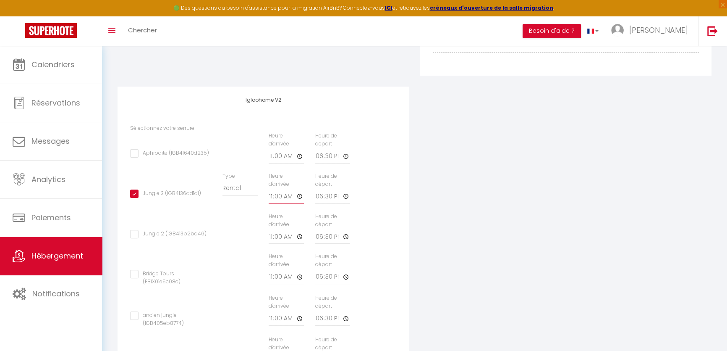
click at [285, 201] on input "11:00" at bounding box center [286, 196] width 35 height 15
click at [299, 203] on input "11:00" at bounding box center [286, 196] width 35 height 15
type input "16:00"
checkbox input "false"
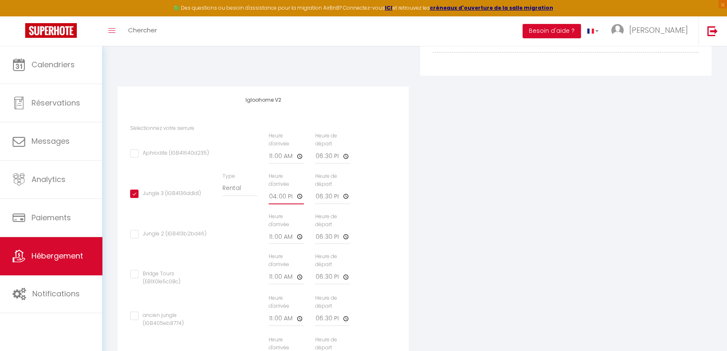
checkbox input "false"
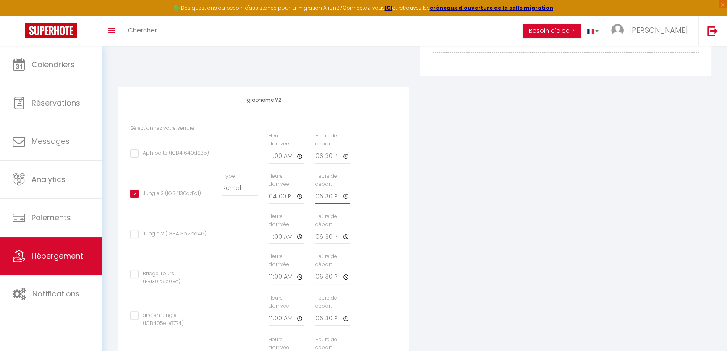
type input "16:00"
click at [328, 202] on input "18:30" at bounding box center [332, 196] width 35 height 15
click at [318, 202] on input "18:30" at bounding box center [332, 196] width 35 height 15
click at [323, 196] on input "18:30" at bounding box center [332, 196] width 35 height 15
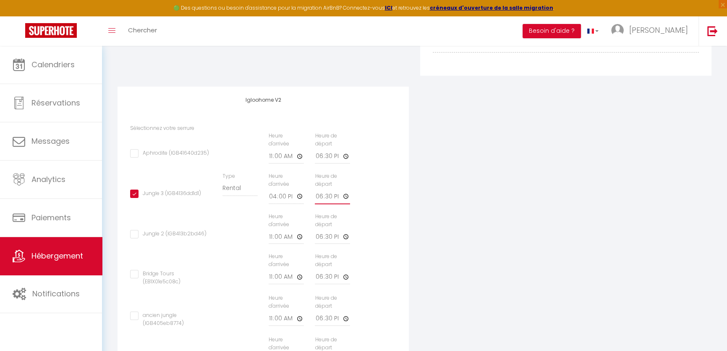
click at [316, 203] on input "18:30" at bounding box center [332, 196] width 35 height 15
click at [323, 204] on input "18:30" at bounding box center [332, 196] width 35 height 15
click at [319, 199] on input "18:30" at bounding box center [332, 196] width 35 height 15
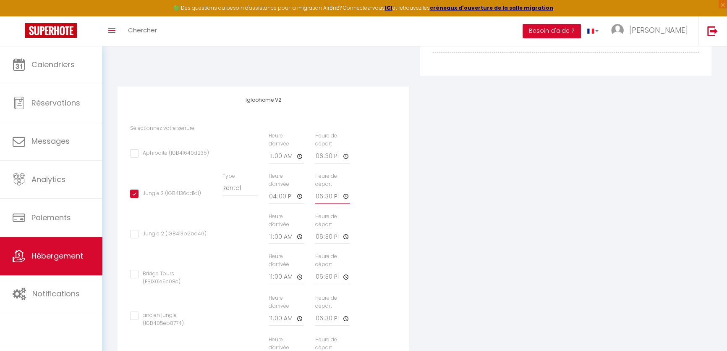
click at [318, 204] on input "18:30" at bounding box center [332, 196] width 35 height 15
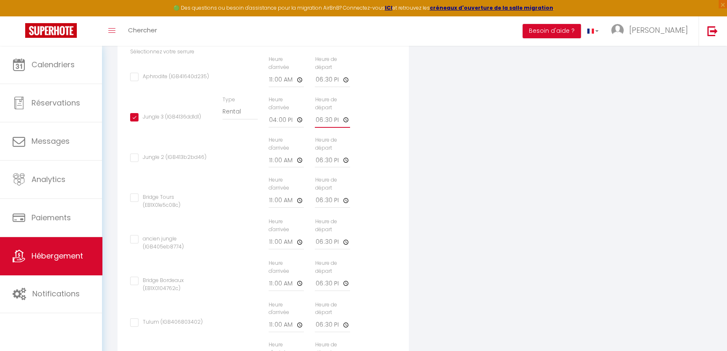
click at [323, 121] on input "18:30" at bounding box center [332, 120] width 35 height 15
click at [318, 122] on input "18:30" at bounding box center [332, 120] width 35 height 15
click at [318, 123] on input "18:30" at bounding box center [332, 120] width 35 height 15
click at [327, 104] on label "Heure de départ" at bounding box center [332, 104] width 35 height 16
click at [327, 87] on input "18:30" at bounding box center [332, 79] width 35 height 15
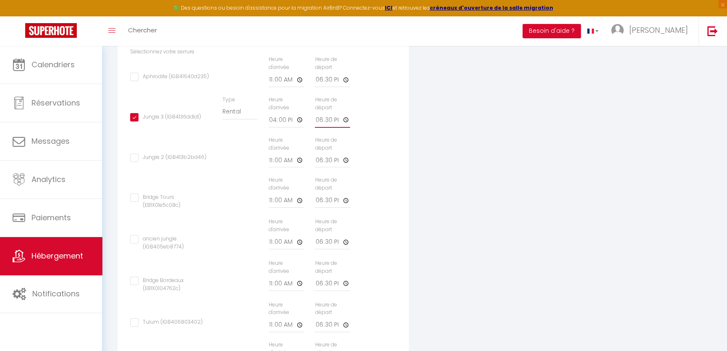
click at [328, 124] on input "18:30" at bounding box center [332, 120] width 35 height 15
click at [315, 71] on label "Heure de départ" at bounding box center [332, 63] width 35 height 16
click at [315, 73] on input "18:30" at bounding box center [332, 79] width 35 height 15
click at [327, 87] on input "18:30" at bounding box center [332, 79] width 35 height 15
click at [319, 86] on input "18:30" at bounding box center [332, 79] width 35 height 15
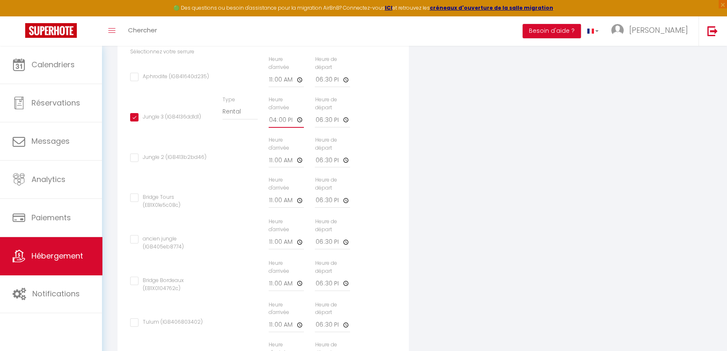
click at [288, 122] on input "16:00" at bounding box center [286, 120] width 35 height 15
click at [277, 128] on input "16:00" at bounding box center [286, 120] width 35 height 15
click at [290, 123] on input "16:00" at bounding box center [286, 120] width 35 height 15
click at [155, 121] on input "Jungle 3 (IGB4136dd1d1)" at bounding box center [165, 117] width 71 height 8
checkbox input "false"
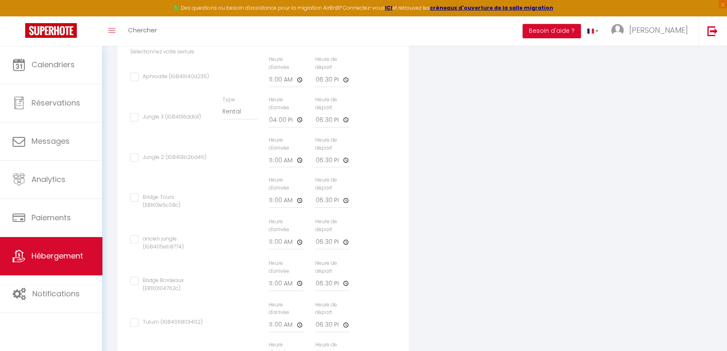
checkbox input "false"
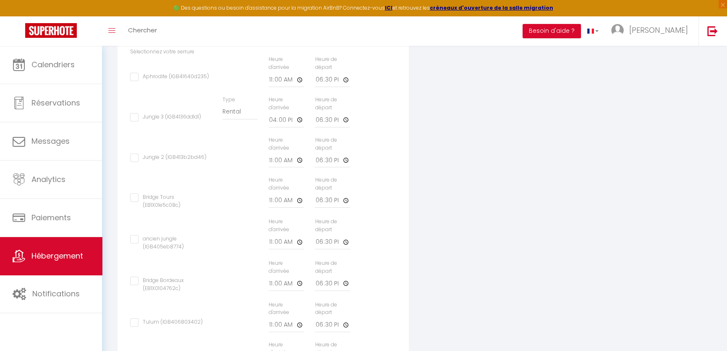
checkbox input "false"
click at [152, 121] on input "Jungle 3 (IGB4136dd1d1)" at bounding box center [165, 117] width 71 height 8
checkbox input "true"
checkbox input "false"
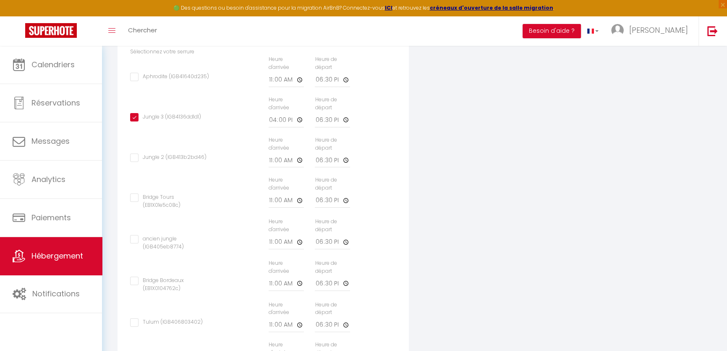
checkbox input "false"
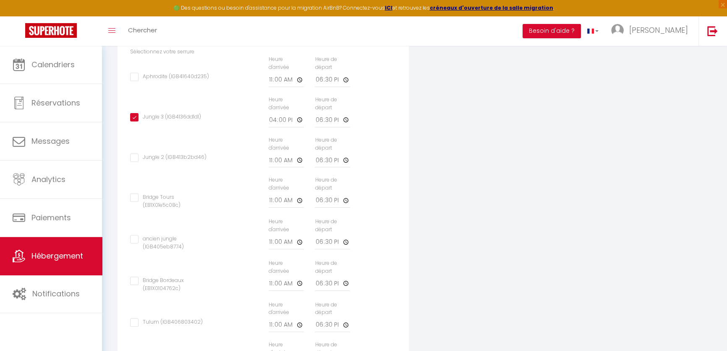
checkbox input "false"
click at [317, 124] on input "18:30" at bounding box center [332, 120] width 35 height 15
click at [245, 120] on select "Building Rental" at bounding box center [240, 112] width 35 height 16
click at [223, 109] on select "Building Rental" at bounding box center [240, 112] width 35 height 16
click at [228, 134] on div "Type Building Rental" at bounding box center [240, 116] width 46 height 40
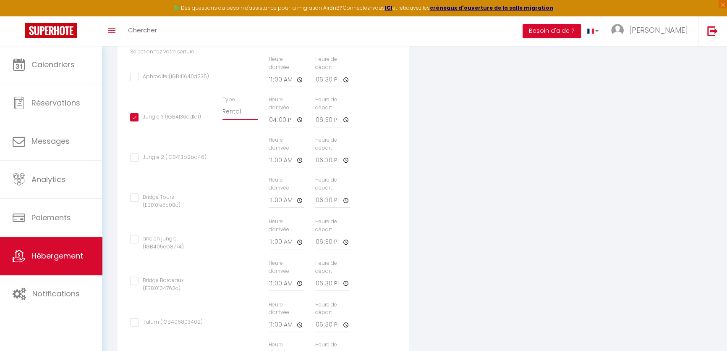
click at [231, 120] on select "Building Rental" at bounding box center [240, 112] width 35 height 16
select select "1"
click at [223, 109] on select "Building Rental" at bounding box center [240, 112] width 35 height 16
checkbox input "false"
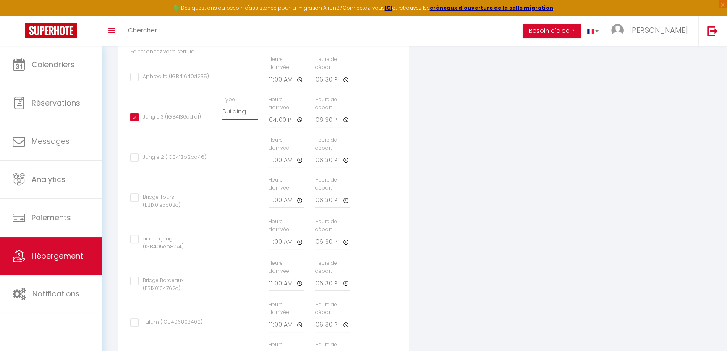
checkbox input "false"
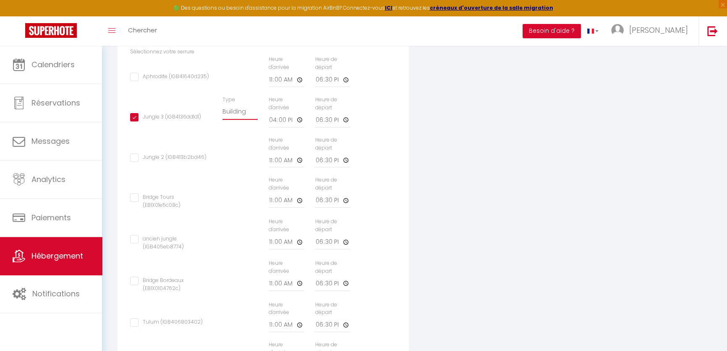
click at [239, 120] on select "Building Rental" at bounding box center [240, 112] width 35 height 16
click at [223, 109] on select "Building Rental" at bounding box center [240, 112] width 35 height 16
click at [238, 120] on select "Building Rental" at bounding box center [240, 112] width 35 height 16
select select "2"
click at [223, 109] on select "Building Rental" at bounding box center [240, 112] width 35 height 16
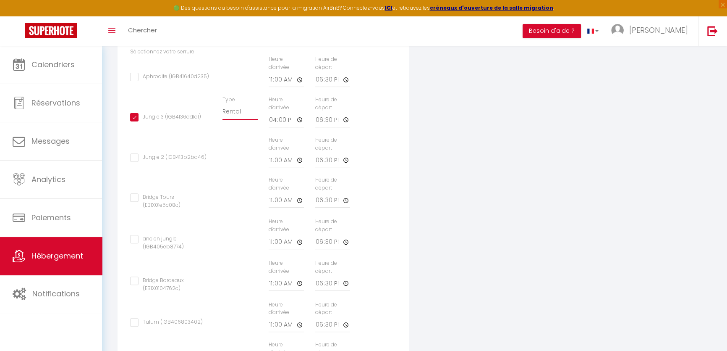
checkbox input "false"
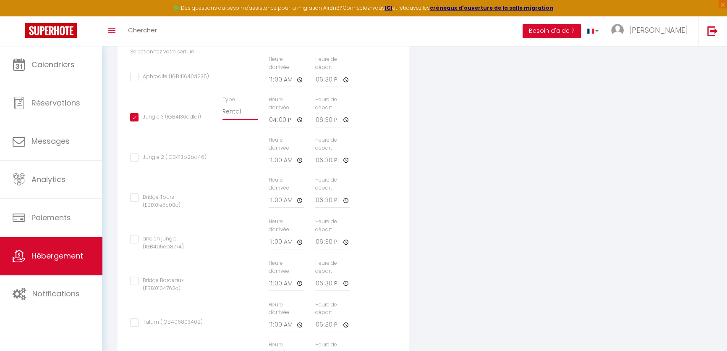
checkbox input "false"
click at [328, 126] on input "18:30" at bounding box center [332, 120] width 35 height 15
click at [339, 124] on input "18:30" at bounding box center [332, 120] width 35 height 15
click at [344, 124] on input "18:30" at bounding box center [332, 120] width 35 height 15
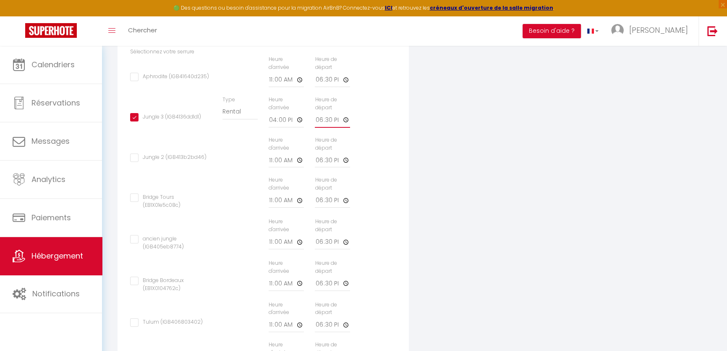
click at [344, 124] on input "18:30" at bounding box center [332, 120] width 35 height 15
click at [328, 124] on input "18:30" at bounding box center [332, 120] width 35 height 15
click at [346, 123] on input "18:30" at bounding box center [332, 120] width 35 height 15
type input "13:30"
checkbox input "false"
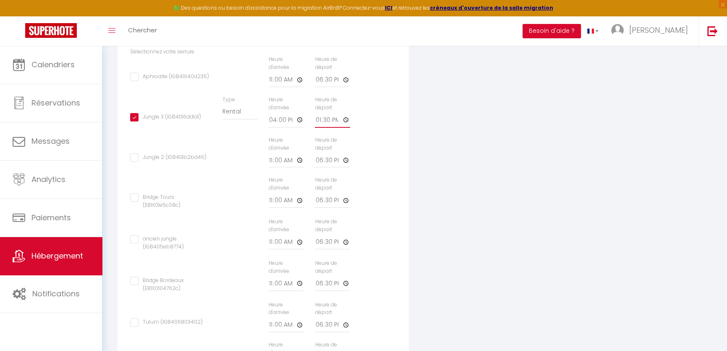
checkbox input "false"
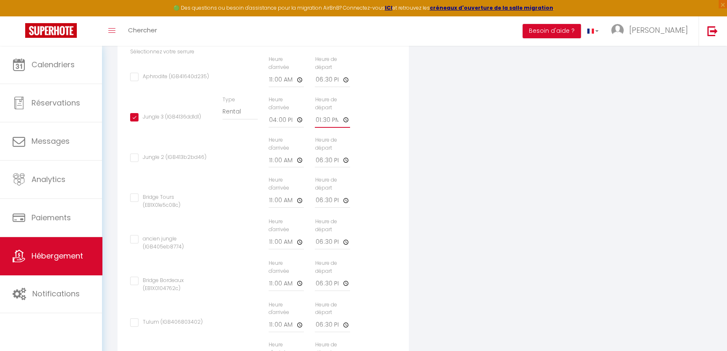
checkbox input "false"
type input "13:00"
checkbox input "false"
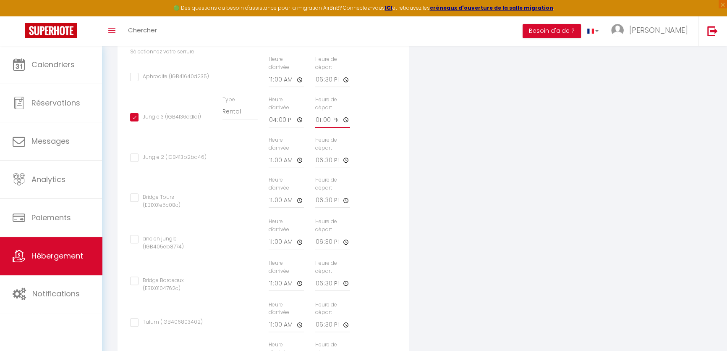
checkbox input "false"
type input "13:00"
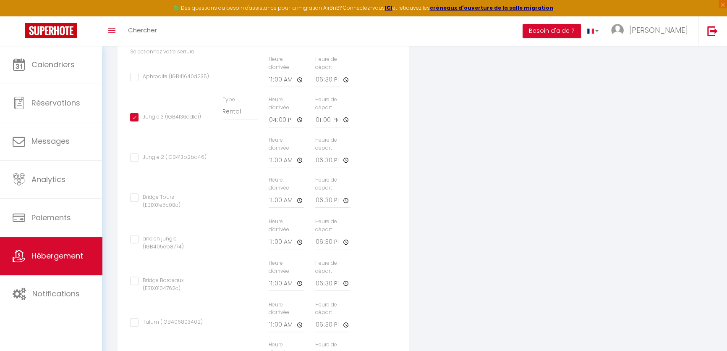
click at [378, 119] on div "Jungle 3 (IGB4136dd1d1) Type Building Rental Heure d'arrivée 16:00 Heure de dép…" at bounding box center [264, 116] width 278 height 40
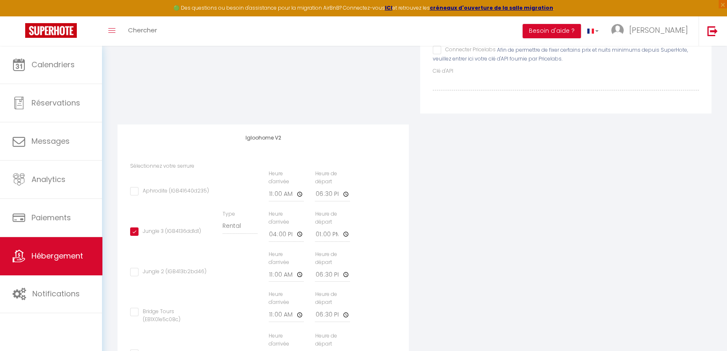
scroll to position [6, 0]
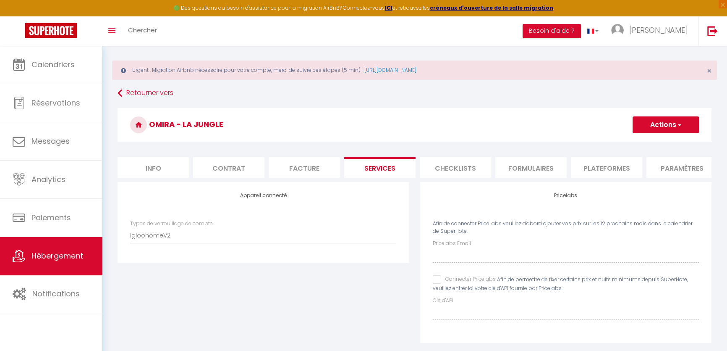
click at [653, 123] on button "Actions" at bounding box center [666, 124] width 66 height 17
click at [649, 143] on link "Enregistrer" at bounding box center [666, 143] width 66 height 11
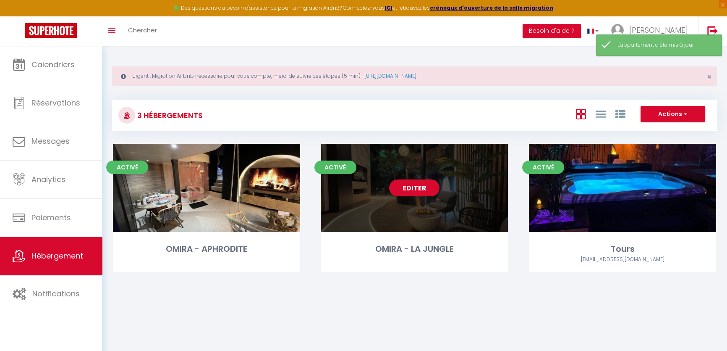
click at [417, 232] on div "Activé Editer OMIRA - LA JUNGLE" at bounding box center [414, 208] width 187 height 128
click at [404, 249] on div "OMIRA - LA JUNGLE" at bounding box center [414, 248] width 187 height 13
select select "3"
select select "2"
select select "1"
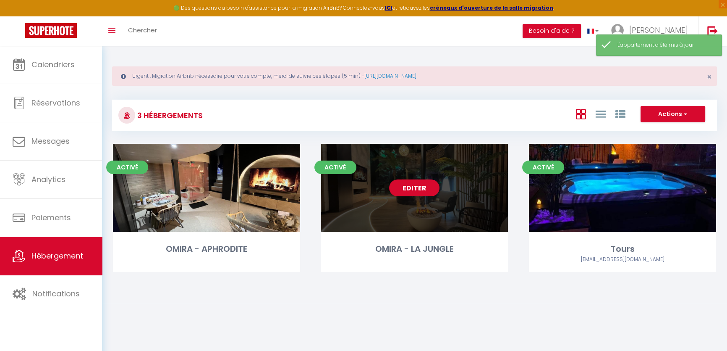
select select "1"
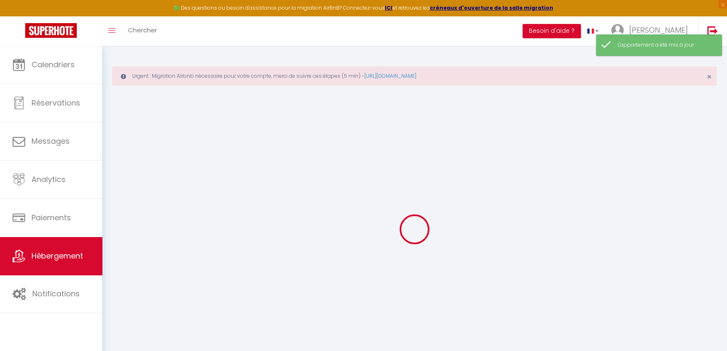
select select "IgloohomeV2"
select select
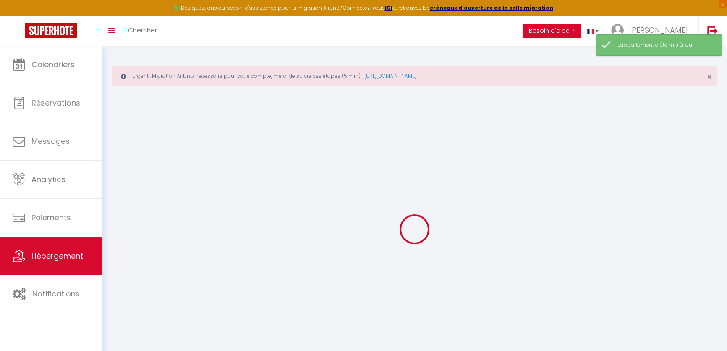
select select
checkbox input "false"
checkbox input "true"
checkbox input "false"
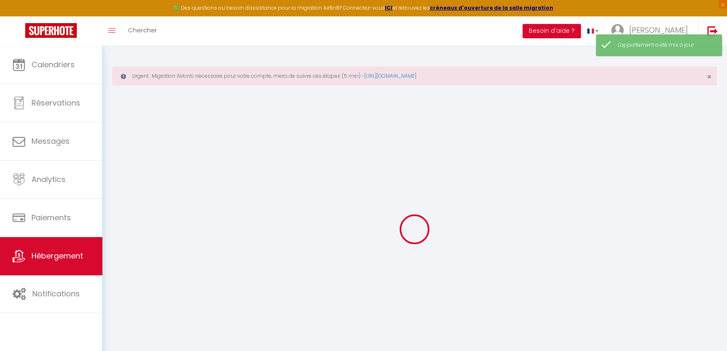
checkbox input "false"
checkbox input "true"
checkbox input "false"
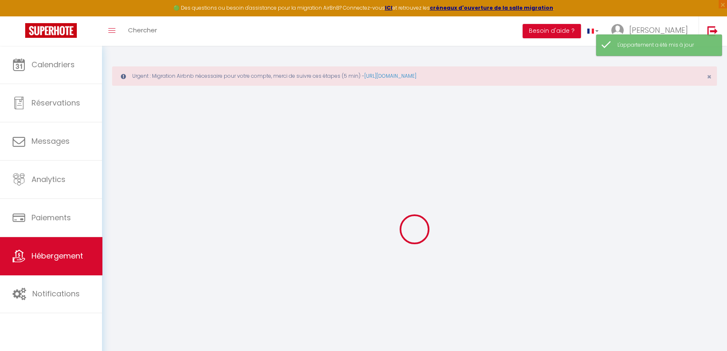
select select "16:00"
select select "23:30"
select select "12:00"
select select "15"
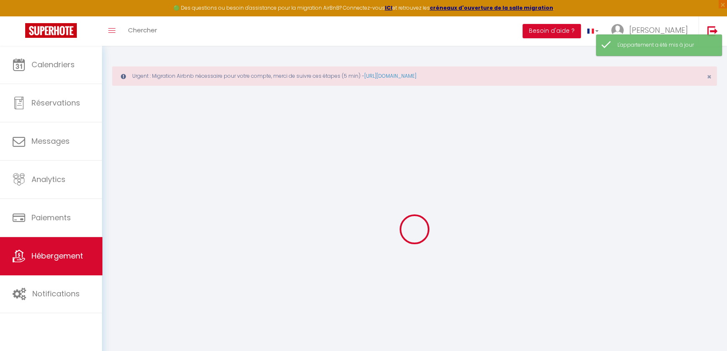
select select "21:00"
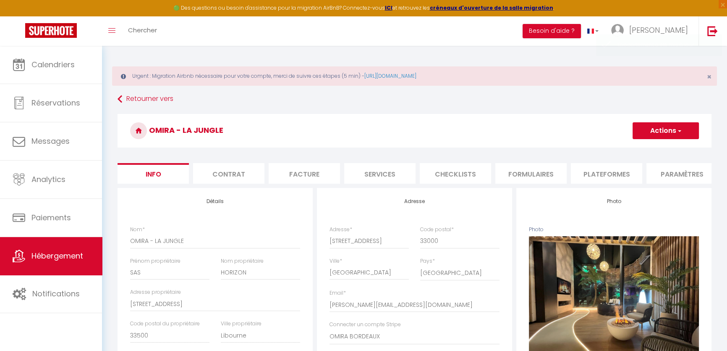
checkbox input "false"
checkbox input "true"
checkbox input "false"
click at [373, 175] on li "Services" at bounding box center [379, 173] width 71 height 21
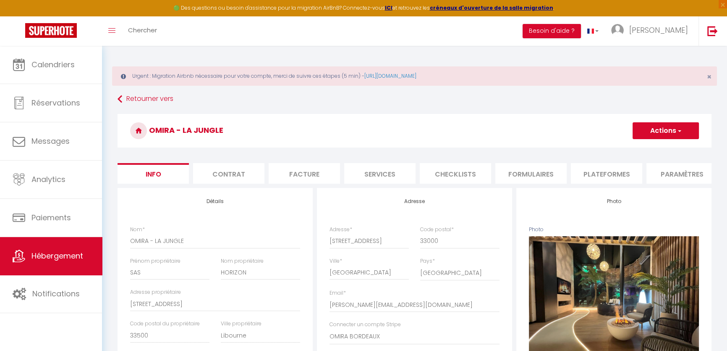
checkbox input "true"
checkbox input "false"
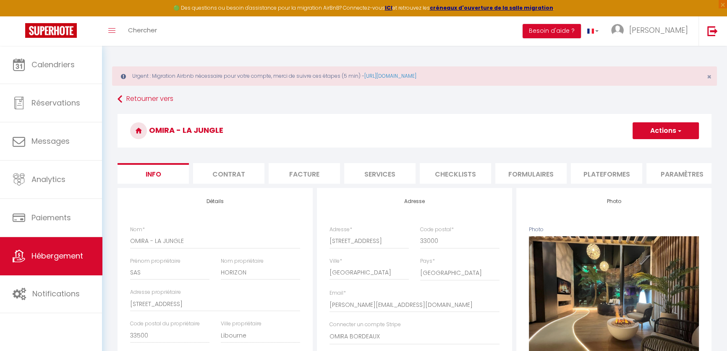
checkbox input "false"
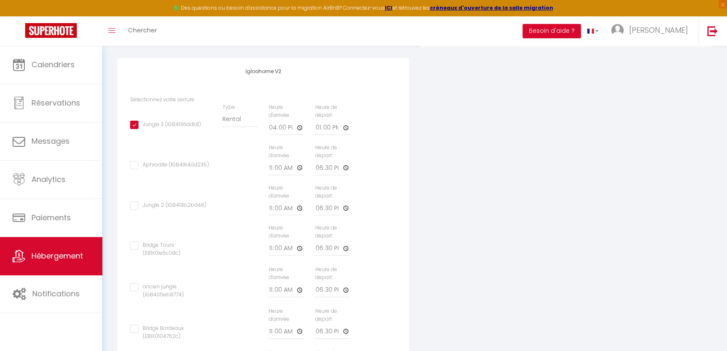
scroll to position [305, 0]
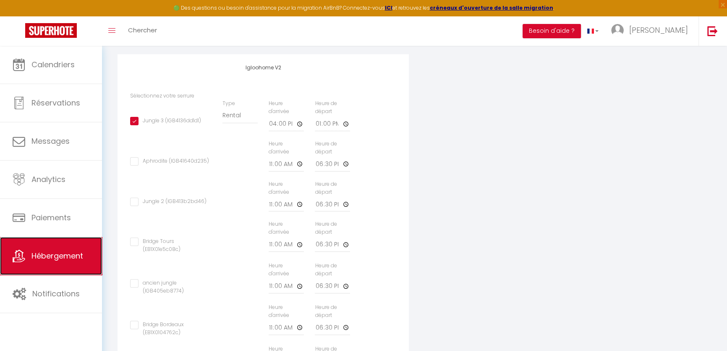
click at [64, 251] on span "Hébergement" at bounding box center [58, 255] width 52 height 11
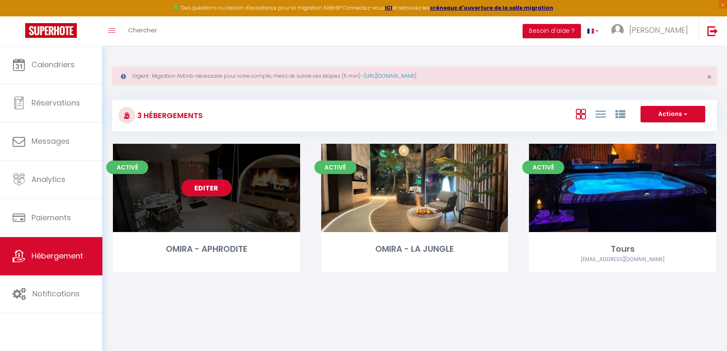
click at [227, 172] on div "Editer" at bounding box center [206, 188] width 187 height 88
select select "3"
select select "2"
select select "1"
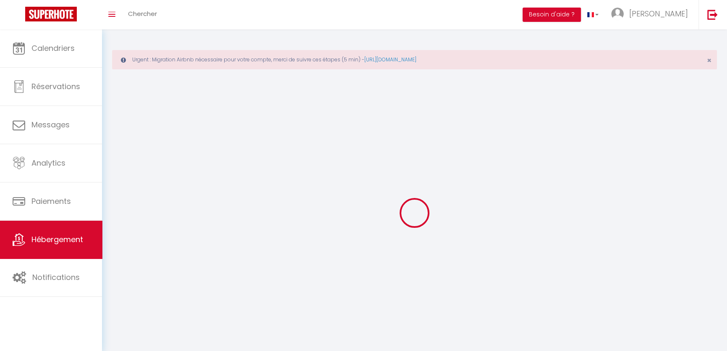
select select
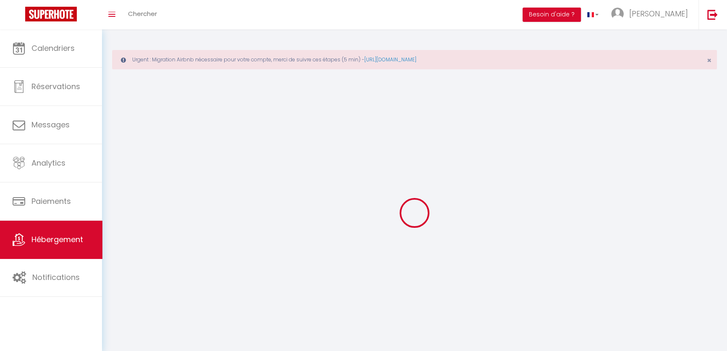
select select
checkbox input "false"
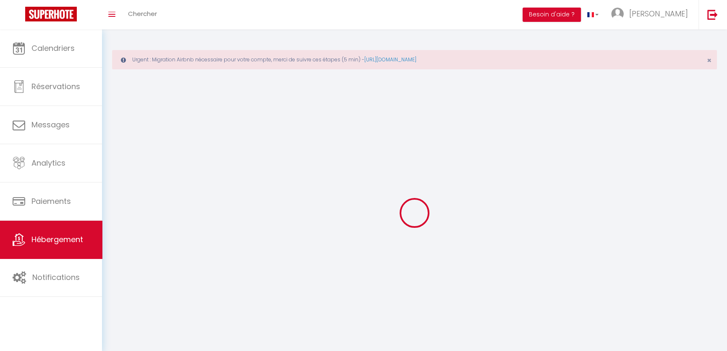
checkbox input "false"
select select "28"
select select
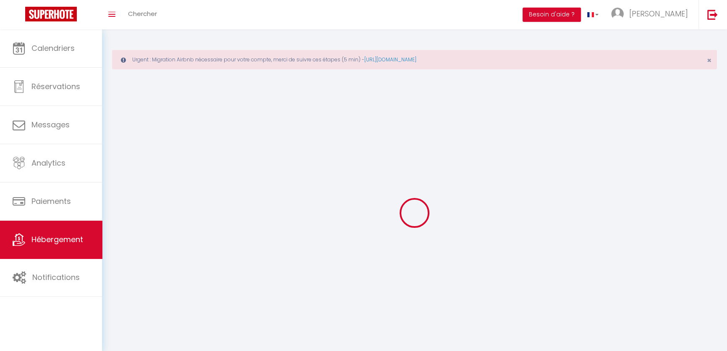
select select
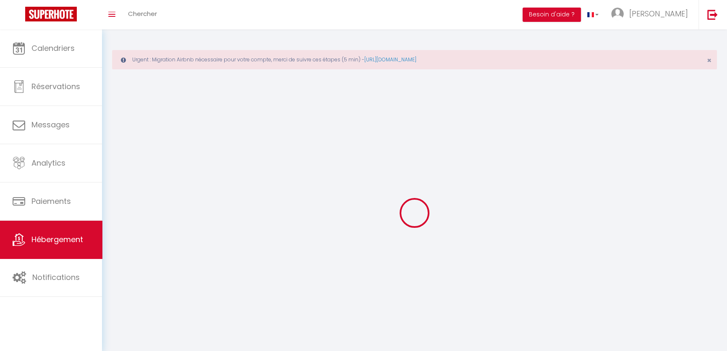
checkbox input "false"
select select
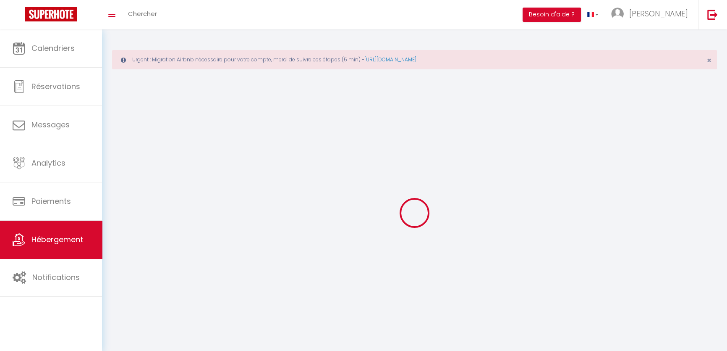
select select
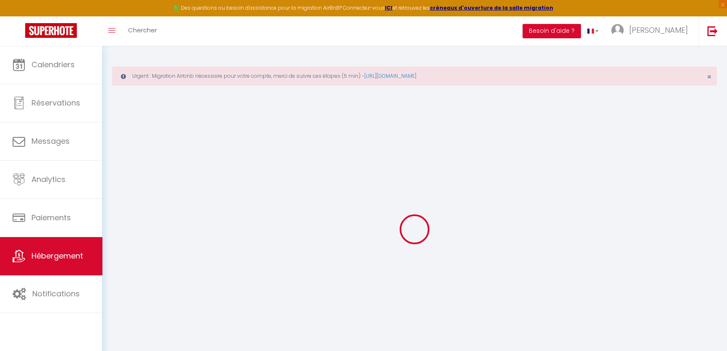
select select
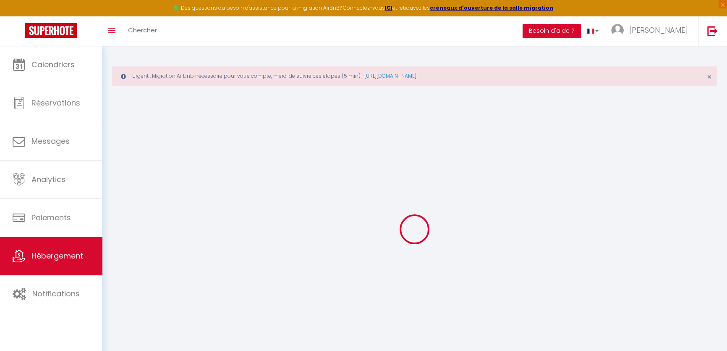
select select
checkbox input "false"
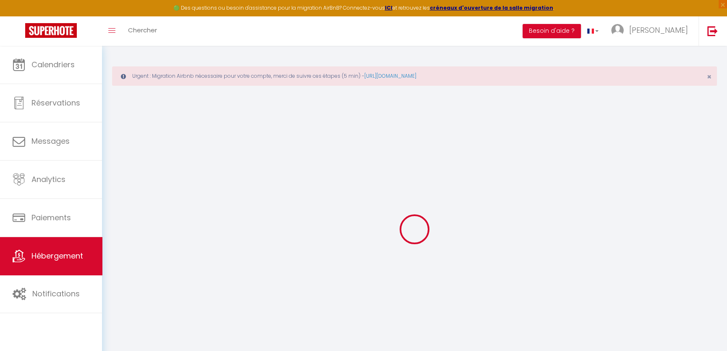
select select
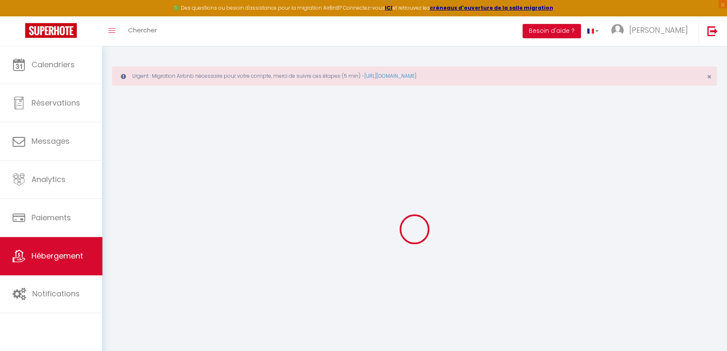
select select
checkbox input "false"
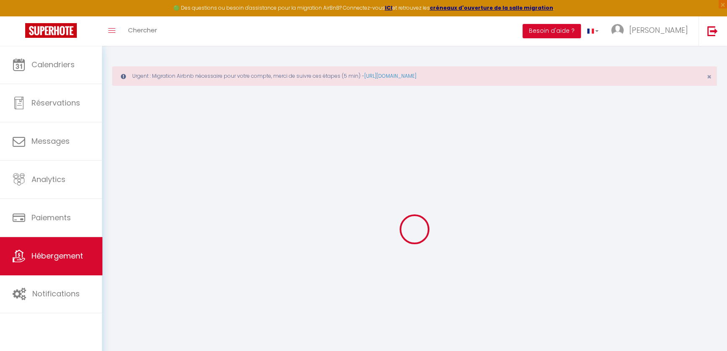
checkbox input "false"
select select
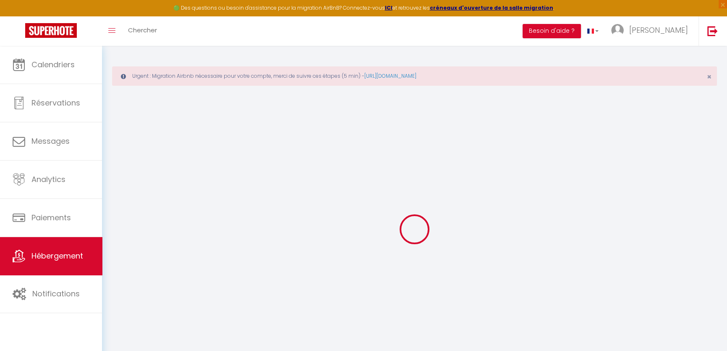
select select
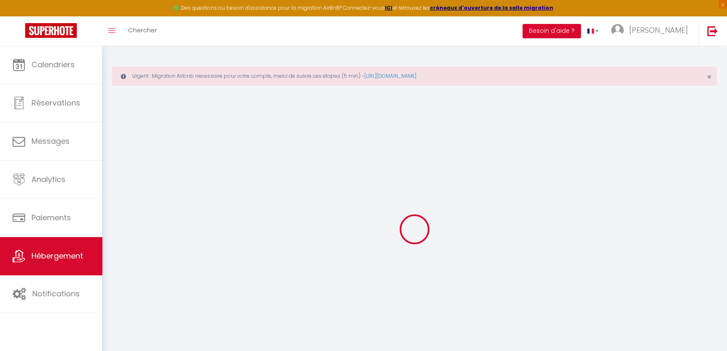
checkbox input "false"
select select
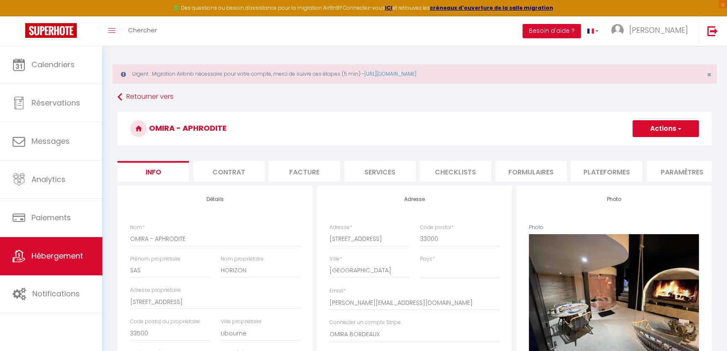
scroll to position [38, 0]
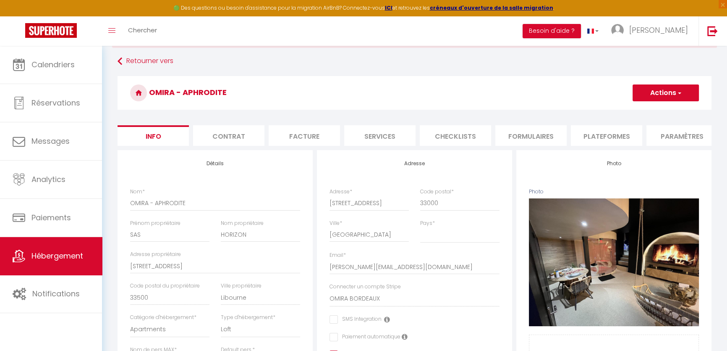
click at [378, 133] on li "Services" at bounding box center [379, 135] width 71 height 21
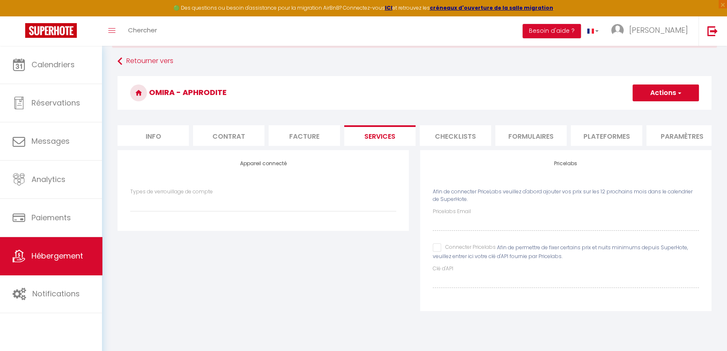
scroll to position [46, 0]
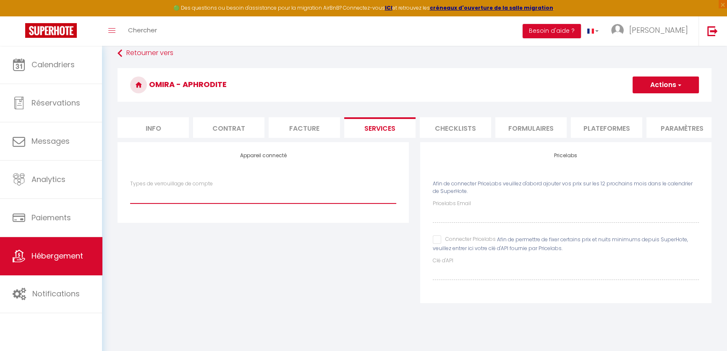
click at [197, 203] on select "IgloohomeV2" at bounding box center [263, 195] width 266 height 16
click at [197, 200] on select "IgloohomeV2" at bounding box center [263, 195] width 266 height 16
click at [130, 193] on select "IgloohomeV2" at bounding box center [263, 195] width 266 height 16
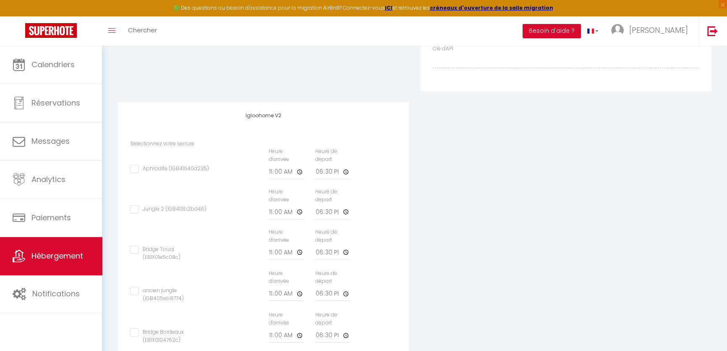
scroll to position [275, 0]
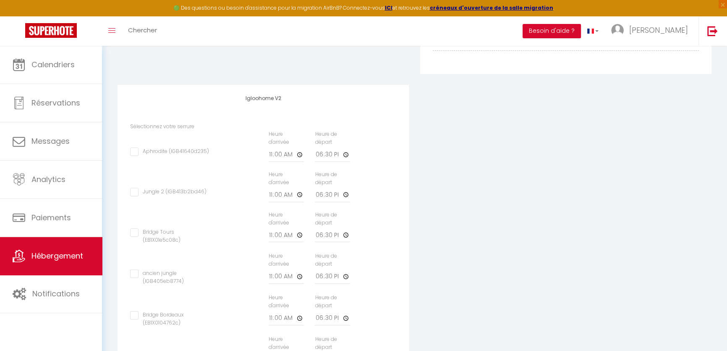
click at [153, 156] on input "Aphrodite (IGB41640d235)" at bounding box center [169, 151] width 79 height 8
click at [285, 161] on input "11:00" at bounding box center [286, 154] width 35 height 15
click at [297, 159] on input "11:00" at bounding box center [286, 154] width 35 height 15
click at [332, 159] on input "18:30" at bounding box center [332, 154] width 35 height 15
click at [344, 157] on input "18:30" at bounding box center [332, 154] width 35 height 15
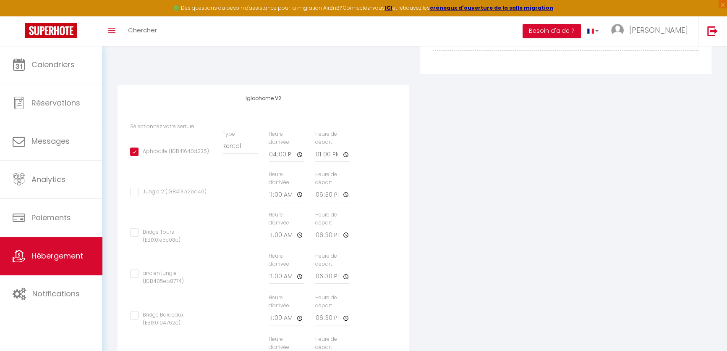
click at [399, 183] on div "Jungle 2 (IGB413b2bd46) Type Building Rental Heure d'arrivée 11:00 Heure de dép…" at bounding box center [264, 191] width 278 height 40
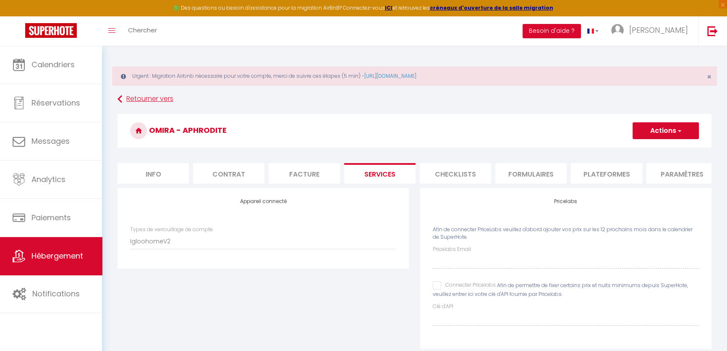
scroll to position [0, 0]
click at [646, 120] on h3 "OMIRA - APHRODITE" at bounding box center [415, 131] width 594 height 34
click at [646, 130] on button "Actions" at bounding box center [666, 130] width 66 height 17
click at [643, 151] on link "Enregistrer" at bounding box center [666, 149] width 66 height 11
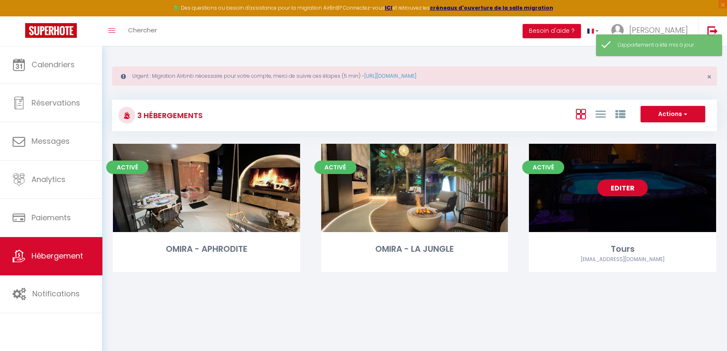
click at [624, 202] on div "Editer" at bounding box center [622, 188] width 187 height 88
click at [627, 167] on div "Editer" at bounding box center [622, 188] width 187 height 88
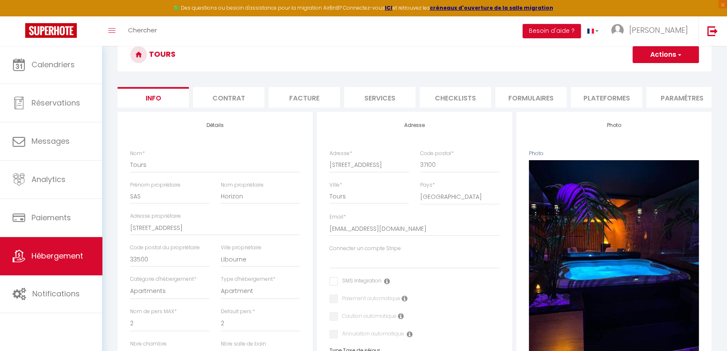
click at [388, 106] on li "Services" at bounding box center [379, 97] width 71 height 21
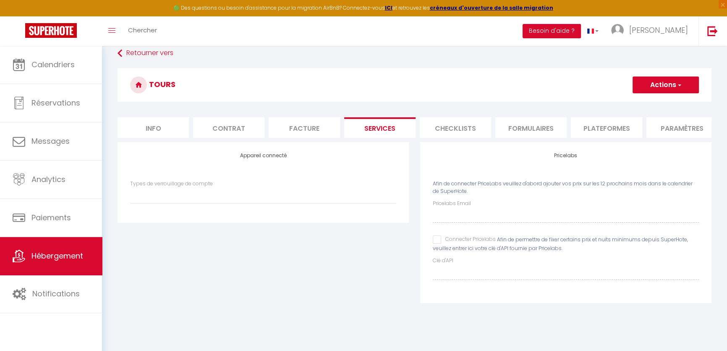
scroll to position [46, 0]
click at [246, 212] on div "Types de verrouillage de compte IgloohomeV2" at bounding box center [264, 196] width 278 height 32
click at [242, 201] on select "IgloohomeV2" at bounding box center [263, 195] width 266 height 16
click at [130, 193] on select "IgloohomeV2" at bounding box center [263, 195] width 266 height 16
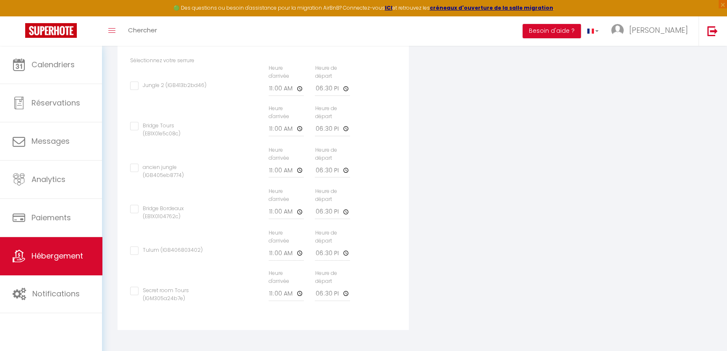
scroll to position [346, 0]
click at [169, 290] on input "Secret room Tours (IGM305a24b7e)" at bounding box center [170, 290] width 81 height 8
click at [300, 295] on input "11:00" at bounding box center [286, 293] width 35 height 15
click at [336, 294] on input "18:30" at bounding box center [332, 293] width 35 height 15
click at [346, 291] on input "18:30" at bounding box center [332, 293] width 35 height 15
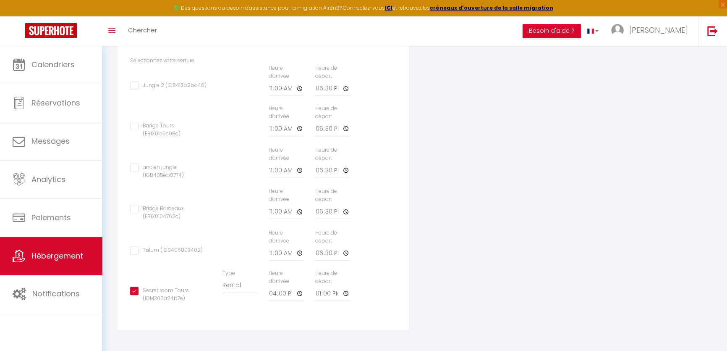
click at [424, 223] on div "Appareil connecté Types de verrouillage de compte IgloohomeV2 Pricelabs Afin de…" at bounding box center [414, 94] width 605 height 494
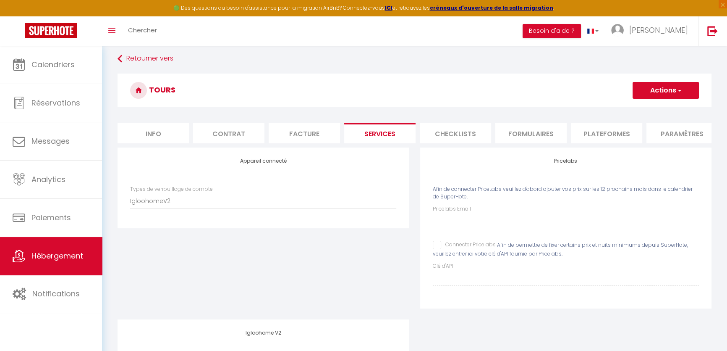
scroll to position [0, 0]
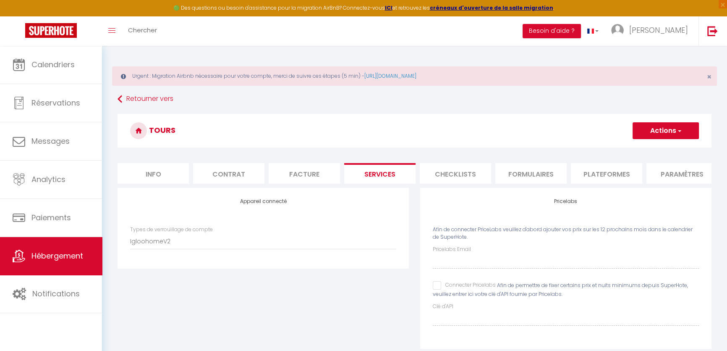
click at [681, 135] on button "Actions" at bounding box center [666, 130] width 66 height 17
click at [659, 145] on link "Enregistrer" at bounding box center [666, 149] width 66 height 11
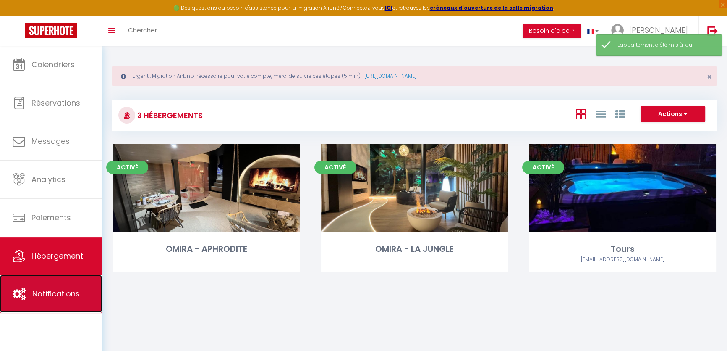
click at [87, 292] on link "Notifications" at bounding box center [51, 294] width 102 height 38
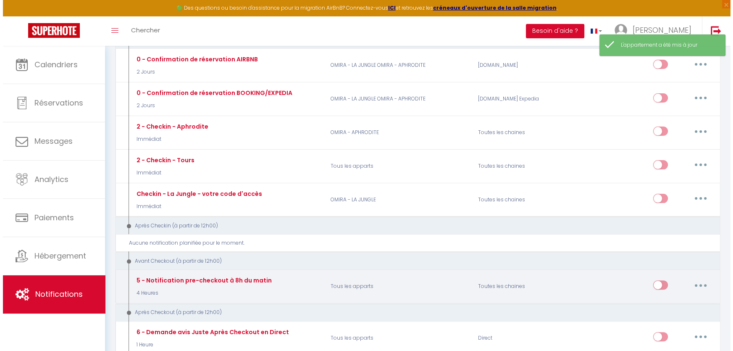
scroll to position [305, 0]
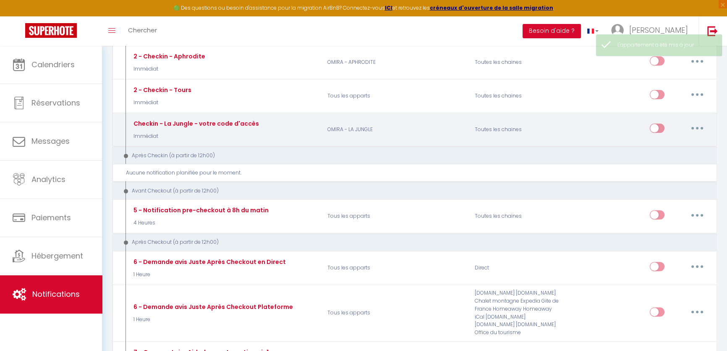
click at [710, 125] on div "Editer Dupliquer Tester Supprimer" at bounding box center [641, 129] width 147 height 24
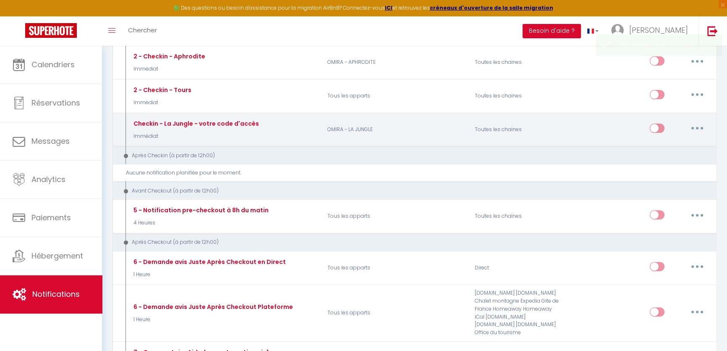
click at [703, 125] on button "button" at bounding box center [698, 127] width 24 height 13
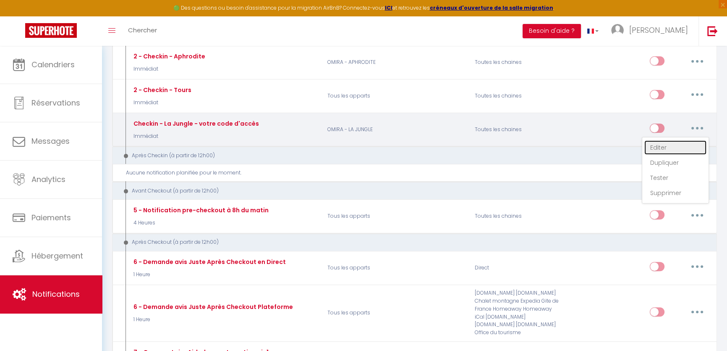
click at [666, 146] on link "Editer" at bounding box center [676, 147] width 62 height 14
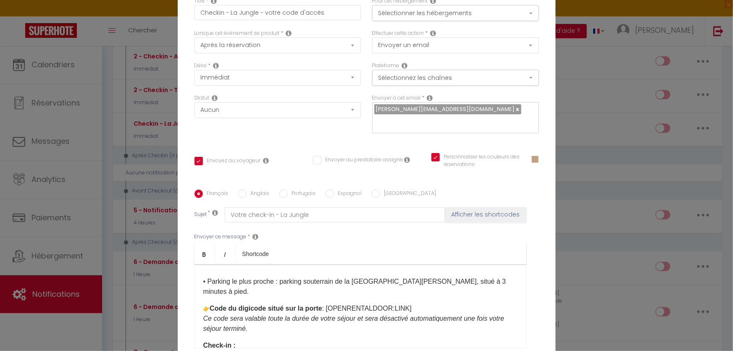
scroll to position [152, 0]
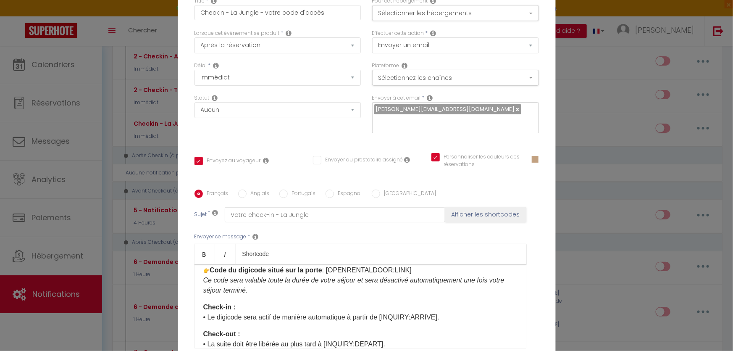
click at [210, 220] on img at bounding box center [206, 216] width 7 height 7
click at [459, 231] on figure "​​ ​ ​ ​" at bounding box center [360, 221] width 314 height 20
click at [210, 220] on img at bounding box center [206, 216] width 7 height 7
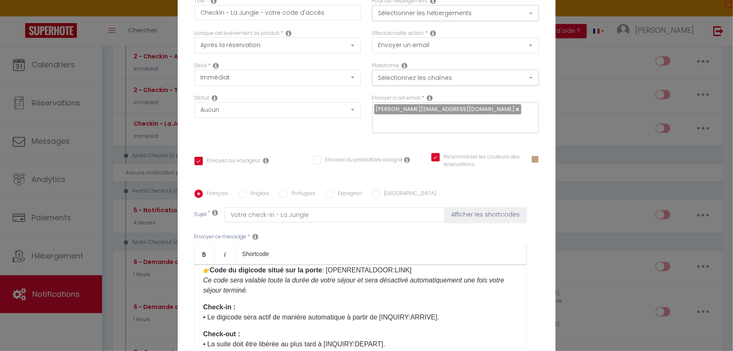
click at [210, 220] on img at bounding box center [206, 216] width 7 height 7
click at [458, 231] on figure "​​ ​ ​ ​" at bounding box center [360, 221] width 314 height 20
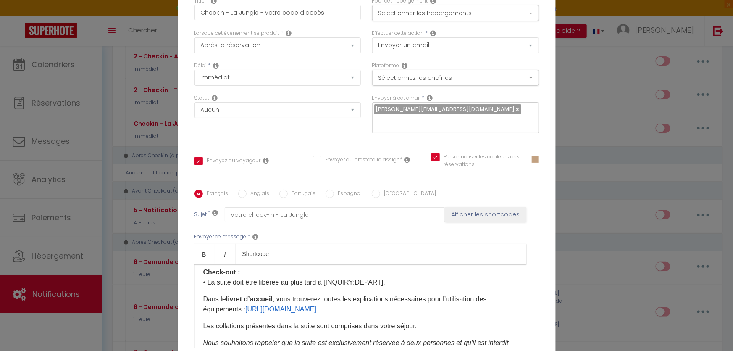
scroll to position [229, 0]
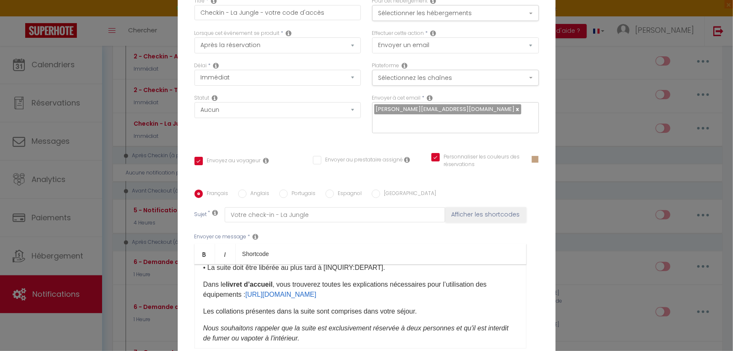
drag, startPoint x: 414, startPoint y: 297, endPoint x: 326, endPoint y: 294, distance: 88.3
click at [326, 219] on p "​ Code du digicode situé sur la porte : [OPENRENTALDOOR:LINK]​ Ce code sera val…" at bounding box center [360, 204] width 314 height 30
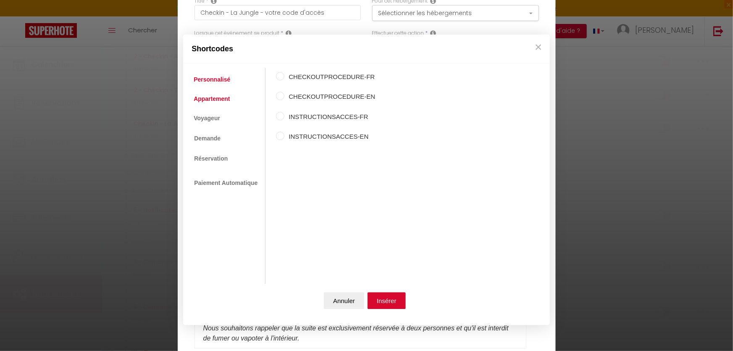
click at [205, 100] on link "Appartement" at bounding box center [211, 98] width 45 height 15
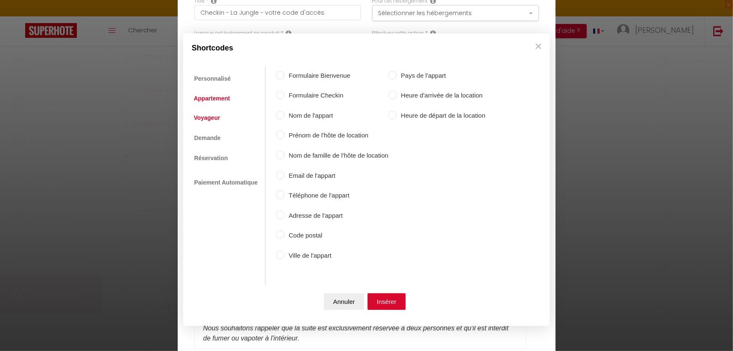
click at [211, 123] on link "Voyageur" at bounding box center [206, 117] width 35 height 15
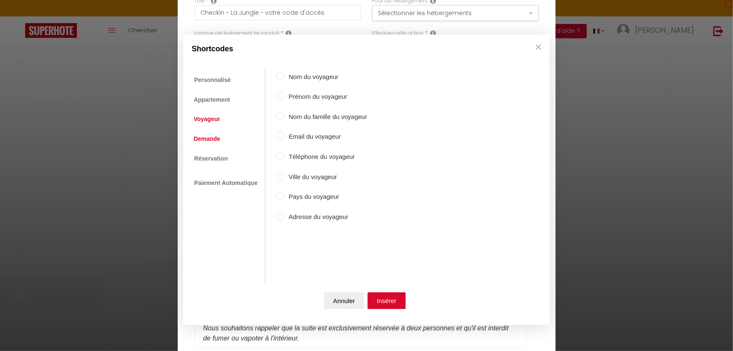
click at [213, 139] on link "Demande" at bounding box center [206, 138] width 35 height 15
click at [216, 153] on link "Réservation" at bounding box center [210, 157] width 42 height 15
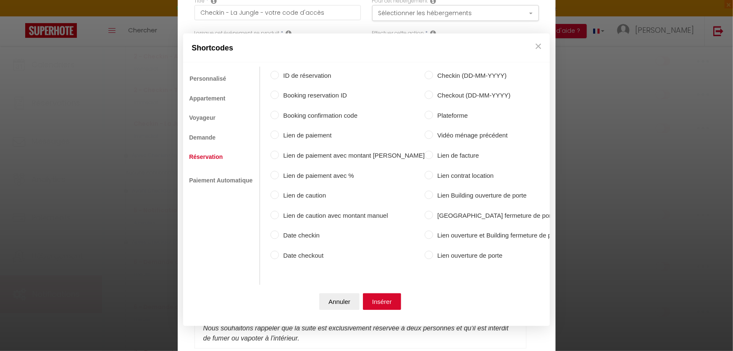
scroll to position [0, 0]
click at [234, 177] on link "Paiement Automatique" at bounding box center [225, 180] width 72 height 15
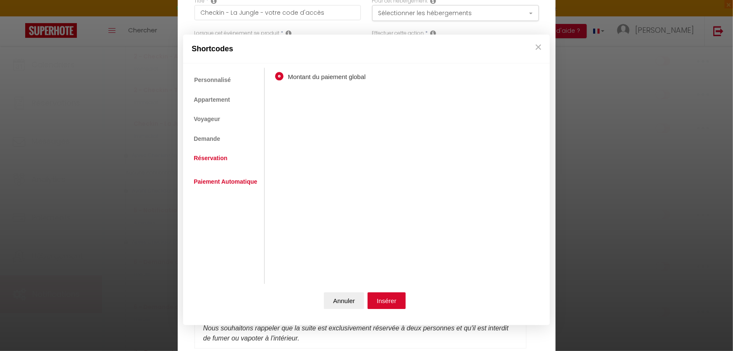
click at [226, 161] on link "Réservation" at bounding box center [210, 157] width 42 height 15
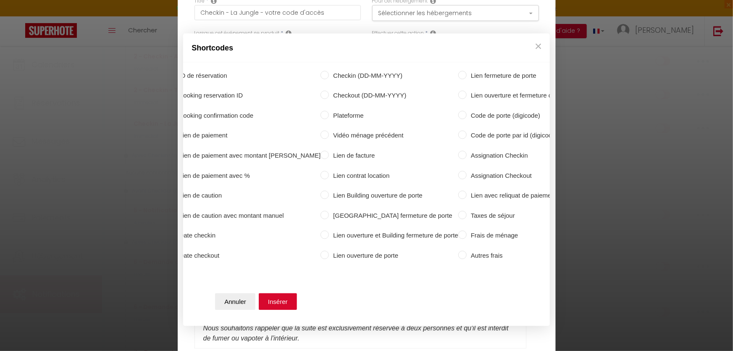
scroll to position [0, 122]
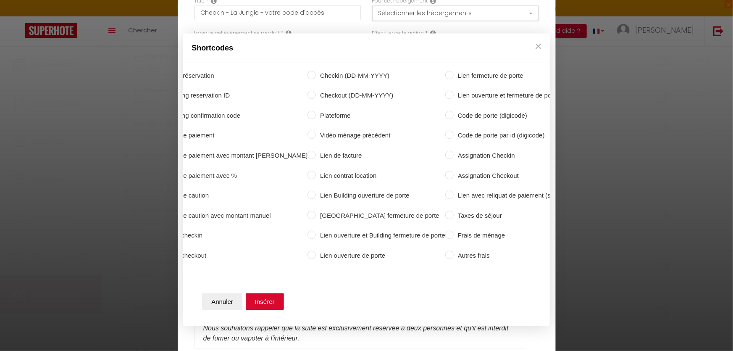
click at [454, 115] on label "Code de porte (digicode)" at bounding box center [513, 115] width 119 height 10
click at [452, 115] on input "Code de porte (digicode)" at bounding box center [449, 114] width 8 height 8
click at [264, 300] on button "Insérer" at bounding box center [265, 301] width 38 height 17
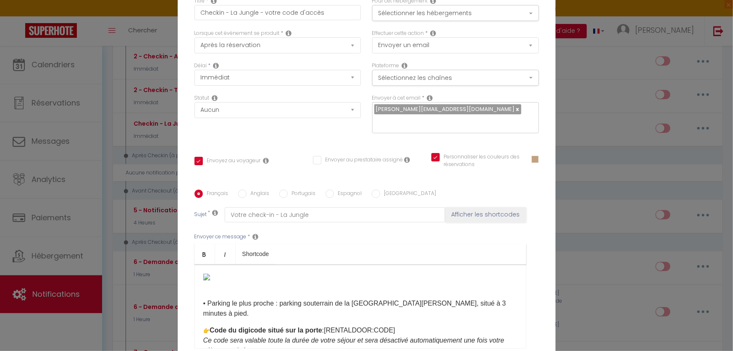
scroll to position [87, 0]
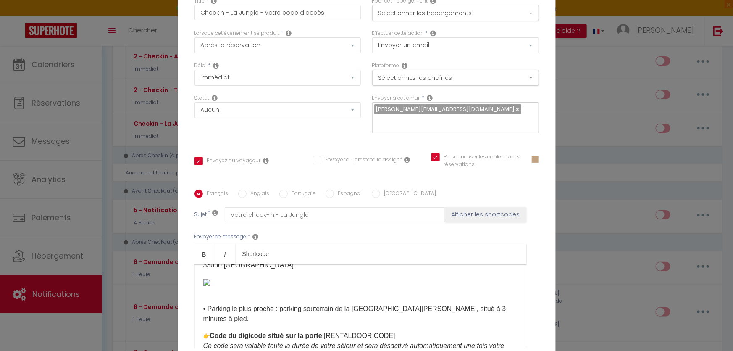
click at [210, 286] on img at bounding box center [206, 282] width 7 height 7
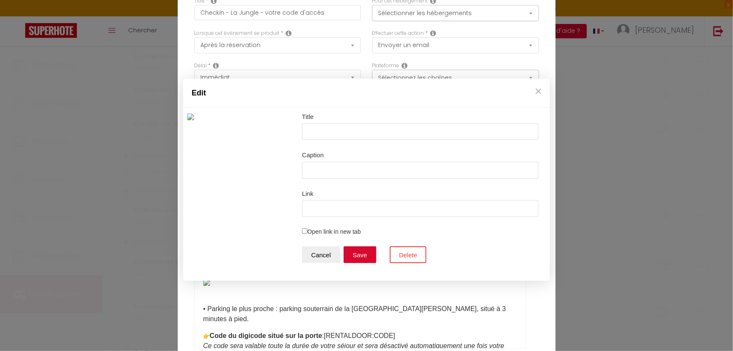
click at [303, 230] on input "Open link in new tab" at bounding box center [304, 230] width 5 height 5
click at [314, 129] on input "text" at bounding box center [420, 131] width 236 height 17
click at [339, 201] on input "Link" at bounding box center [420, 208] width 236 height 17
paste input "https://drive.google.com/file/d/1dWd4Z_kAu3mqoh1H36CfHYumuA_l5Eb5/view"
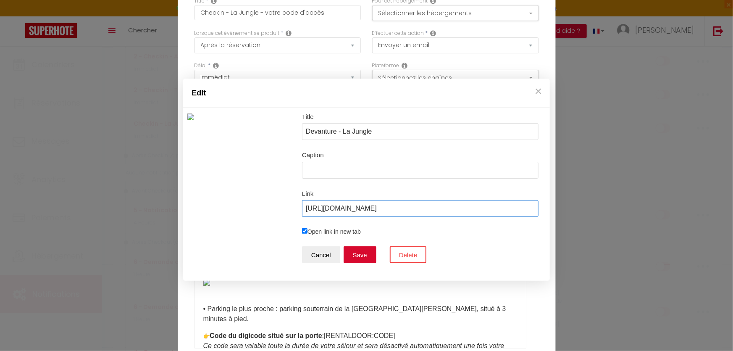
scroll to position [0, 15]
click at [357, 252] on button "Save" at bounding box center [360, 254] width 33 height 17
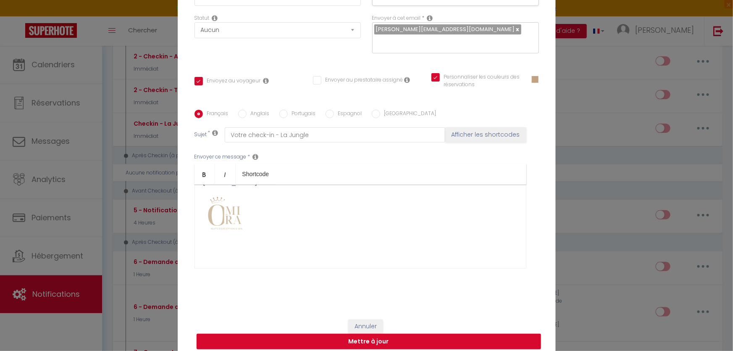
scroll to position [545, 0]
click at [379, 337] on button "Mettre à jour" at bounding box center [369, 341] width 344 height 16
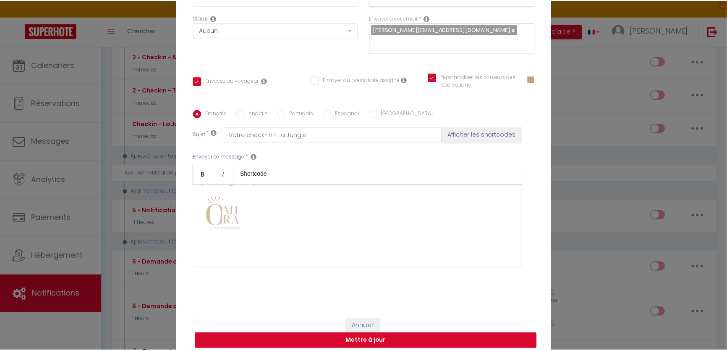
scroll to position [76, 0]
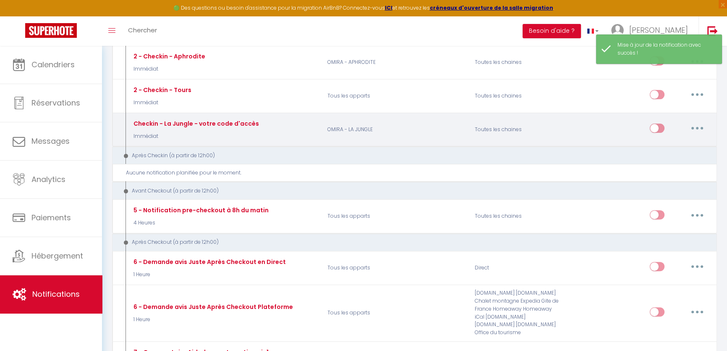
click at [692, 132] on button "button" at bounding box center [698, 127] width 24 height 13
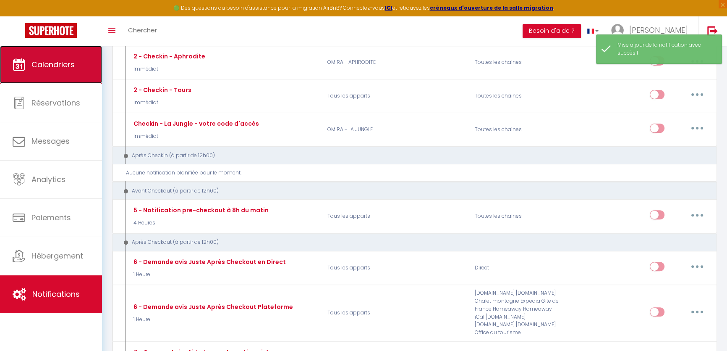
click at [28, 71] on link "Calendriers" at bounding box center [51, 65] width 102 height 38
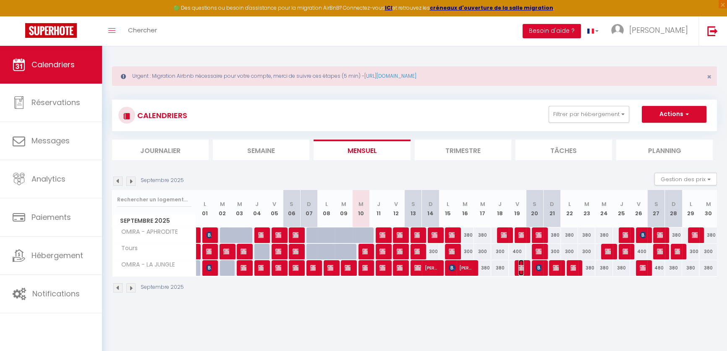
click at [523, 264] on img at bounding box center [522, 267] width 7 height 7
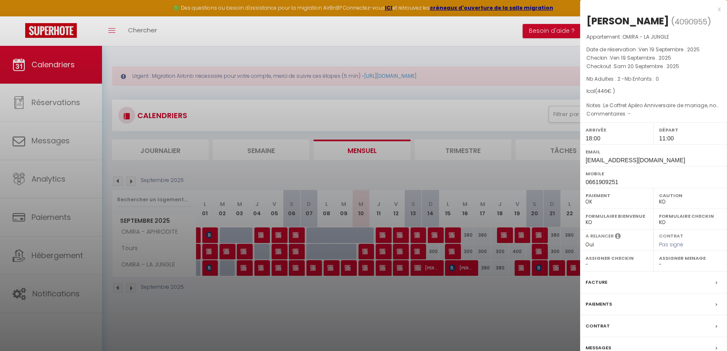
click at [667, 154] on label "Email" at bounding box center [654, 151] width 136 height 8
drag, startPoint x: 651, startPoint y: 21, endPoint x: 683, endPoint y: 20, distance: 31.5
click at [683, 20] on span "4090955" at bounding box center [691, 21] width 33 height 11
copy span "4090955"
click at [60, 293] on div at bounding box center [363, 175] width 727 height 351
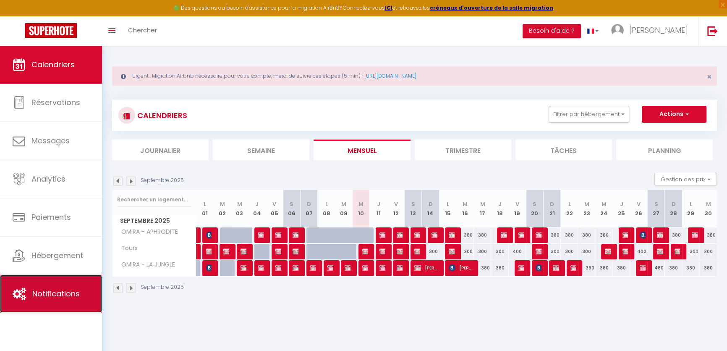
click at [59, 293] on span "Notifications" at bounding box center [55, 293] width 47 height 11
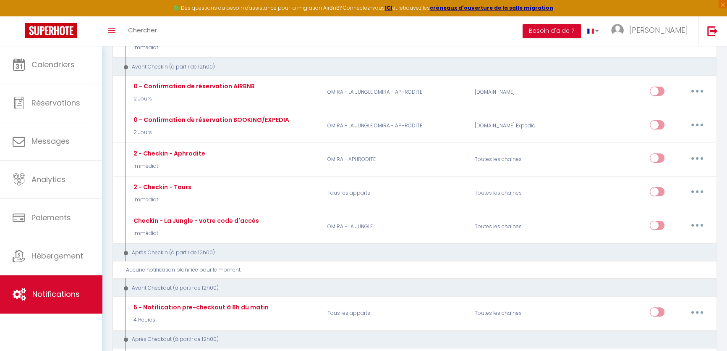
scroll to position [229, 0]
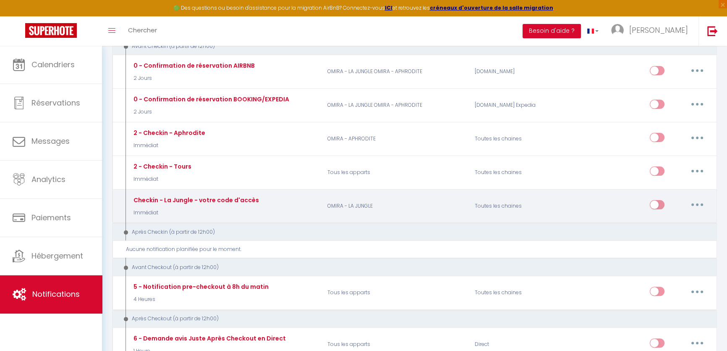
click at [698, 205] on icon "button" at bounding box center [697, 204] width 3 height 3
click at [679, 249] on link "Tester" at bounding box center [676, 254] width 62 height 14
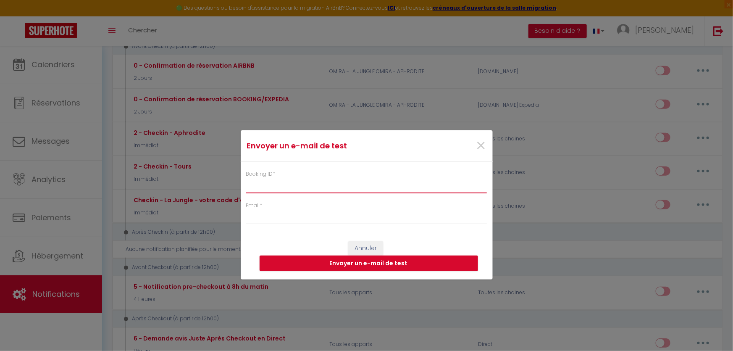
click at [328, 186] on input "Booking ID *" at bounding box center [366, 185] width 241 height 15
paste input "4090955"
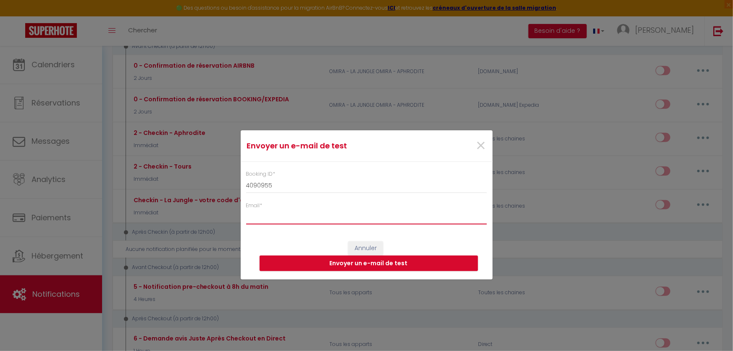
click at [319, 214] on input "Email *" at bounding box center [366, 216] width 241 height 15
click at [372, 268] on button "Envoyer un e-mail de test" at bounding box center [369, 263] width 218 height 16
click at [483, 139] on span "×" at bounding box center [481, 145] width 11 height 25
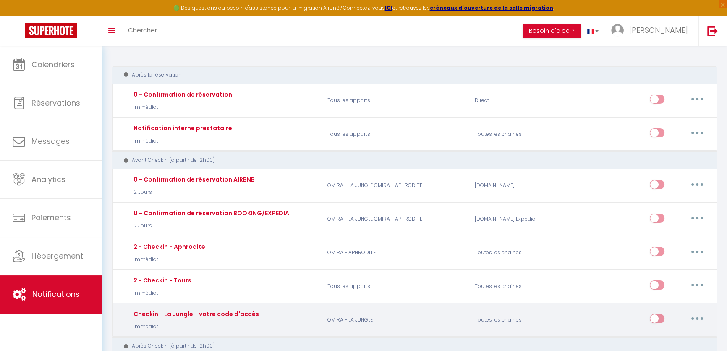
scroll to position [0, 0]
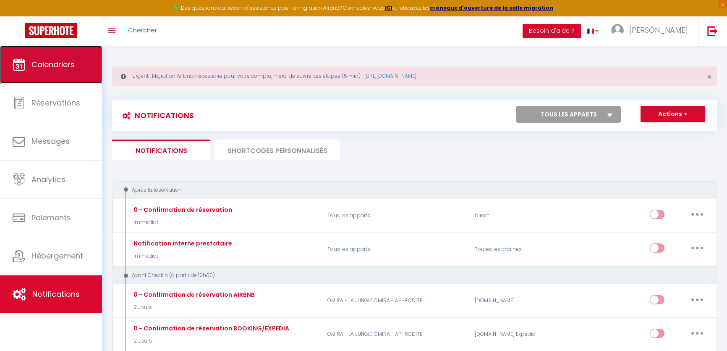
click at [56, 55] on link "Calendriers" at bounding box center [51, 65] width 102 height 38
